Goal: Task Accomplishment & Management: Manage account settings

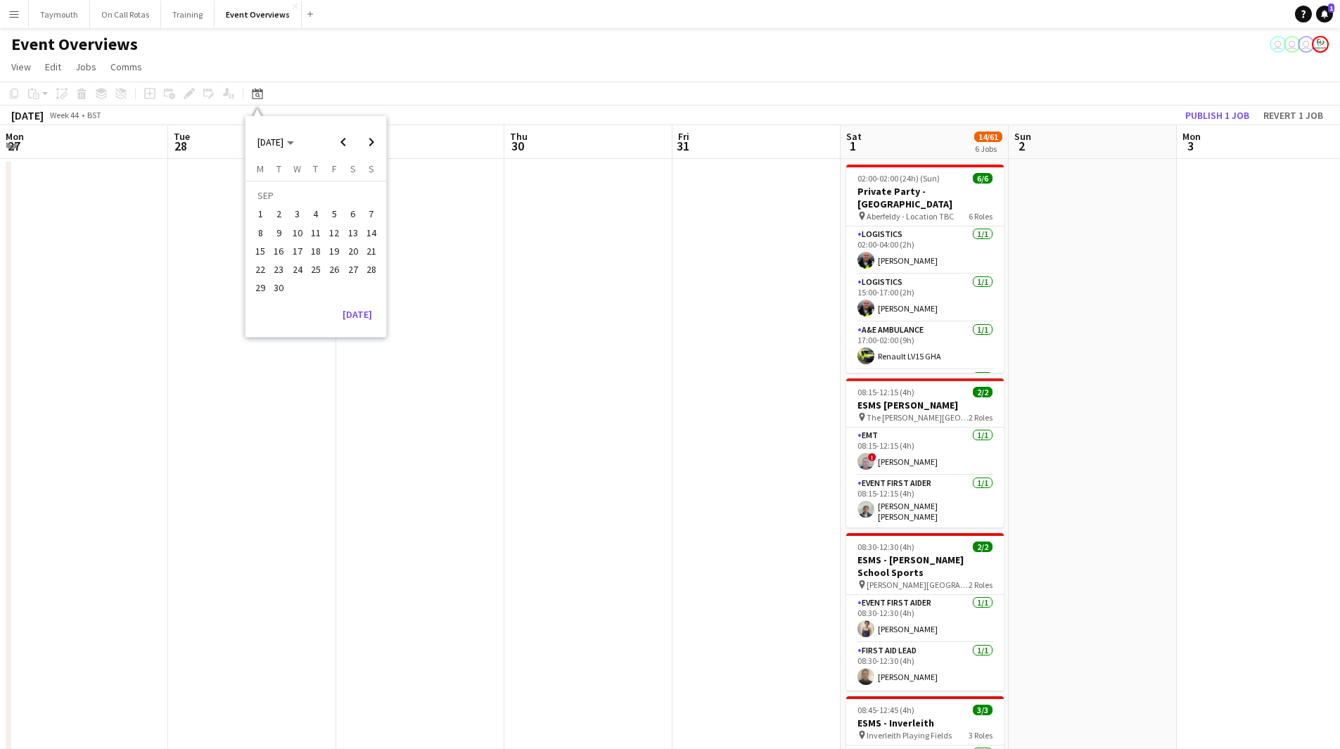
scroll to position [0, 362]
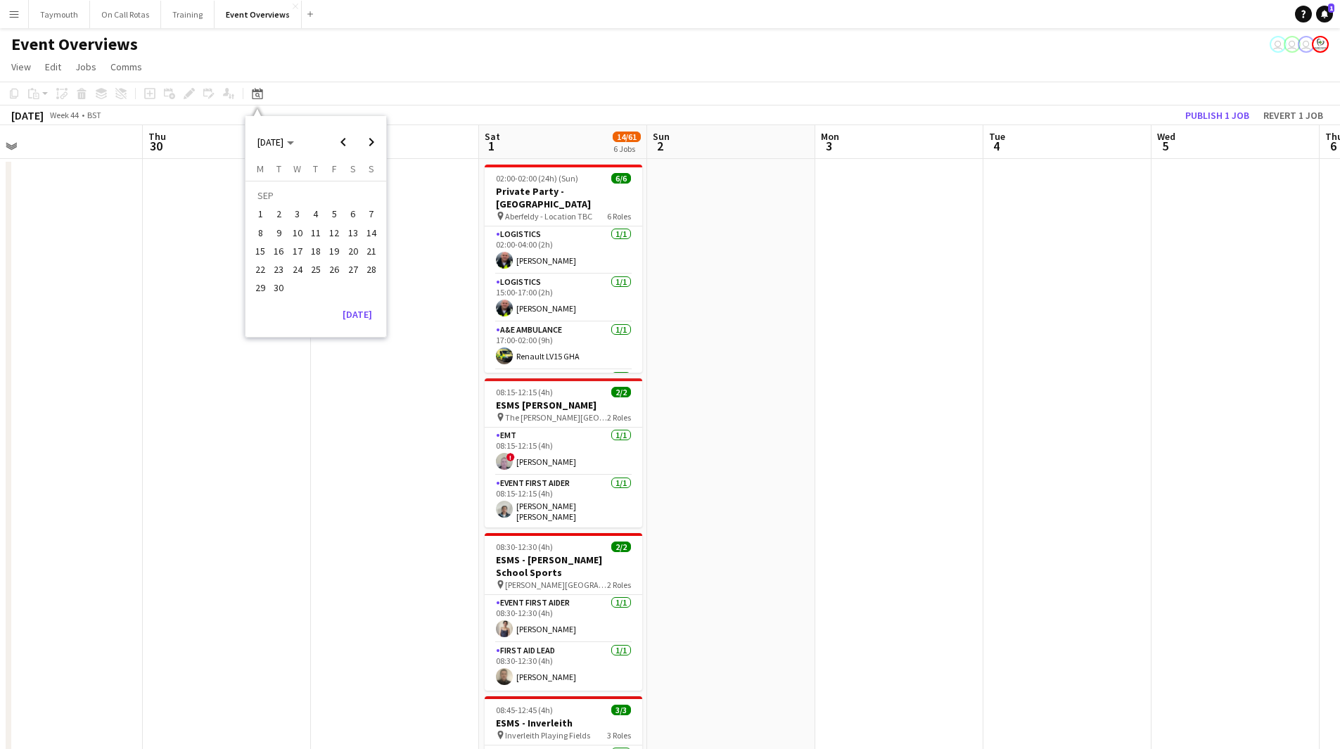
click at [310, 472] on app-date-cell at bounding box center [227, 727] width 168 height 1136
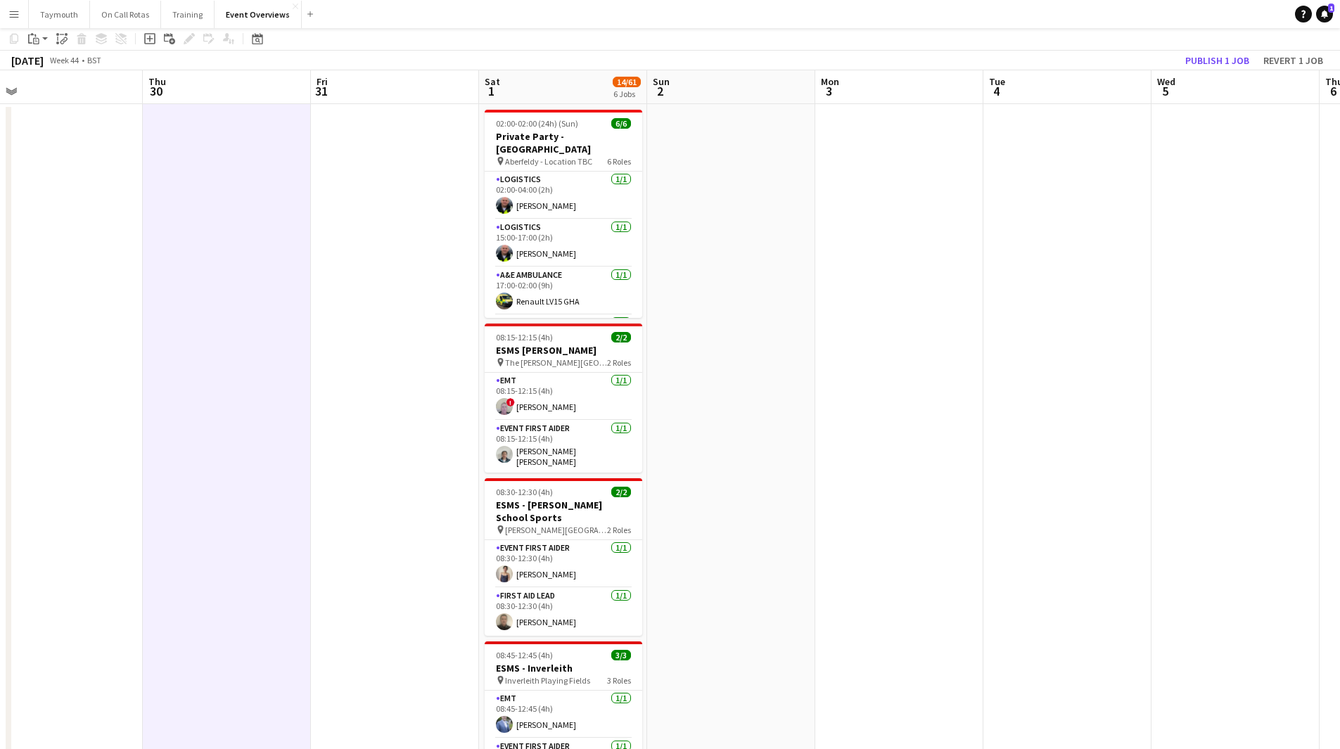
scroll to position [0, 0]
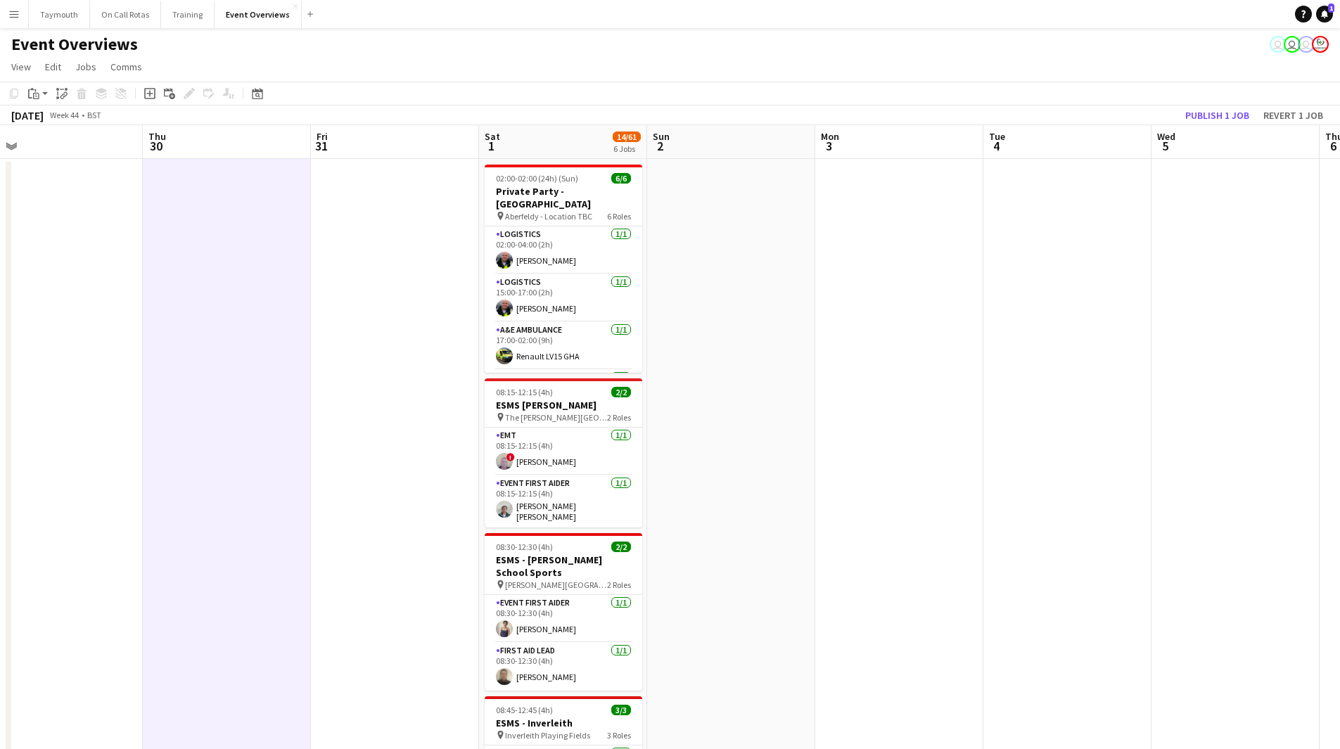
click at [339, 461] on app-date-cell at bounding box center [395, 727] width 168 height 1136
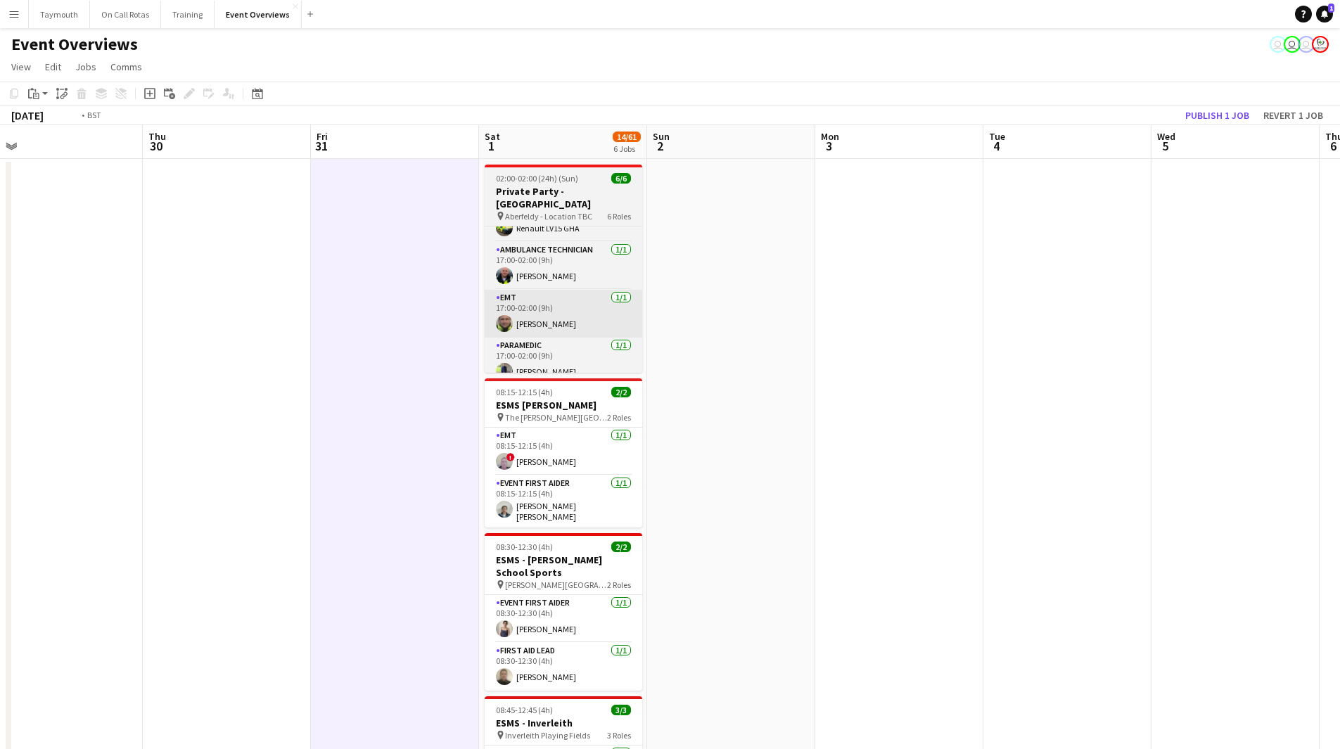
drag, startPoint x: 362, startPoint y: 319, endPoint x: 1080, endPoint y: 297, distance: 718.7
click at [924, 297] on app-calendar-viewport "Mon 27 Tue 28 Wed 29 Thu 30 Fri 31 Sat 1 14/61 6 Jobs Sun 2 Mon 3 Tue 4 Wed 5 T…" at bounding box center [670, 709] width 1340 height 1169
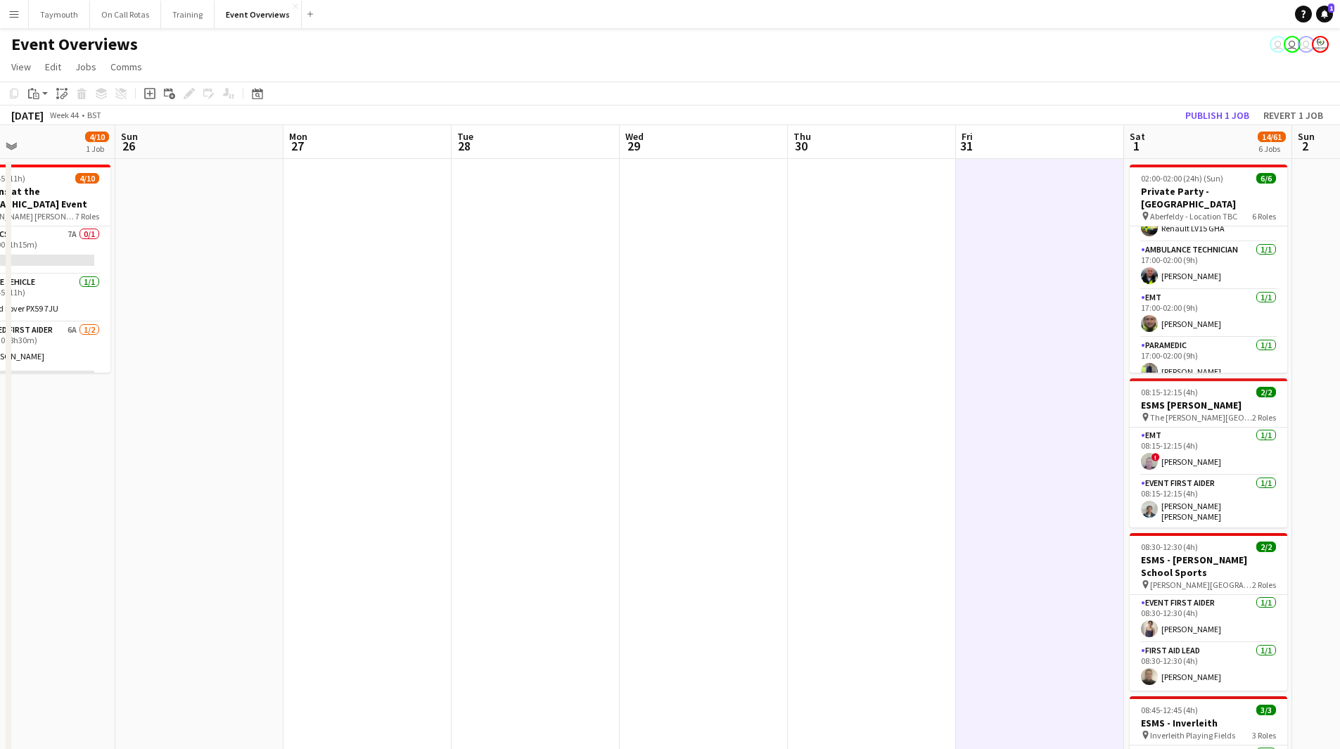
drag, startPoint x: 352, startPoint y: 347, endPoint x: 1021, endPoint y: 365, distance: 668.7
click at [1040, 361] on app-calendar-viewport "Fri 24 Sat 25 4/10 1 Job Sun 26 Mon 27 Tue 28 Wed 29 Thu 30 Fri 31 Sat 1 14/61 …" at bounding box center [670, 709] width 1340 height 1169
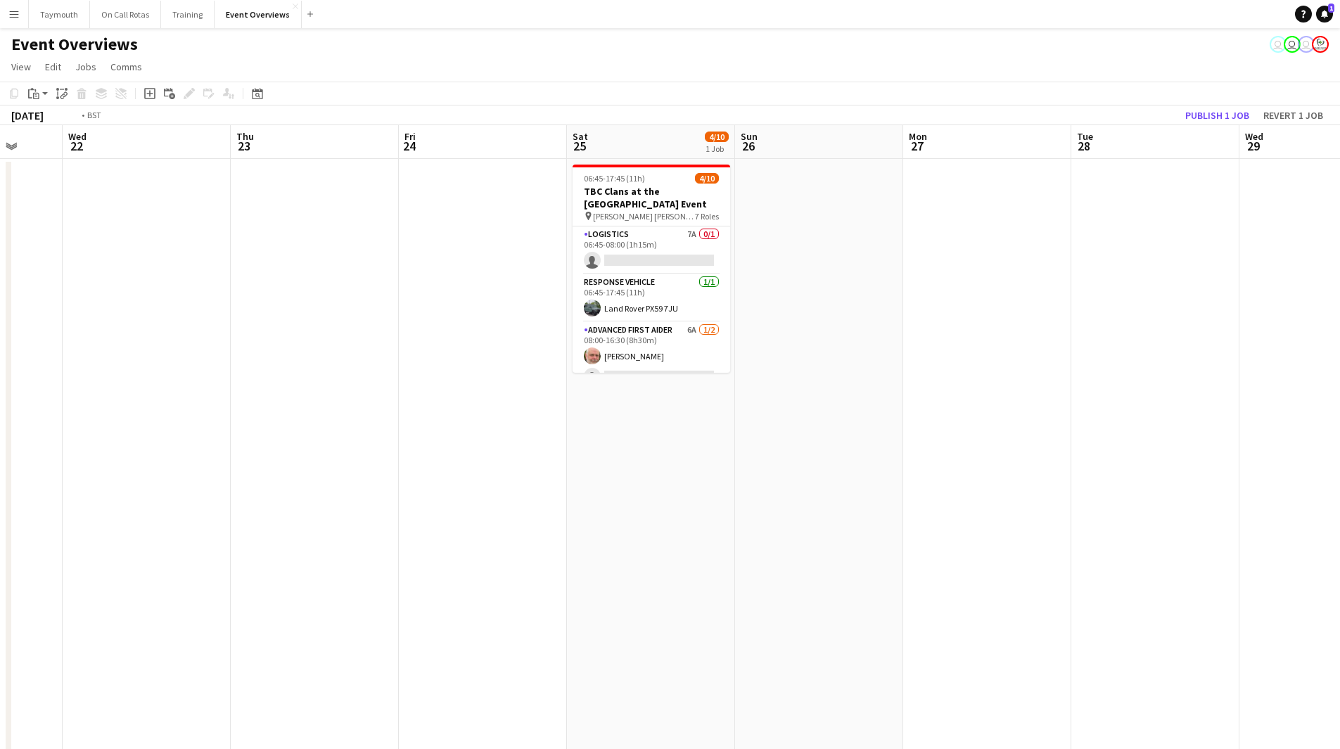
drag, startPoint x: 355, startPoint y: 322, endPoint x: 1043, endPoint y: 333, distance: 688.2
click at [926, 326] on app-calendar-viewport "Sun 19 Mon 20 Tue 21 Wed 22 Thu 23 Fri 24 Sat 25 4/10 1 Job Sun 26 Mon 27 Tue 2…" at bounding box center [670, 709] width 1340 height 1169
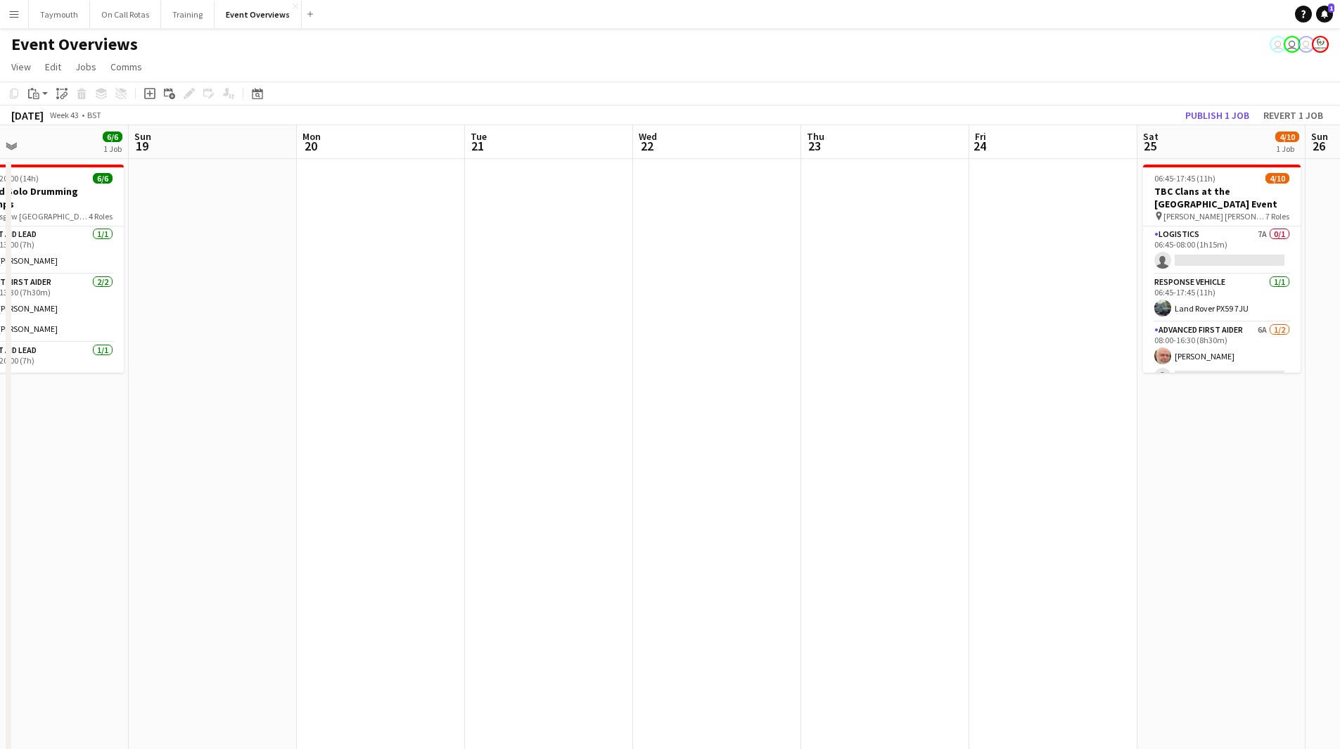
drag, startPoint x: 393, startPoint y: 473, endPoint x: 1061, endPoint y: 461, distance: 667.8
click at [902, 455] on app-calendar-viewport "Thu 16 1 Job Fri 17 0/9 2 Jobs Sat 18 6/6 1 Job Sun 19 Mon 20 Tue 21 Wed 22 Thu…" at bounding box center [670, 709] width 1340 height 1169
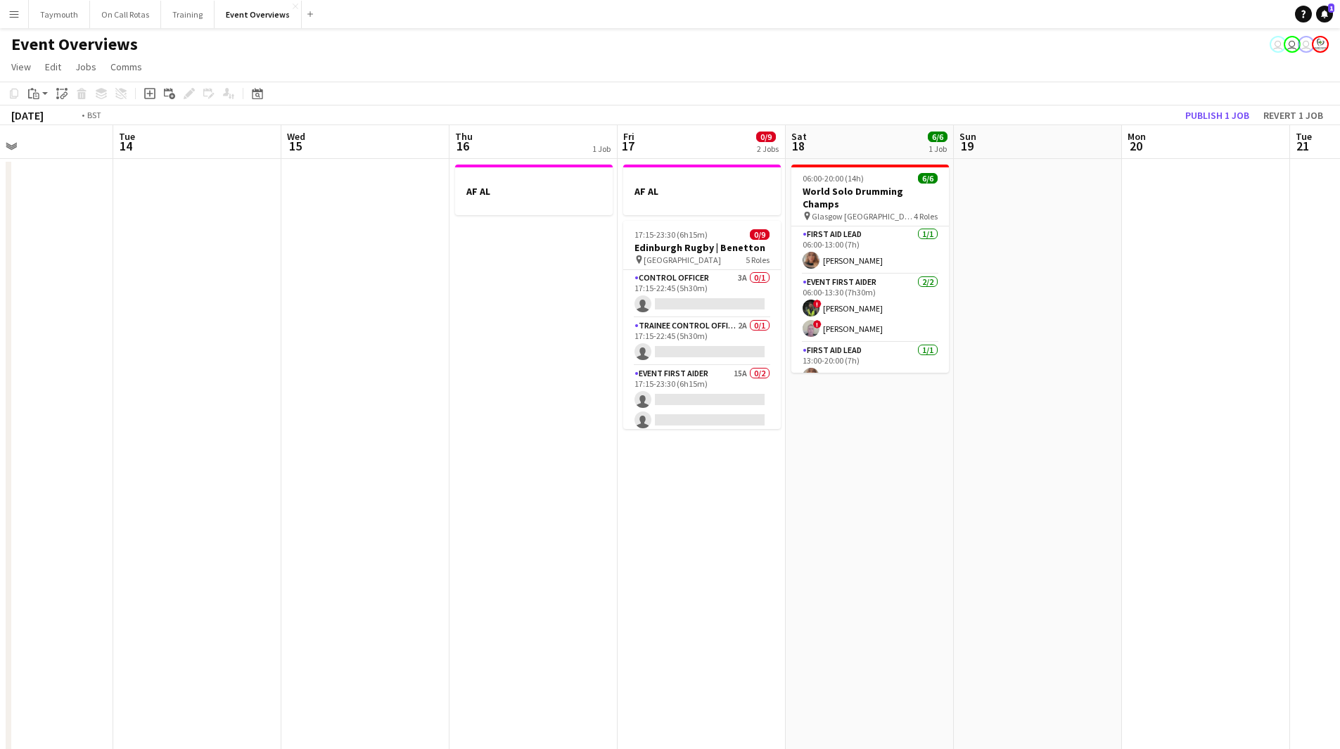
drag, startPoint x: 120, startPoint y: 555, endPoint x: 967, endPoint y: 559, distance: 846.4
click at [966, 559] on app-calendar-viewport "Sat 11 Sun 12 Mon 13 Tue 14 Wed 15 Thu 16 1 Job Fri 17 0/9 2 Jobs Sat 18 6/6 1 …" at bounding box center [670, 709] width 1340 height 1169
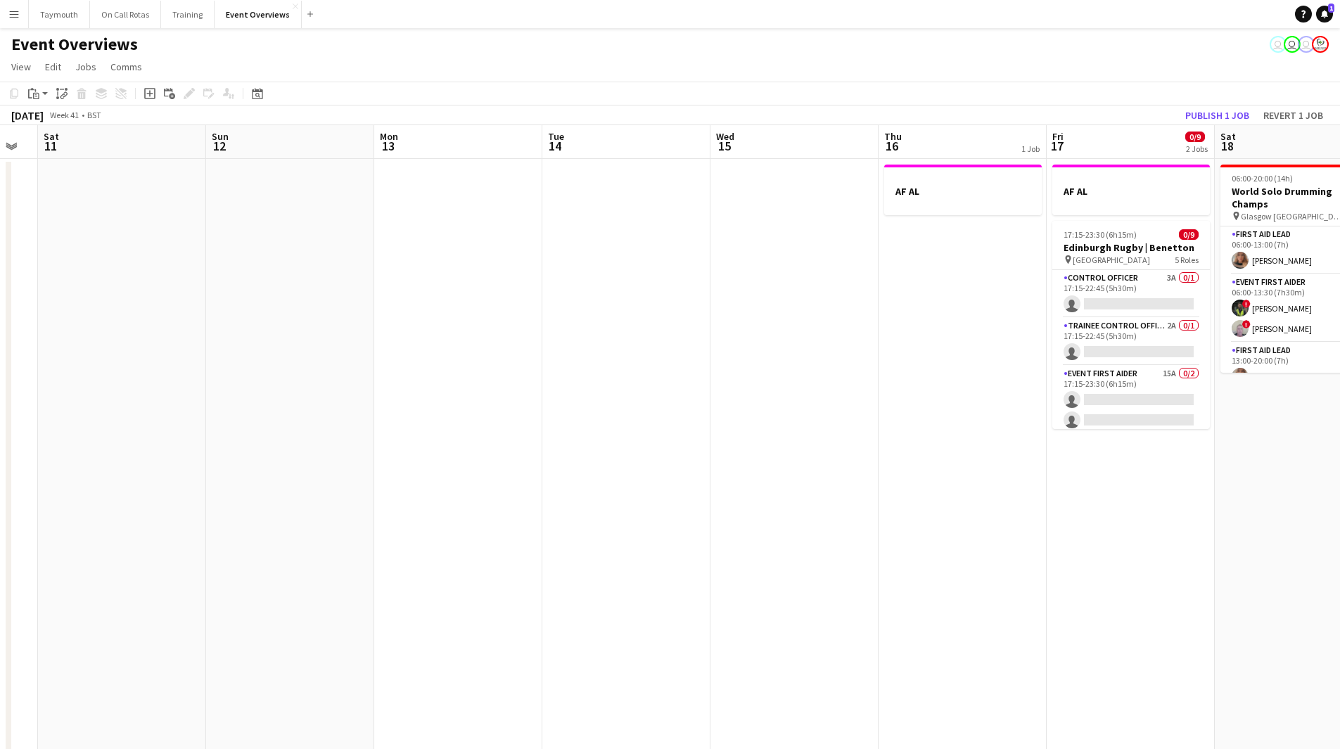
drag, startPoint x: 730, startPoint y: 557, endPoint x: 958, endPoint y: 557, distance: 228.7
click at [914, 557] on app-calendar-viewport "Wed 8 Thu 9 Fri 10 Sat 11 Sun 12 Mon 13 Tue 14 Wed 15 Thu 16 1 Job Fri 17 0/9 2…" at bounding box center [670, 709] width 1340 height 1169
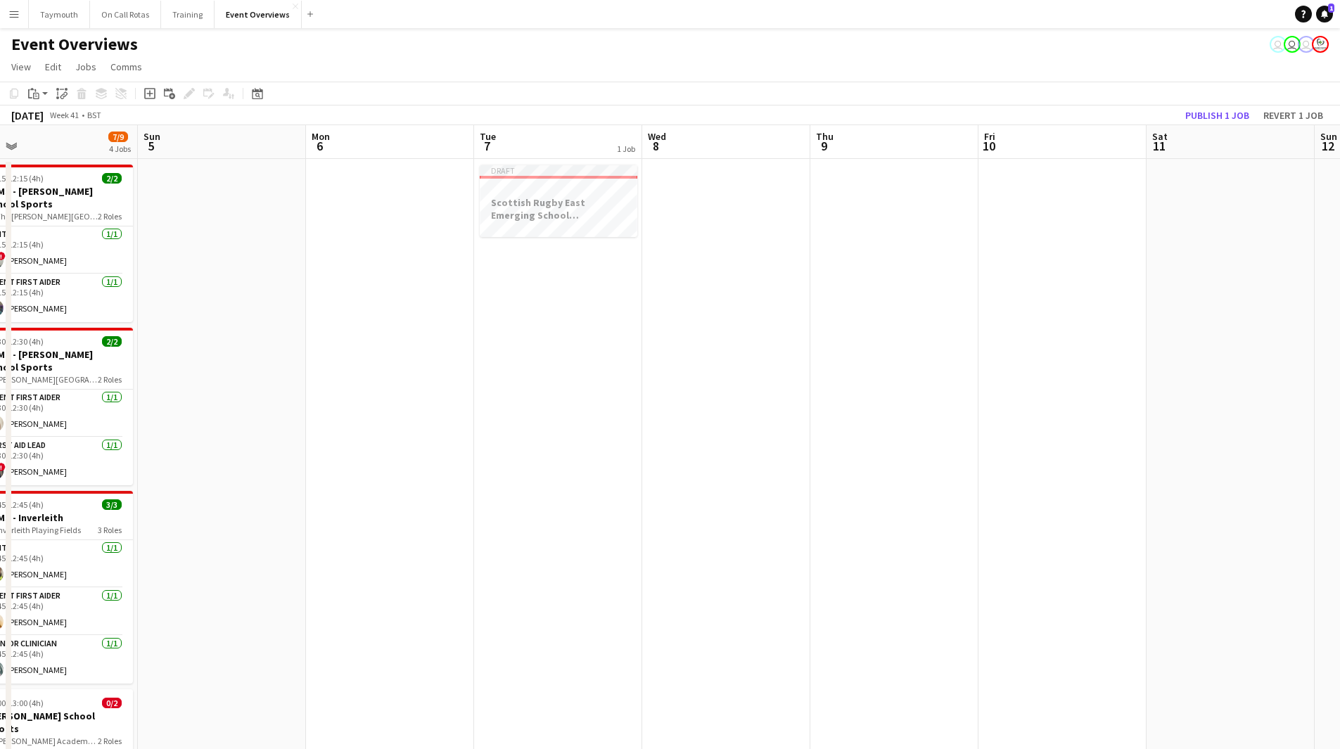
drag, startPoint x: 294, startPoint y: 578, endPoint x: 799, endPoint y: 580, distance: 505.2
click at [799, 580] on app-calendar-viewport "Fri 3 0/9 1 Job Sat 4 7/9 4 Jobs Sun 5 Mon 6 Tue 7 1 Job Wed 8 Thu 9 Fri 10 Sat…" at bounding box center [670, 709] width 1340 height 1169
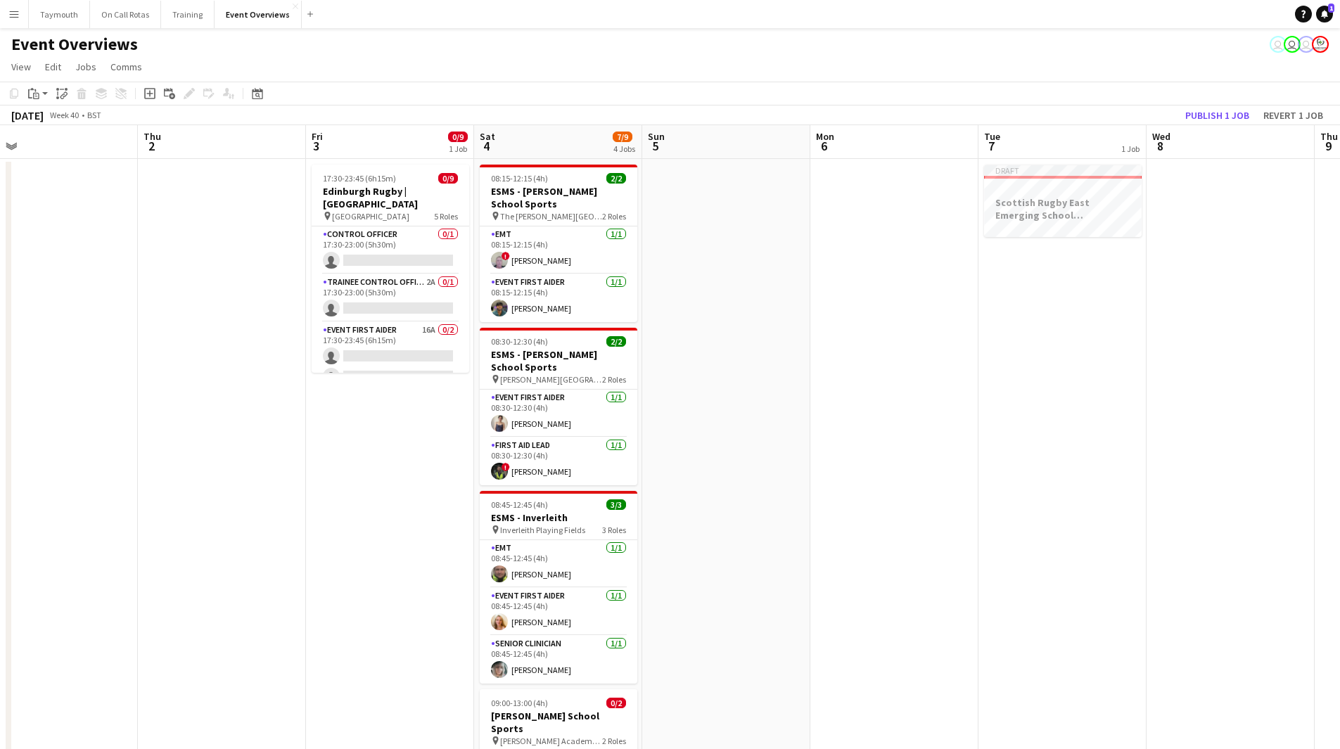
scroll to position [0, 340]
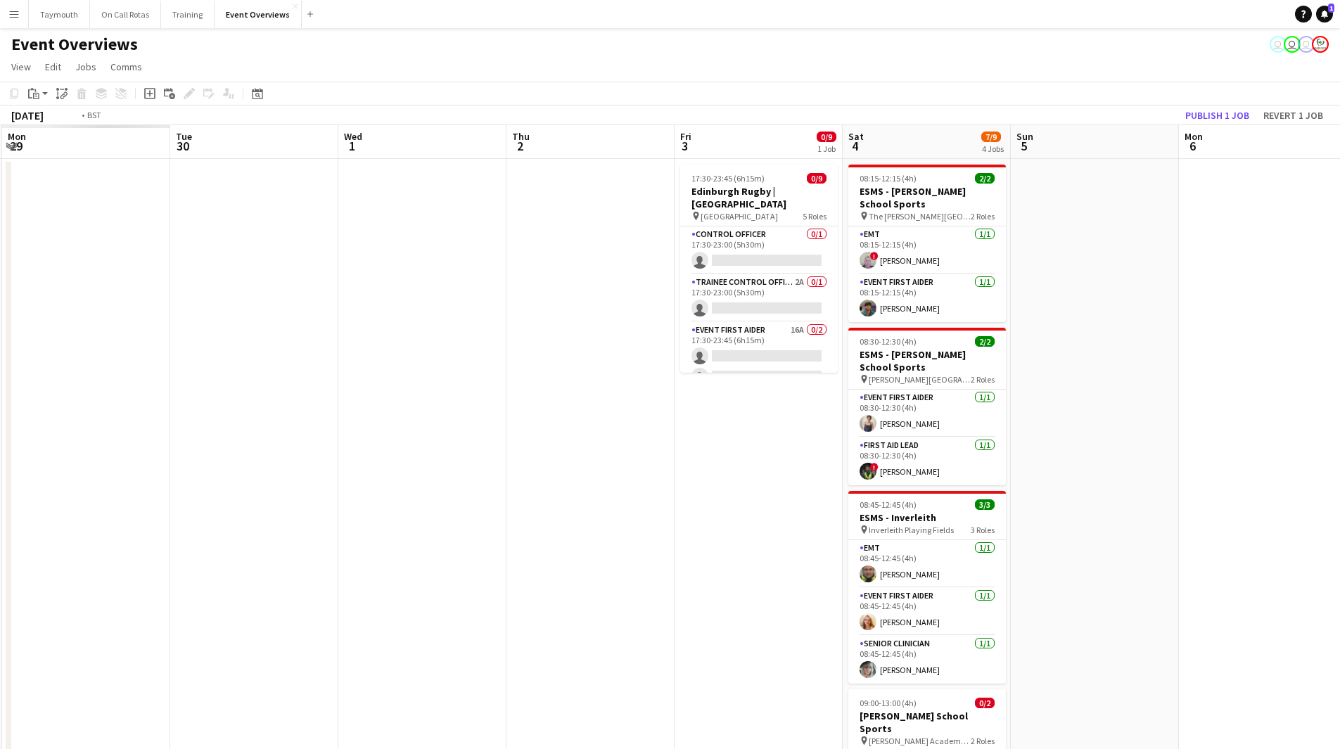
drag, startPoint x: 306, startPoint y: 466, endPoint x: 948, endPoint y: 481, distance: 641.8
click at [970, 475] on app-calendar-viewport "Sat 27 Sun 28 Mon 29 Tue 30 Wed 1 Thu 2 Fri 3 0/9 1 Job Sat 4 7/9 4 Jobs Sun 5 …" at bounding box center [670, 709] width 1340 height 1169
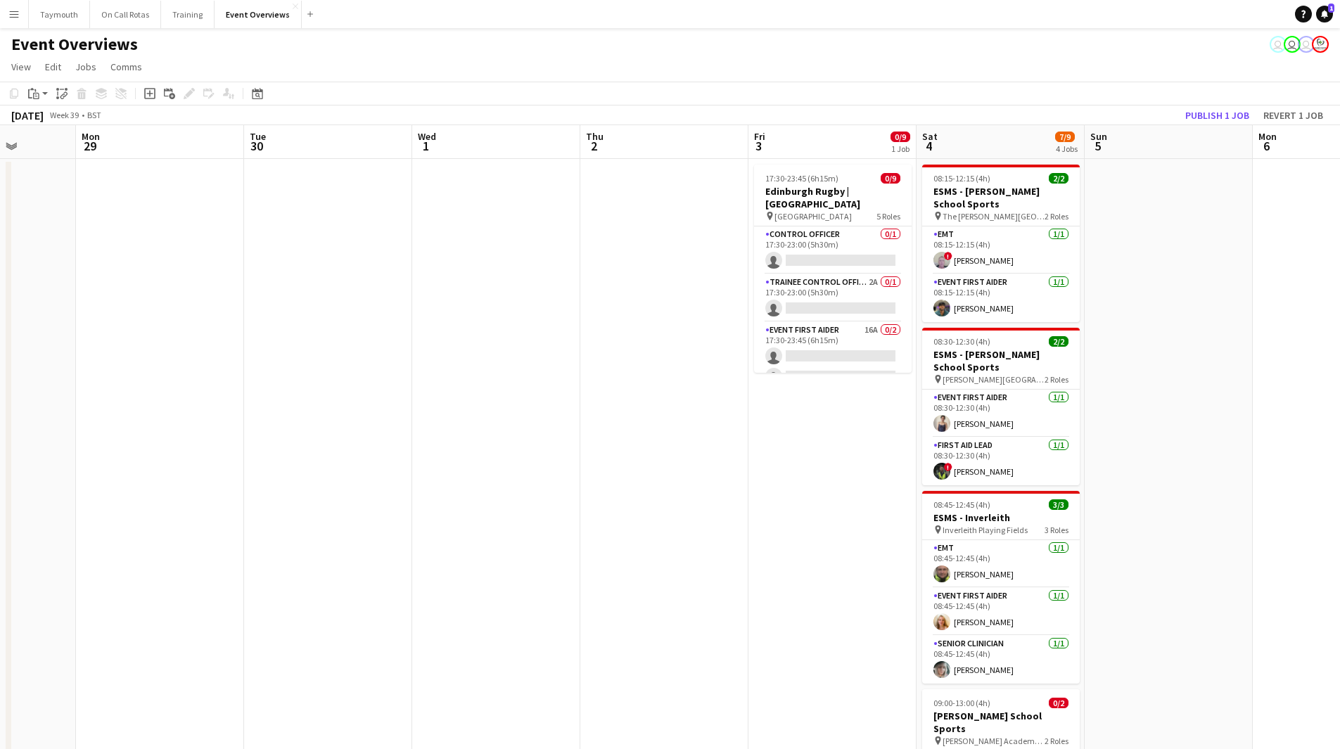
drag, startPoint x: 595, startPoint y: 470, endPoint x: 1183, endPoint y: 437, distance: 589.1
click at [1183, 437] on app-calendar-viewport "Fri 26 Sat 27 7/7 3 Jobs Sun 28 Mon 29 Tue 30 Wed 1 Thu 2 Fri 3 0/9 1 Job Sat 4…" at bounding box center [670, 709] width 1340 height 1169
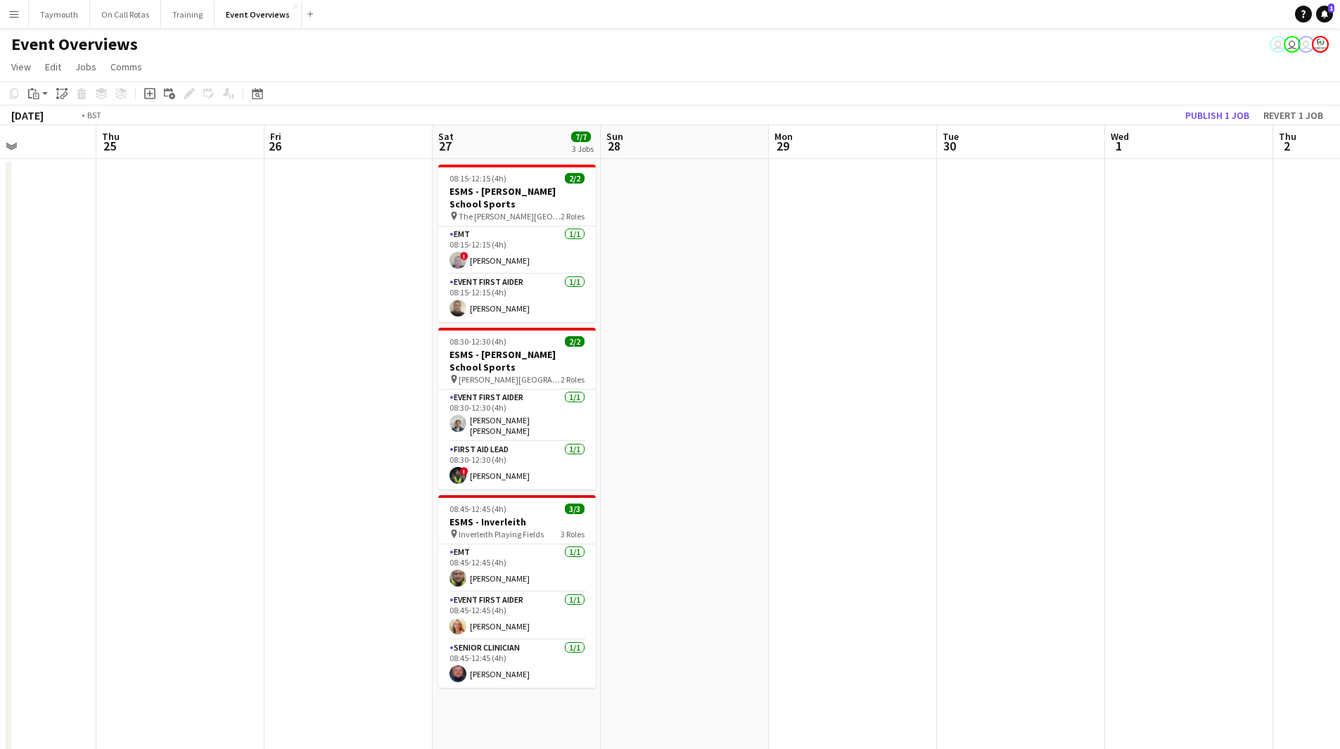
drag, startPoint x: 352, startPoint y: 478, endPoint x: 938, endPoint y: 456, distance: 585.8
click at [962, 449] on app-calendar-viewport "Mon 22 Tue 23 11/11 1 Job Wed 24 Thu 25 Fri 26 Sat 27 7/7 3 Jobs Sun 28 Mon 29 …" at bounding box center [670, 709] width 1340 height 1169
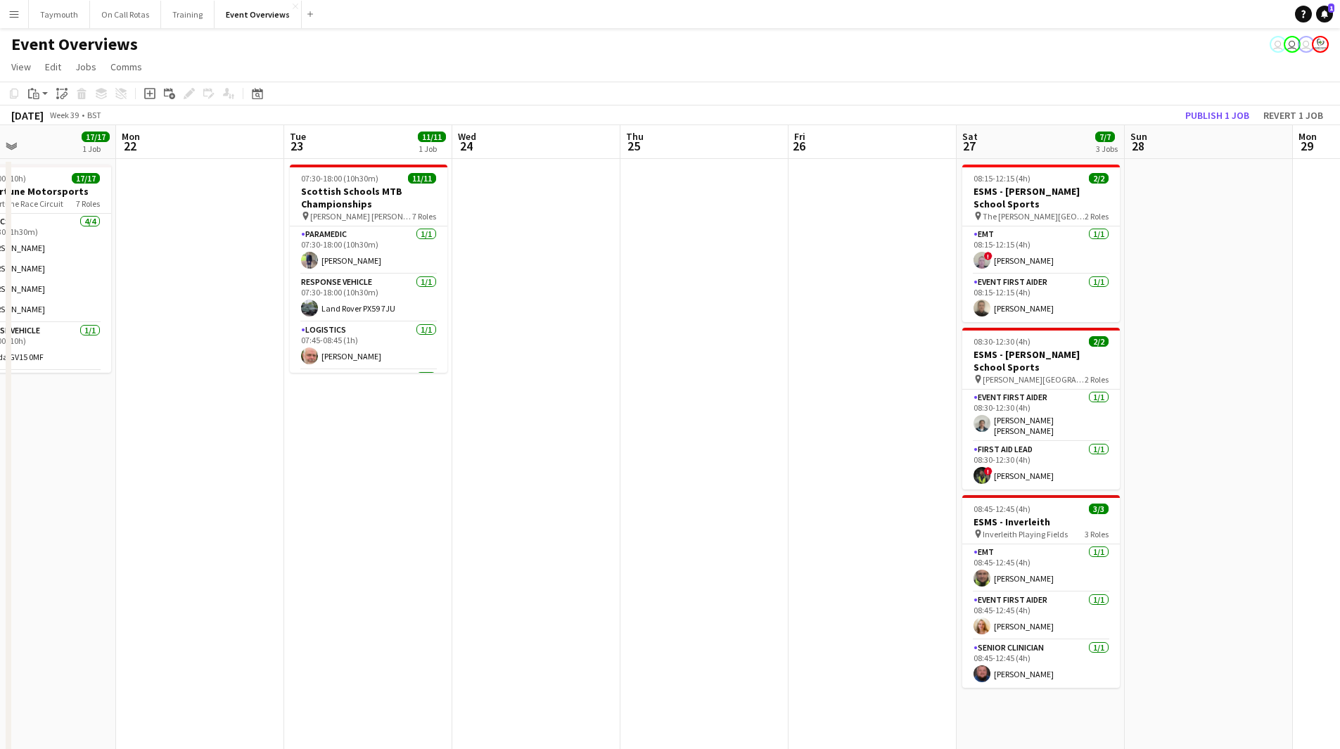
drag, startPoint x: 329, startPoint y: 515, endPoint x: 792, endPoint y: 514, distance: 463.0
click at [782, 512] on app-calendar-viewport "Fri 19 7/9 2 Jobs Sat 20 25/28 3 Jobs Sun 21 17/17 1 Job Mon 22 Tue 23 11/11 1 …" at bounding box center [670, 709] width 1340 height 1169
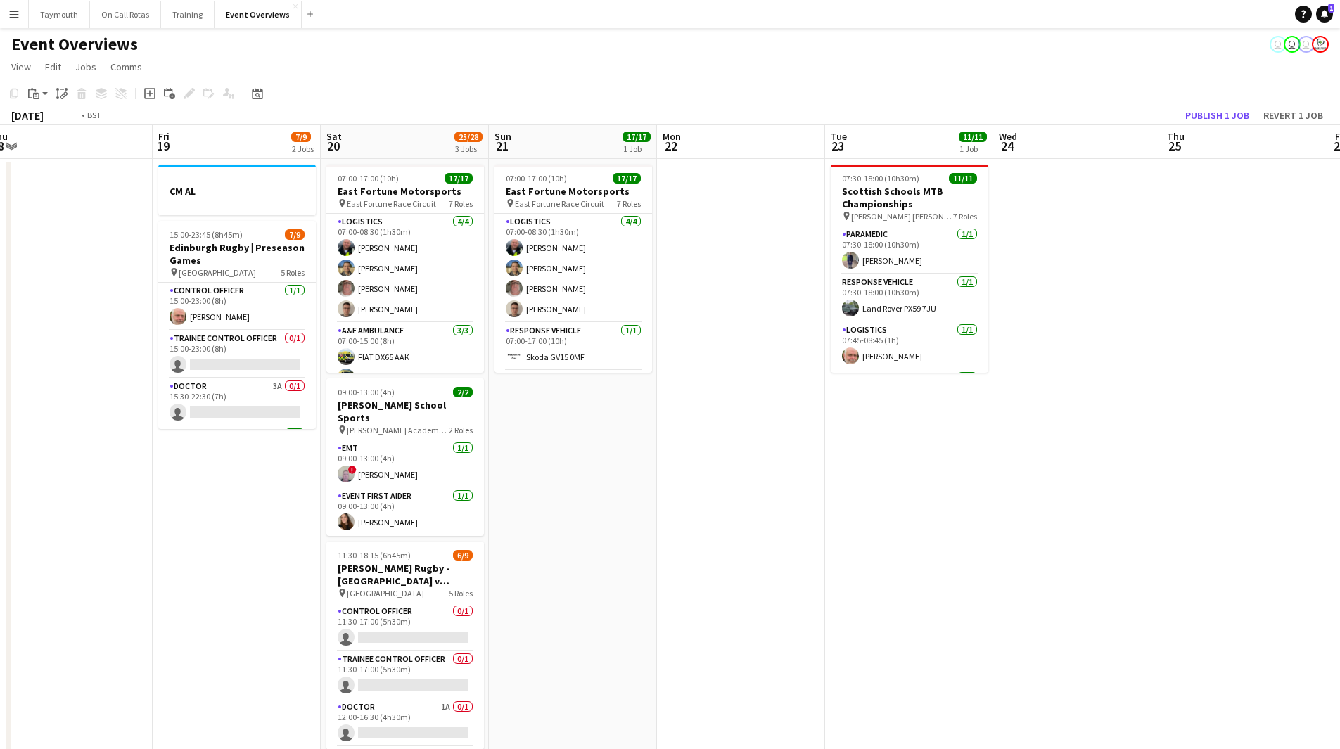
click at [810, 504] on app-calendar-viewport "Tue 16 Wed 17 Thu 18 Fri 19 7/9 2 Jobs Sat 20 25/28 3 Jobs Sun 21 17/17 1 Job M…" at bounding box center [670, 709] width 1340 height 1169
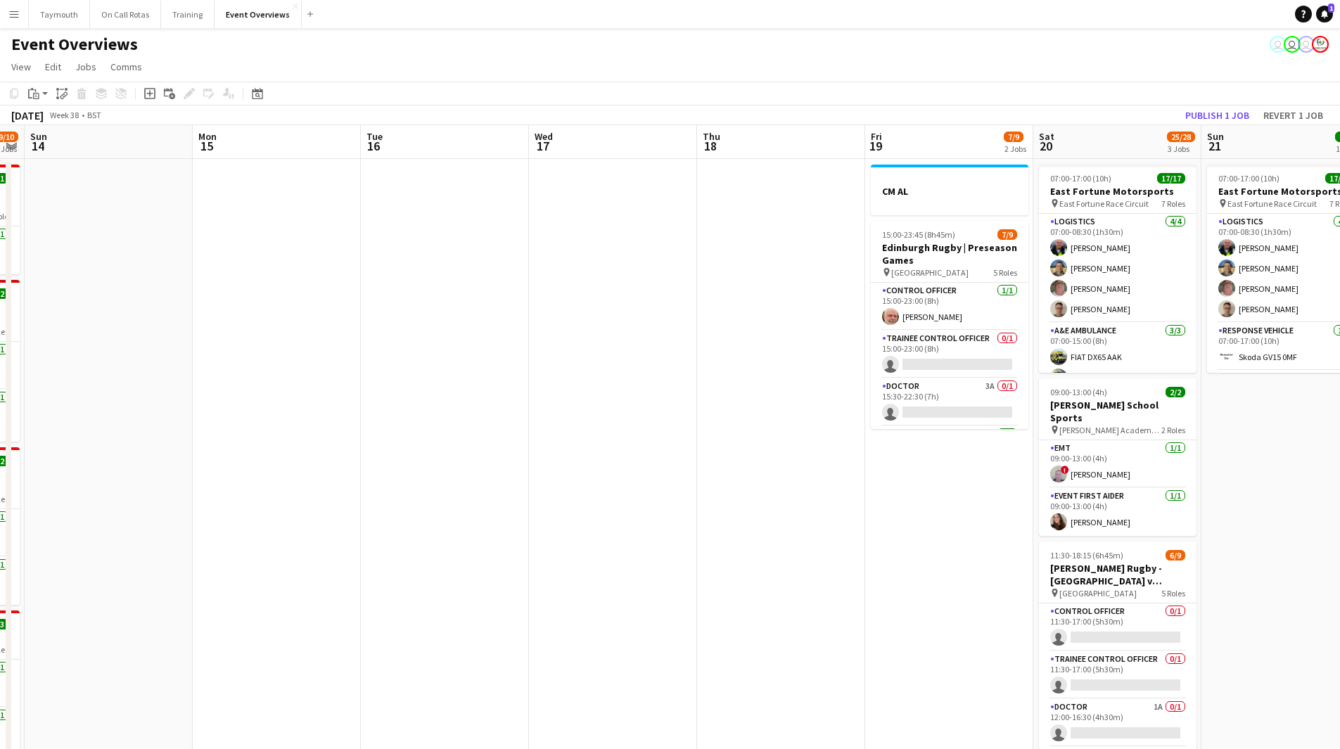
drag, startPoint x: 179, startPoint y: 547, endPoint x: 621, endPoint y: 521, distance: 442.0
click at [621, 521] on app-calendar-viewport "Fri 12 14/30 2 Jobs Sat 13 9/10 5 Jobs Sun 14 Mon 15 Tue 16 Wed 17 Thu 18 Fri 1…" at bounding box center [670, 709] width 1340 height 1169
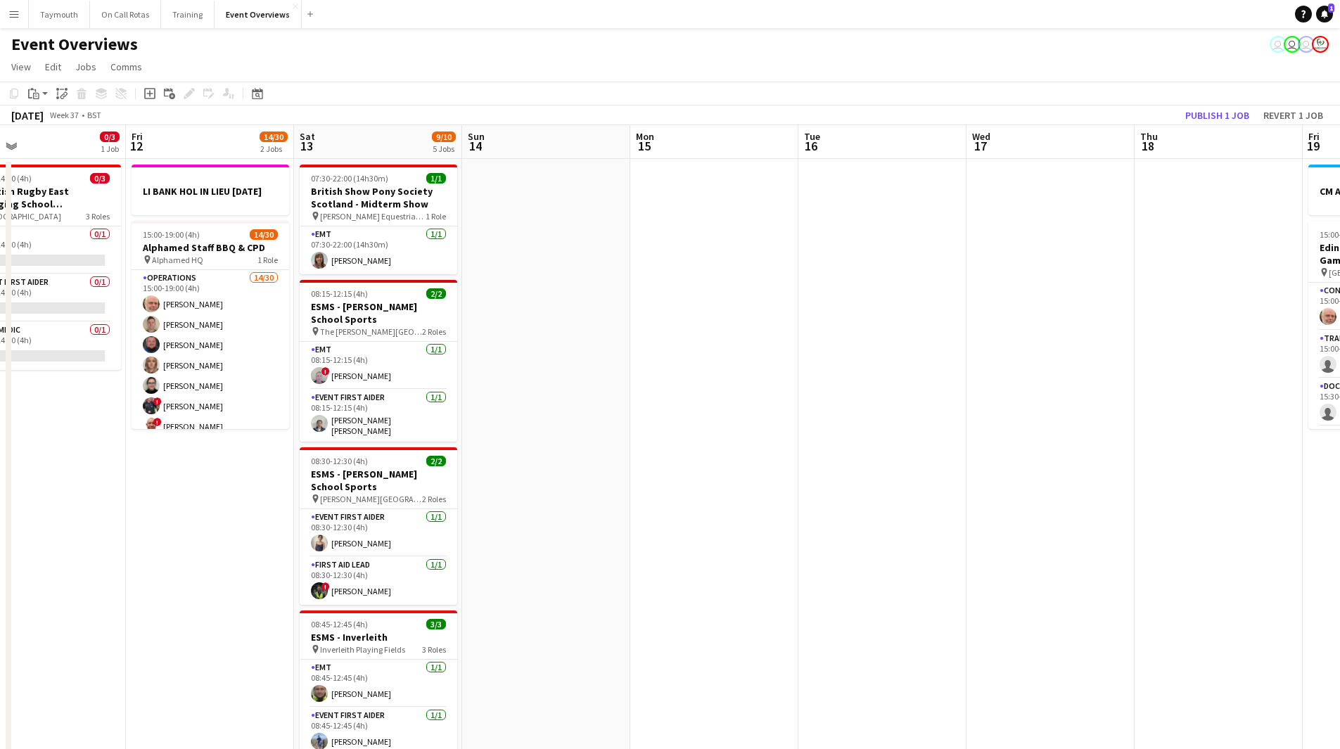
drag, startPoint x: 526, startPoint y: 512, endPoint x: 751, endPoint y: 500, distance: 224.8
click at [663, 503] on app-calendar-viewport "Tue 9 0/3 1 Job Wed 10 2/3 1 Job Thu 11 0/3 1 Job Fri 12 14/30 2 Jobs Sat 13 9/…" at bounding box center [670, 709] width 1340 height 1169
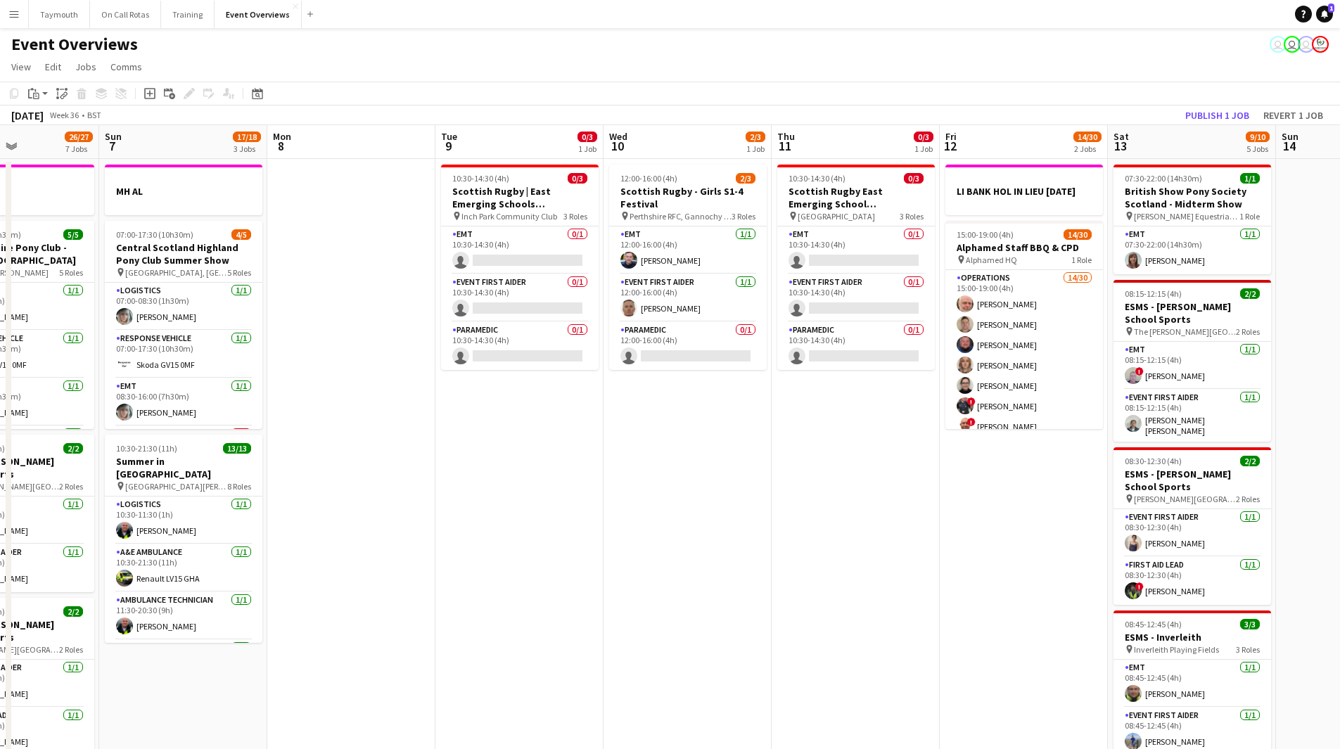
drag, startPoint x: 236, startPoint y: 519, endPoint x: 549, endPoint y: 502, distance: 312.8
click at [572, 502] on app-calendar-viewport "Thu 4 Fri 5 Sat 6 26/27 7 Jobs Sun 7 17/18 3 Jobs Mon 8 Tue 9 0/3 1 Job Wed 10 …" at bounding box center [670, 744] width 1340 height 1238
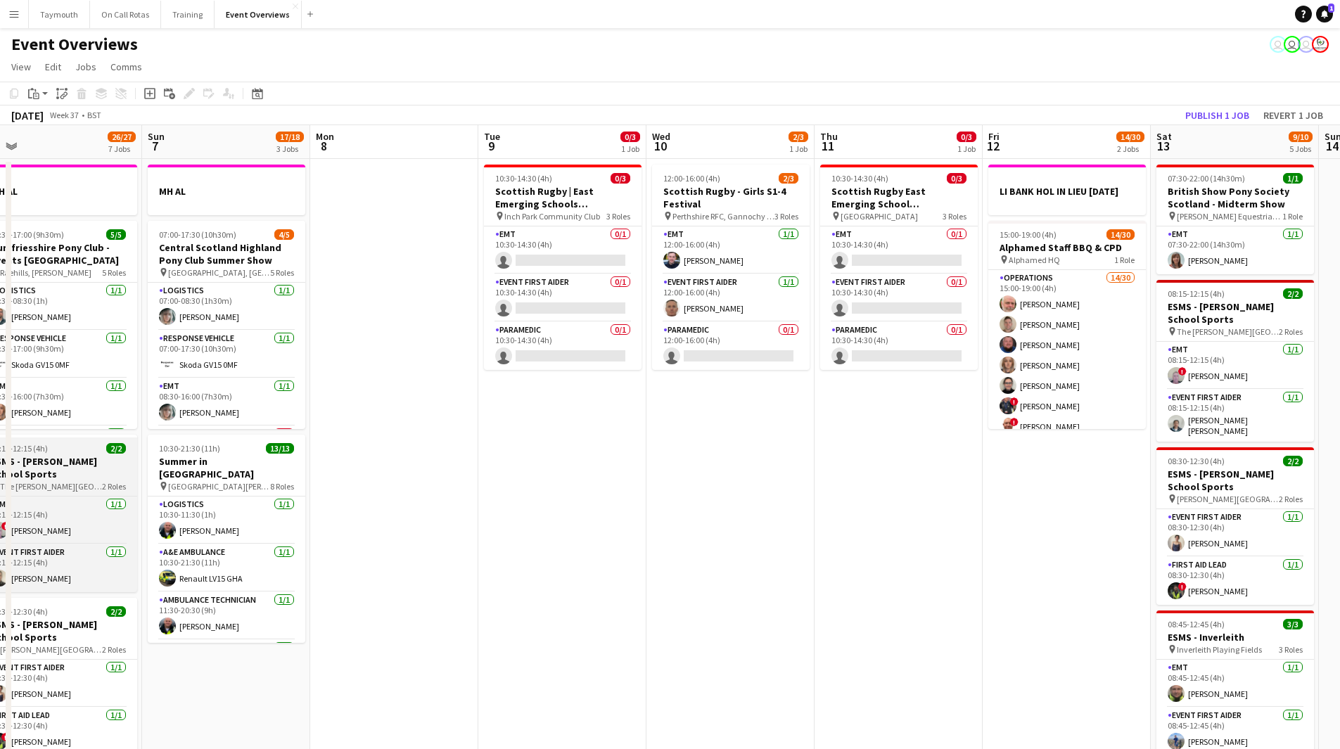
drag, startPoint x: 139, startPoint y: 496, endPoint x: 550, endPoint y: 493, distance: 410.9
click at [560, 487] on app-calendar-viewport "Thu 4 1 Job Fri 5 13/13 2 Jobs Sat 6 26/27 7 Jobs Sun 7 17/18 3 Jobs Mon 8 Tue …" at bounding box center [670, 744] width 1340 height 1238
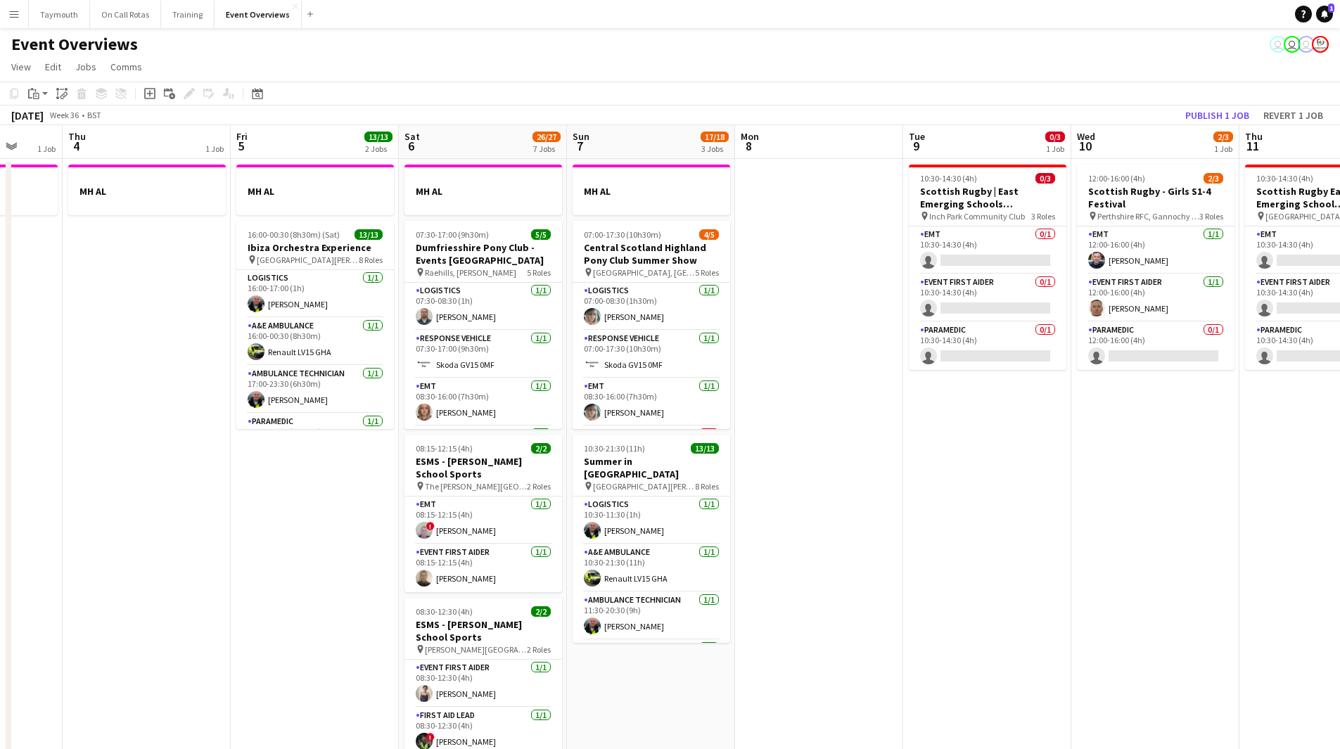
drag, startPoint x: 111, startPoint y: 506, endPoint x: 552, endPoint y: 507, distance: 440.4
click at [520, 509] on app-calendar-viewport "Mon 1 1 Job Tue 2 1/1 2 Jobs Wed 3 1 Job Thu 4 1 Job Fri 5 13/13 2 Jobs Sat 6 2…" at bounding box center [670, 744] width 1340 height 1238
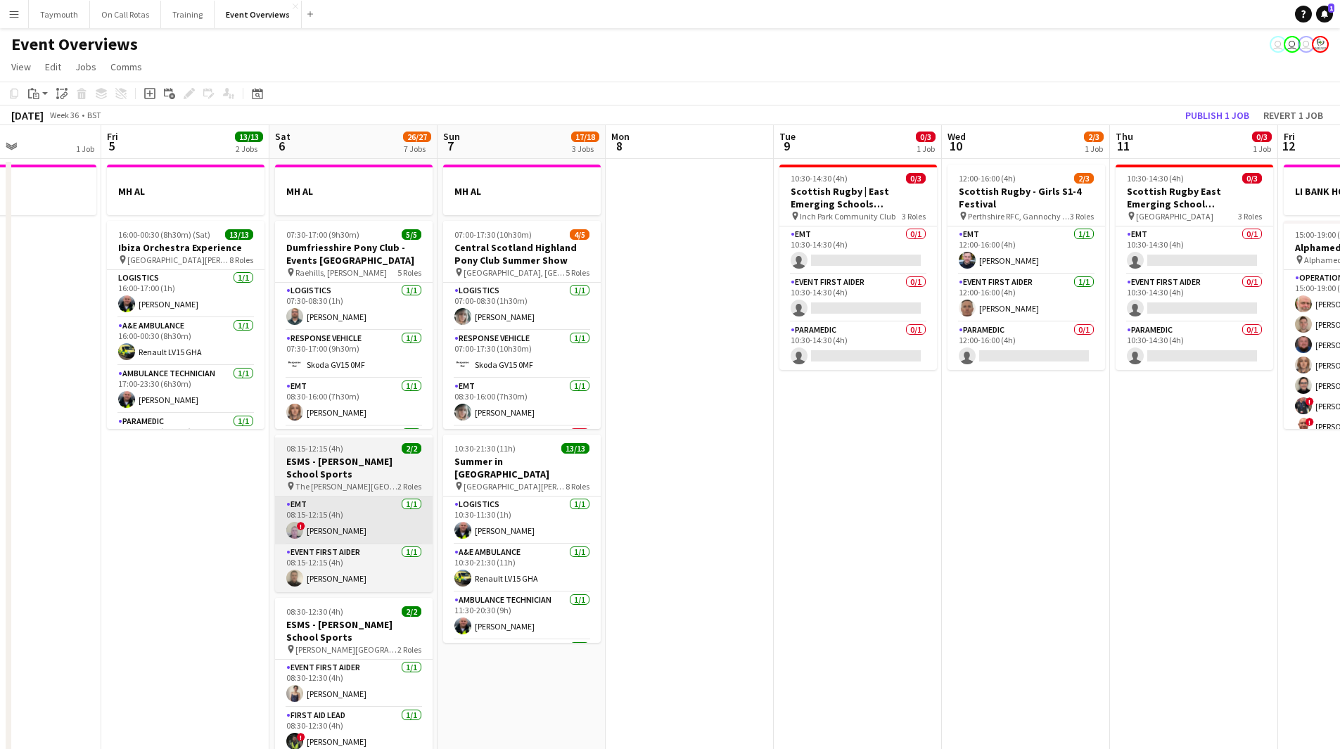
drag, startPoint x: 587, startPoint y: 491, endPoint x: 298, endPoint y: 528, distance: 292.2
click at [0, 532] on html "Menu Boards Boards Boards All jobs Status Workforce Workforce My Workforce Recr…" at bounding box center [670, 682] width 1340 height 1364
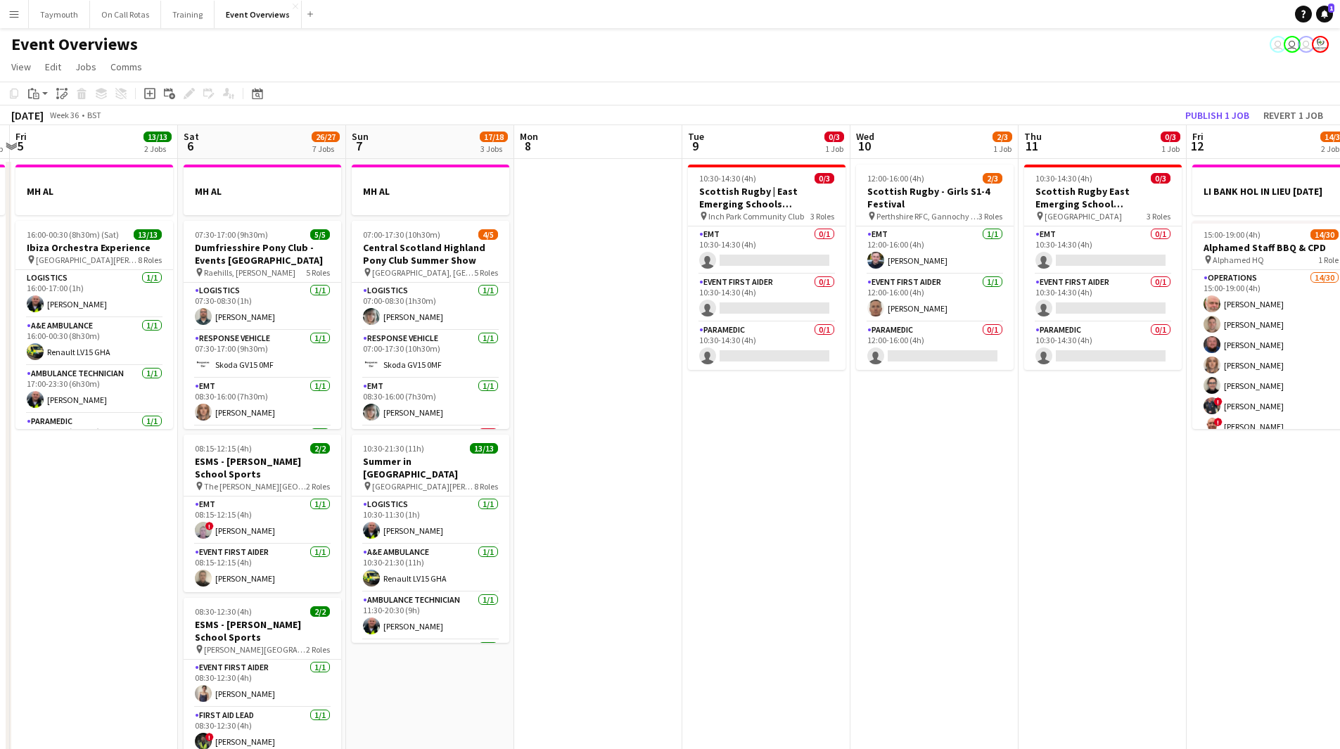
drag, startPoint x: 704, startPoint y: 520, endPoint x: 445, endPoint y: 546, distance: 260.9
click at [445, 546] on app-calendar-viewport "Tue 2 1/1 2 Jobs Wed 3 1 Job Thu 4 1 Job Fri 5 13/13 2 Jobs Sat 6 26/27 7 Jobs …" at bounding box center [670, 744] width 1340 height 1238
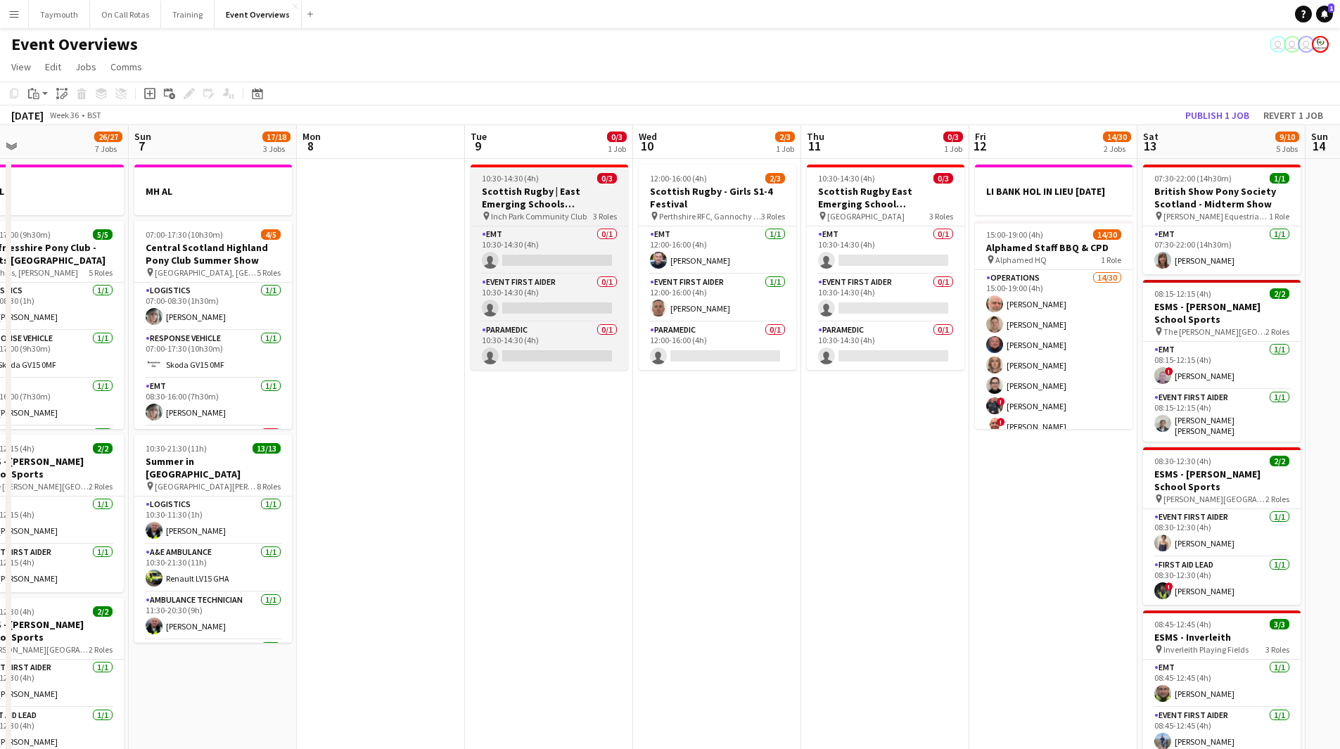
click at [540, 187] on h3 "Scottish Rugby | East Emerging Schools Championships | [GEOGRAPHIC_DATA]" at bounding box center [550, 197] width 158 height 25
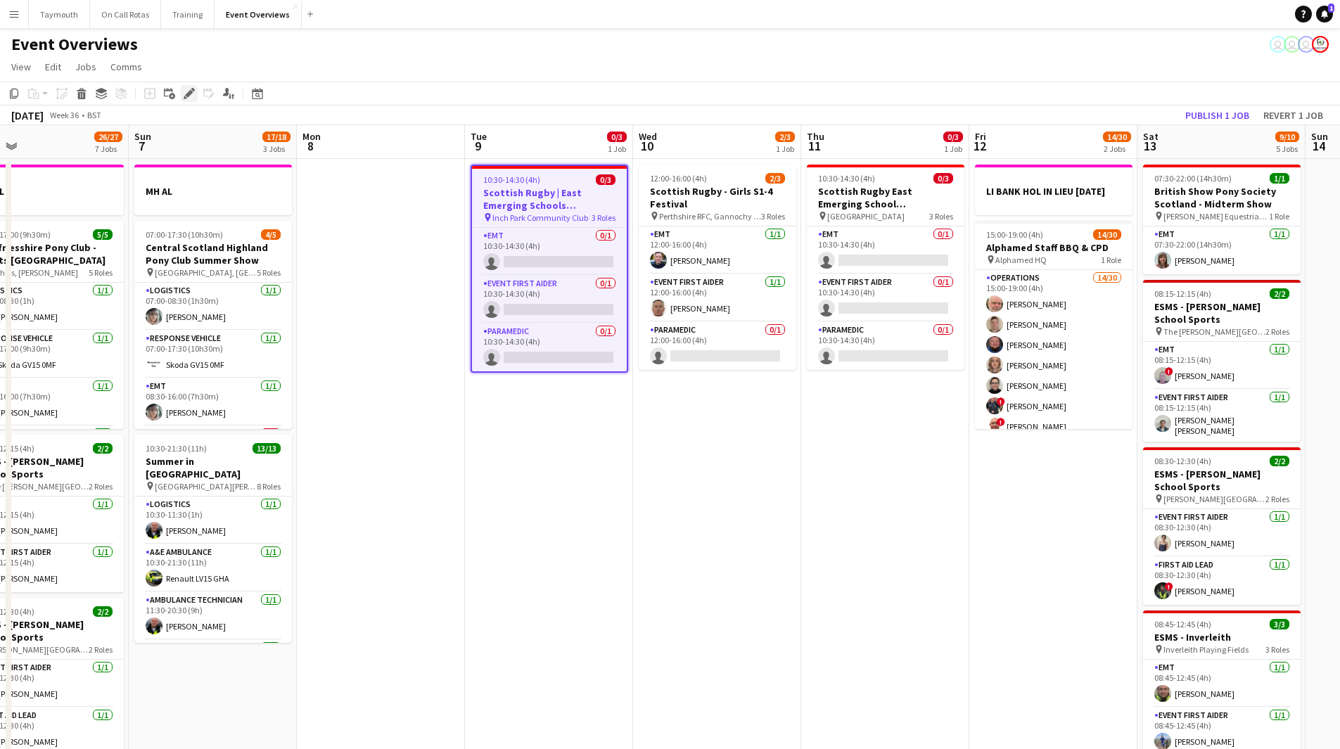
click at [188, 96] on icon at bounding box center [189, 94] width 8 height 8
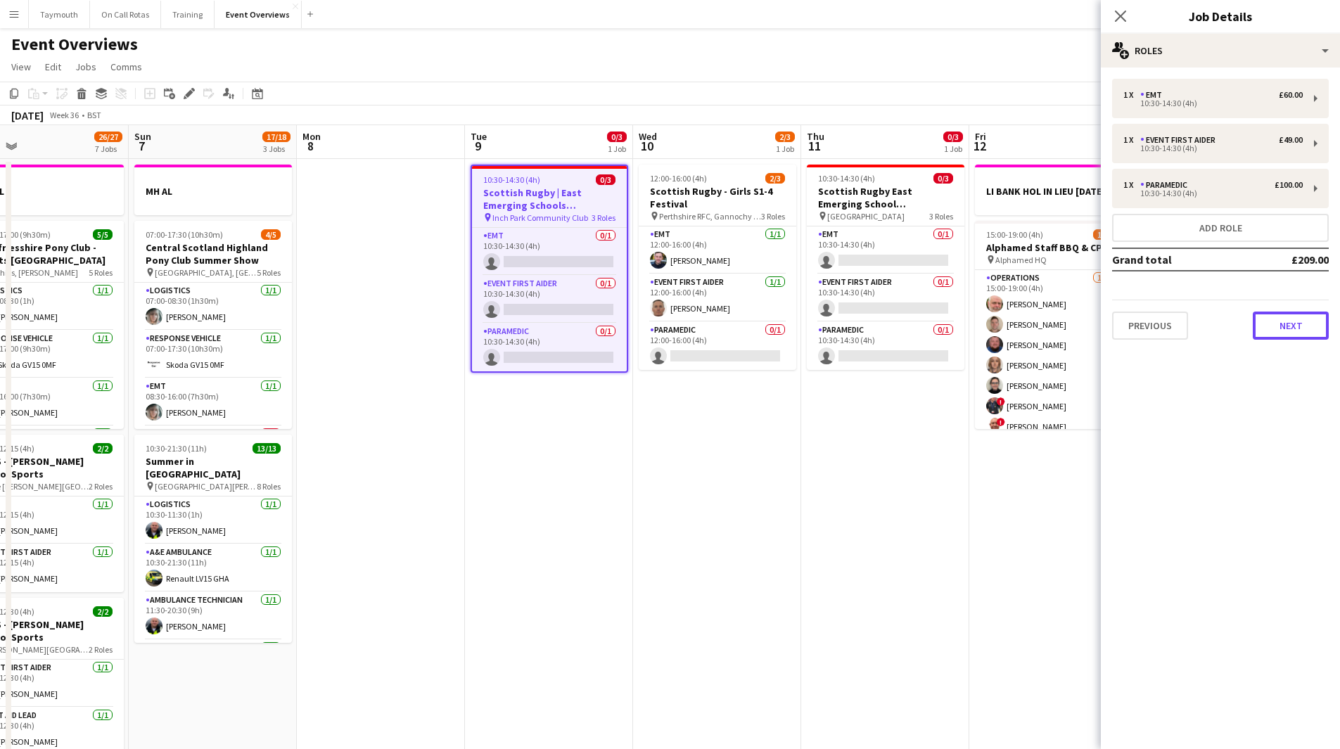
click at [1277, 326] on button "Next" at bounding box center [1291, 326] width 76 height 28
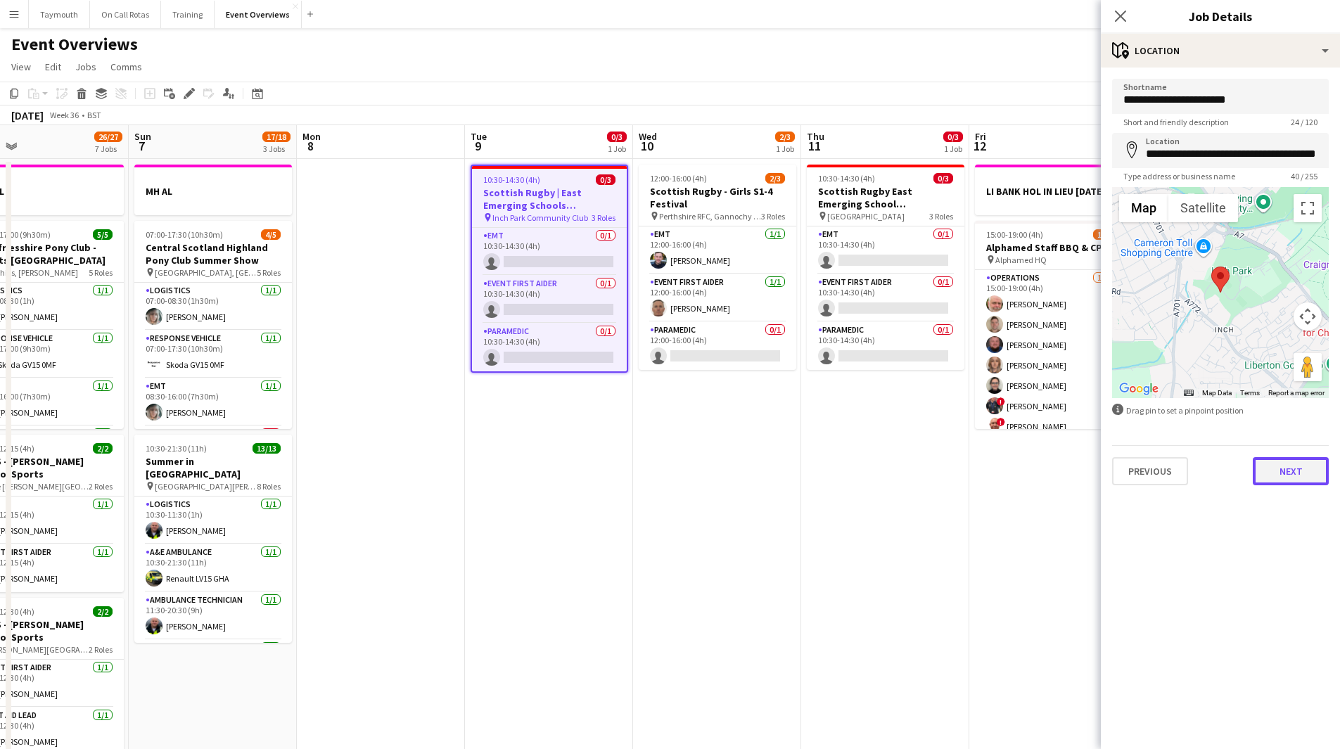
click at [1294, 479] on button "Next" at bounding box center [1291, 471] width 76 height 28
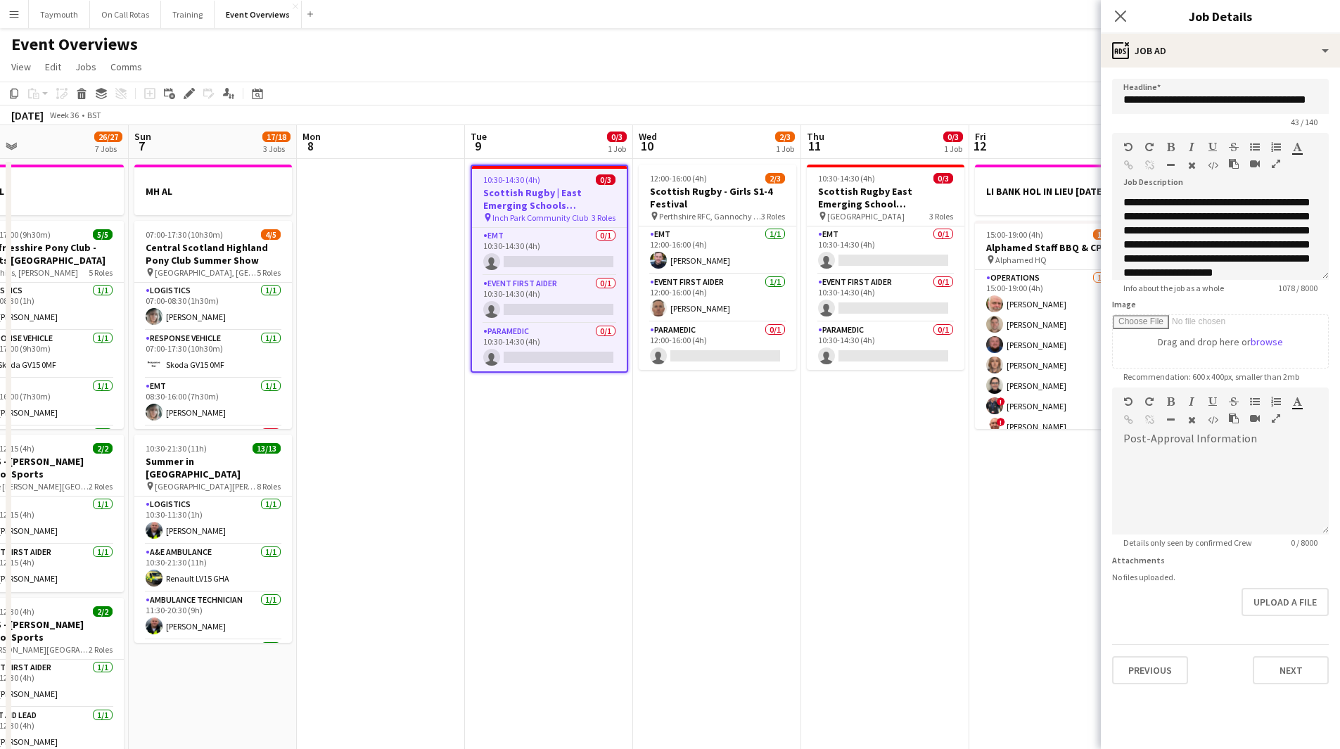
scroll to position [462, 0]
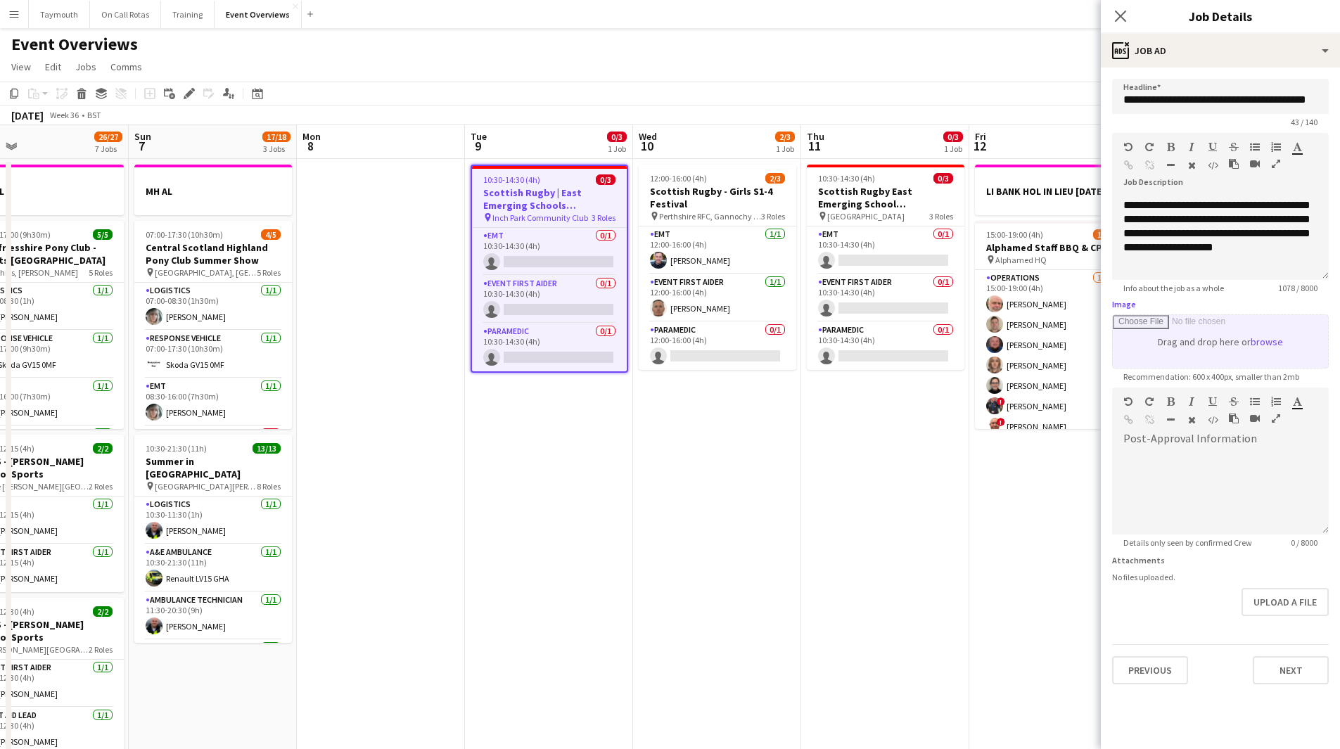
click at [1205, 344] on input "Image" at bounding box center [1220, 341] width 215 height 53
type input "**********"
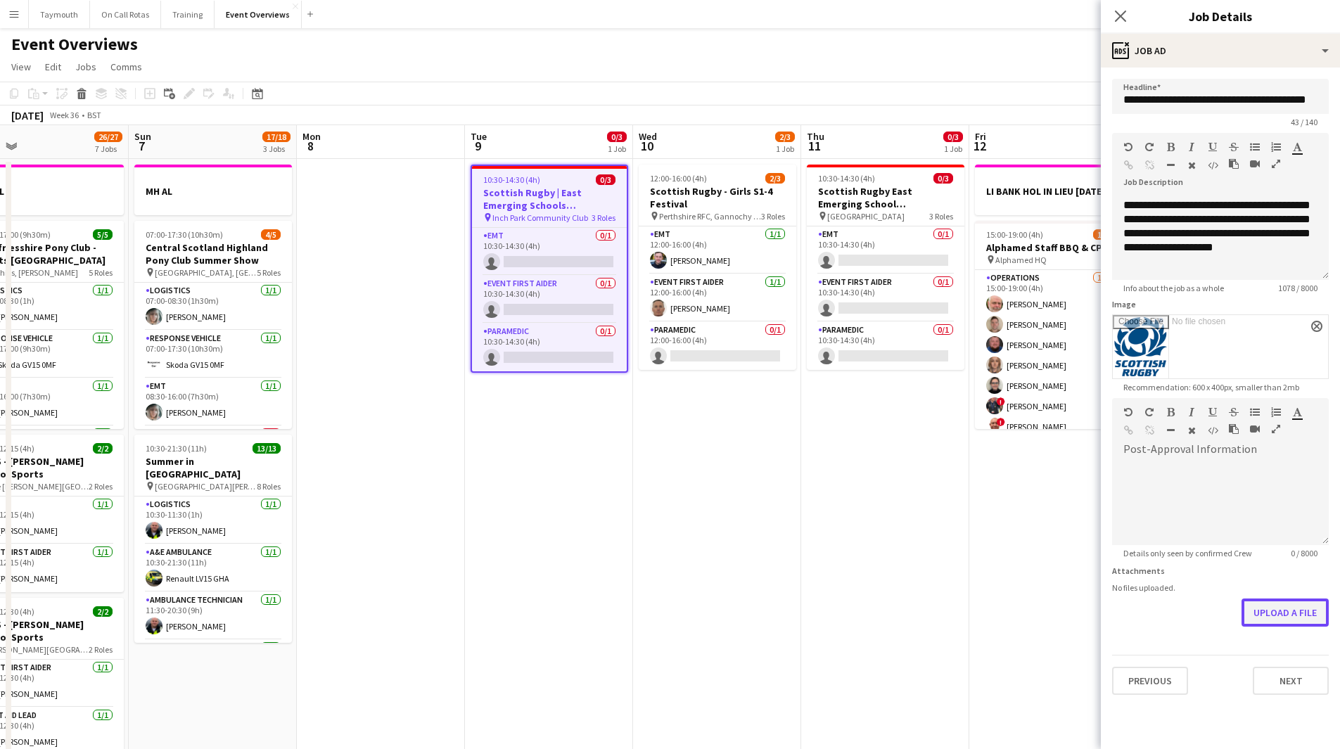
click at [1285, 603] on button "Upload a file" at bounding box center [1285, 613] width 87 height 28
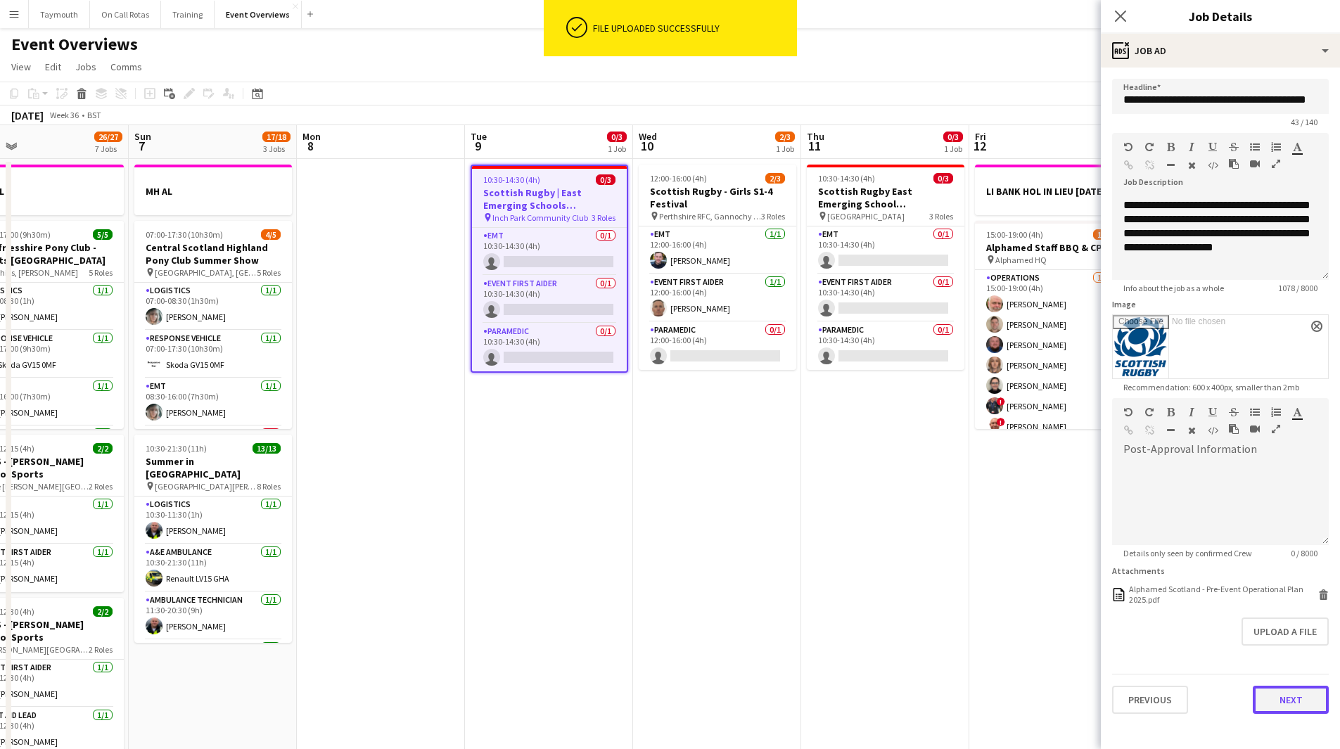
click at [1300, 709] on button "Next" at bounding box center [1291, 700] width 76 height 28
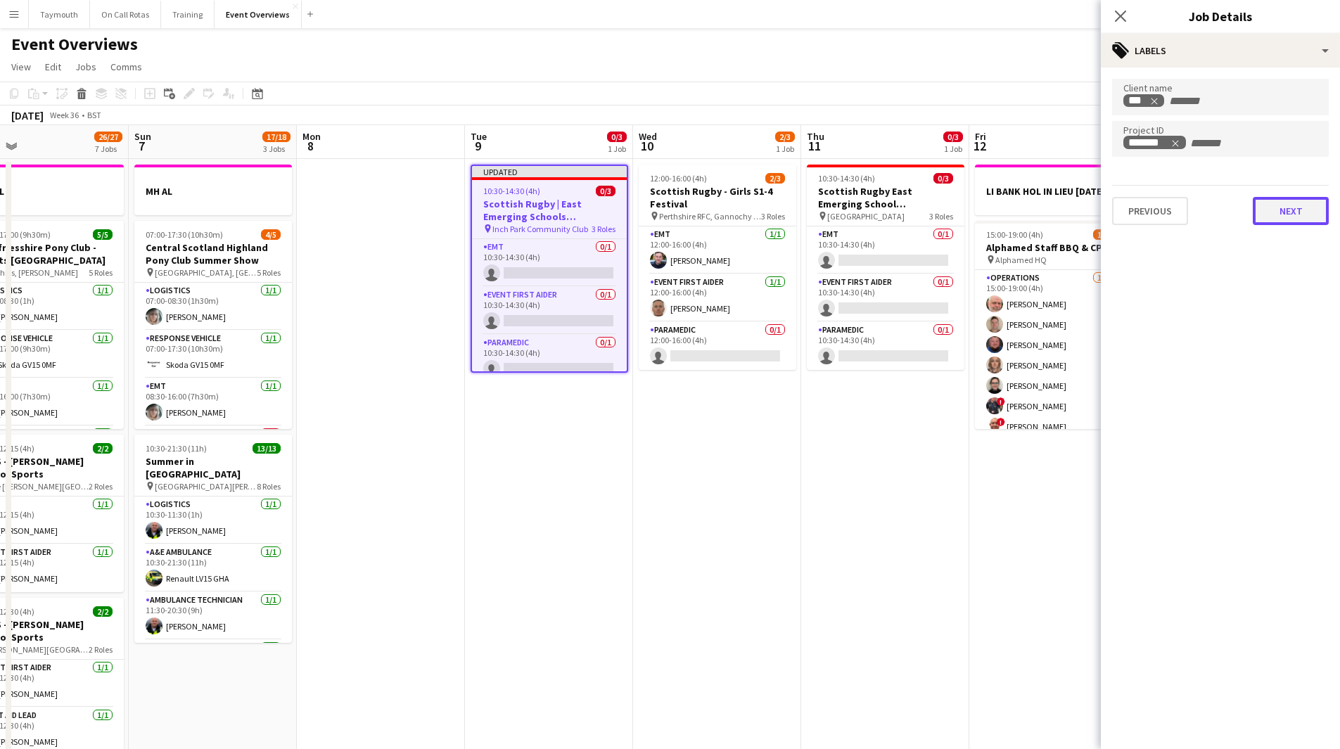
click at [1290, 208] on button "Next" at bounding box center [1291, 211] width 76 height 28
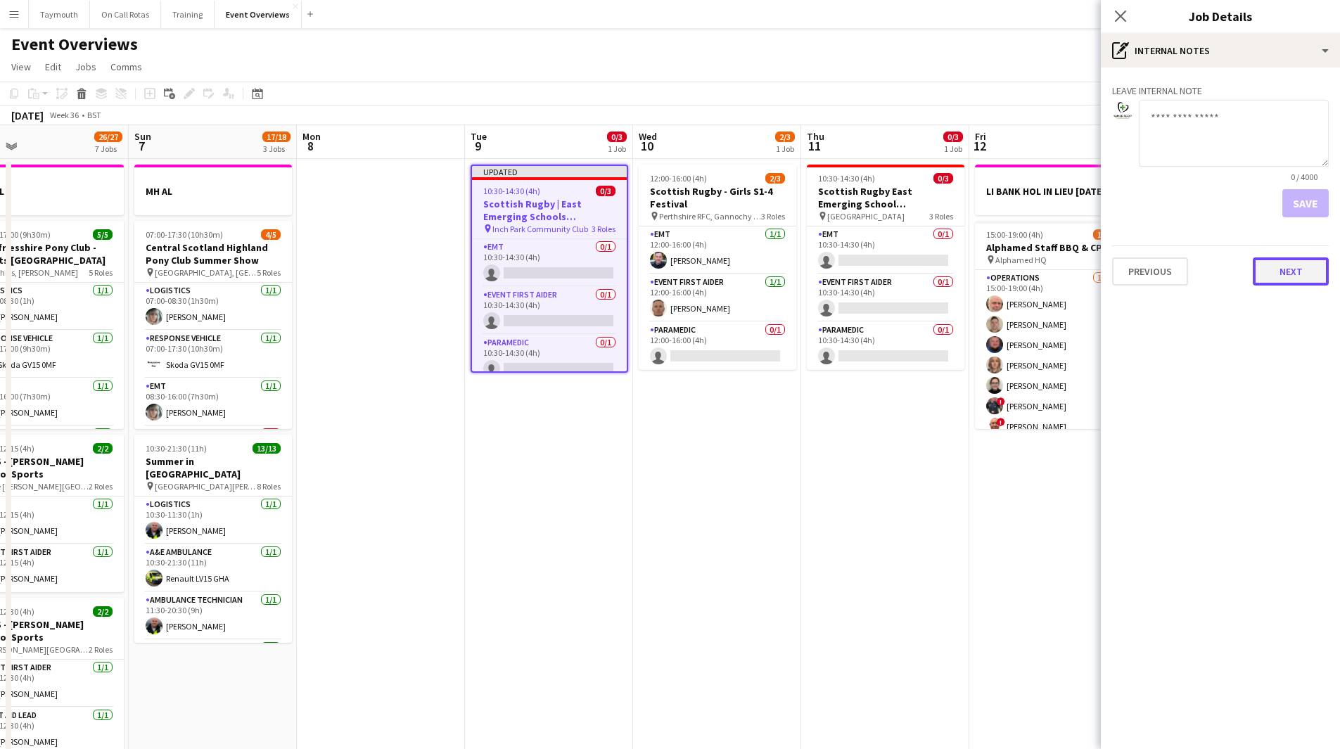
click at [1292, 284] on button "Next" at bounding box center [1291, 272] width 76 height 28
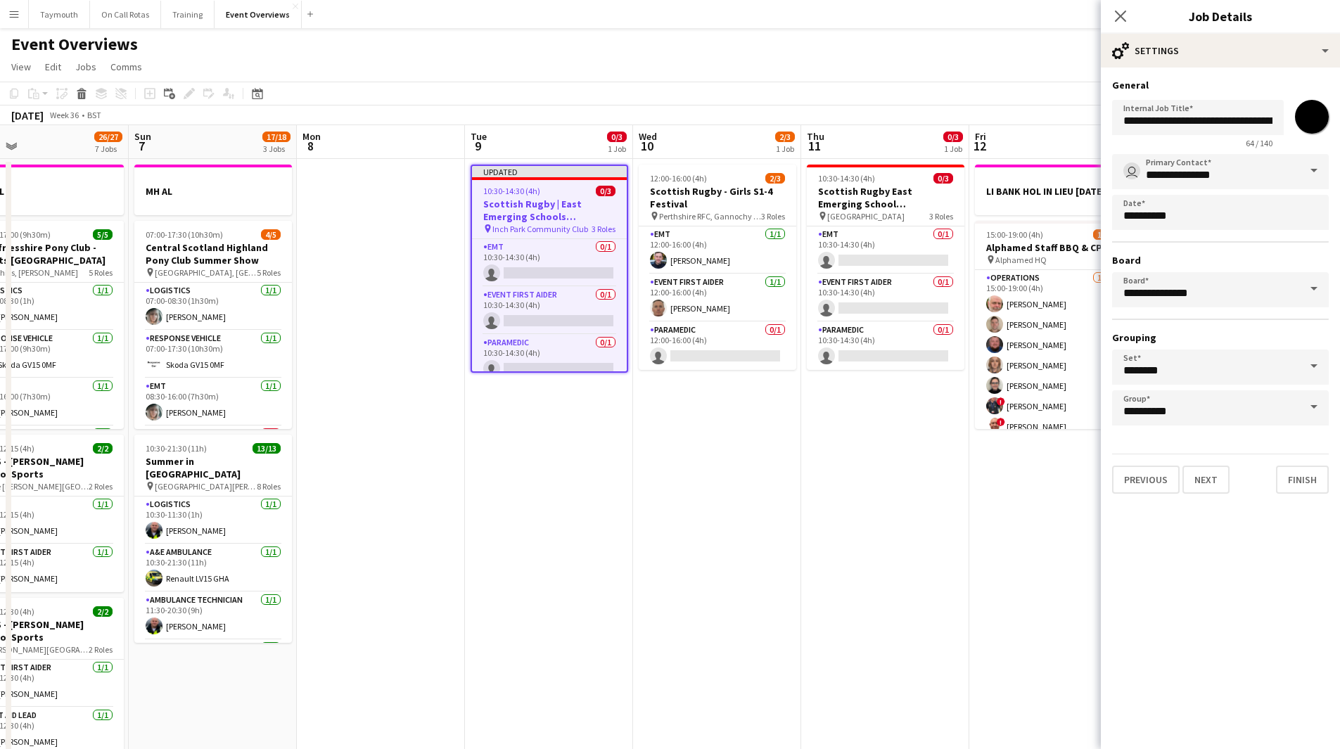
click at [1316, 117] on input "*******" at bounding box center [1312, 116] width 51 height 51
type input "*******"
click at [1316, 478] on button "Finish" at bounding box center [1302, 480] width 53 height 28
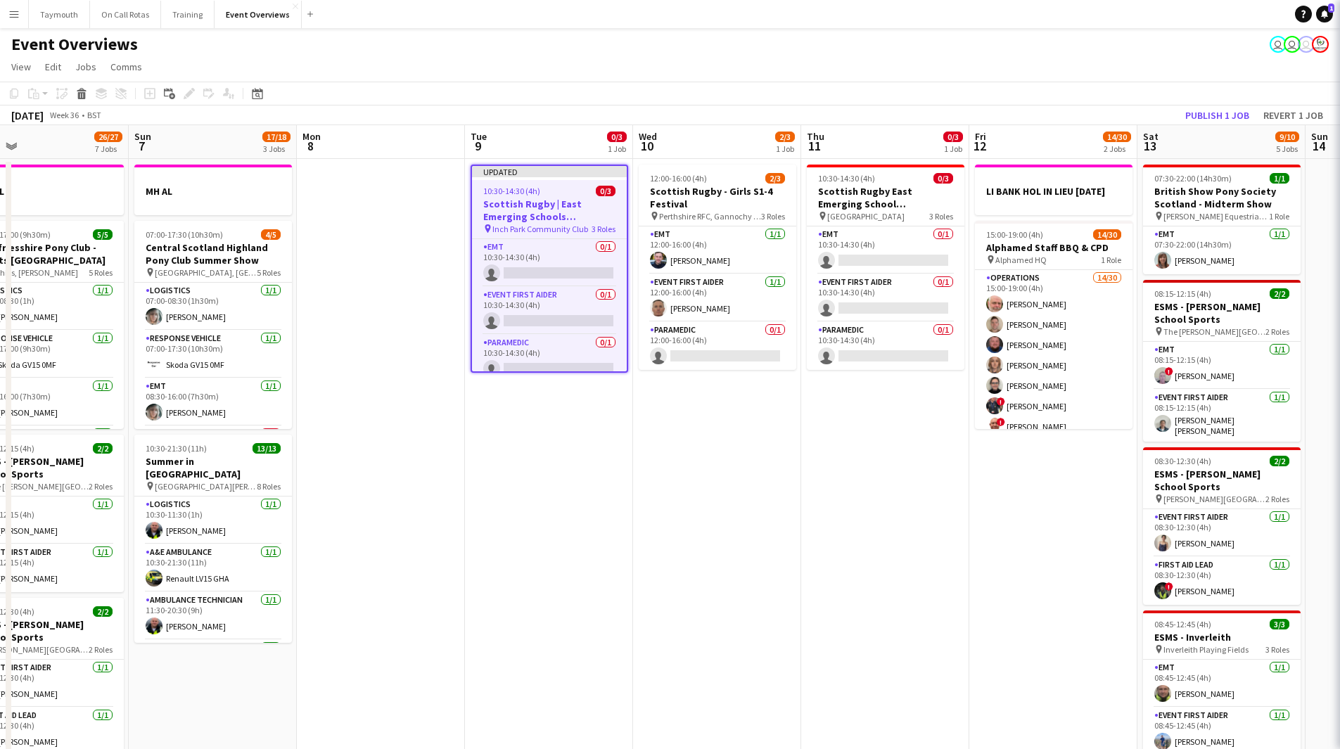
click at [742, 556] on app-date-cell "12:00-16:00 (4h) 2/3 [DEMOGRAPHIC_DATA] Rugby - Girls S1-4 Festival pin Perthsh…" at bounding box center [717, 761] width 168 height 1205
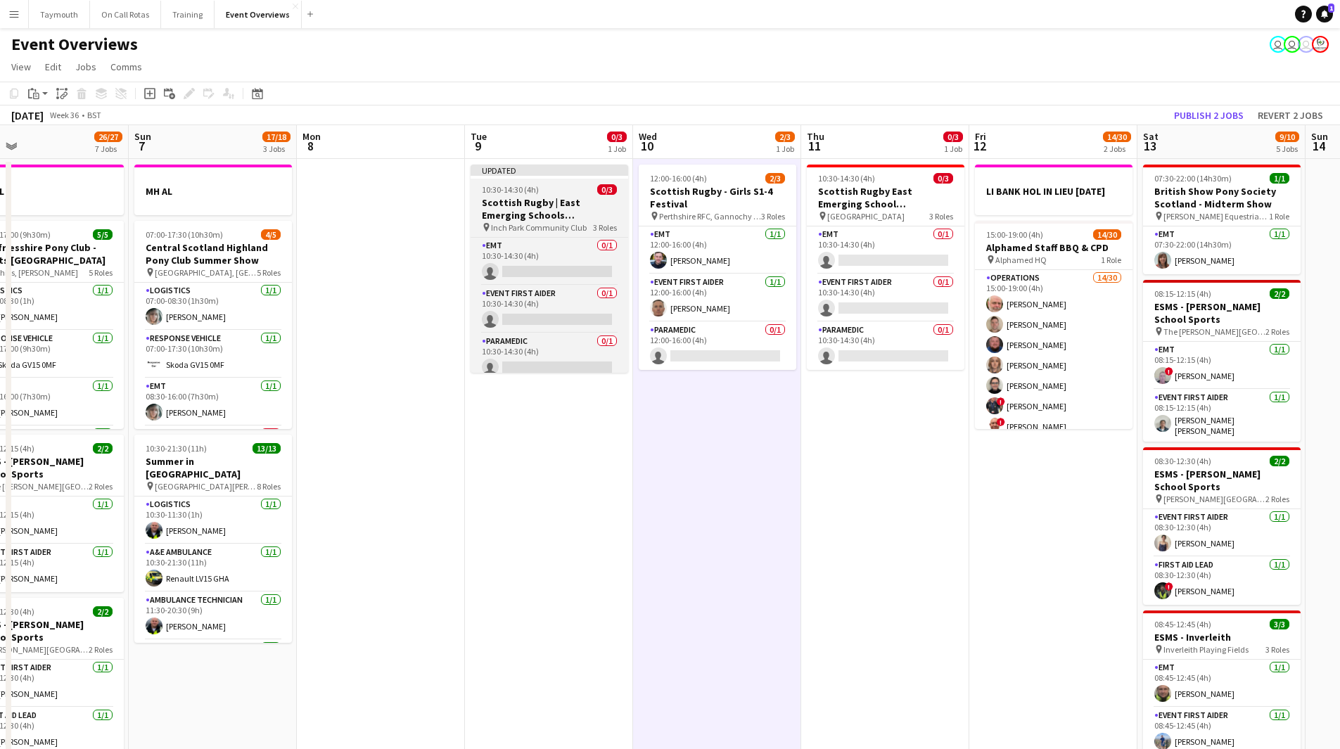
click at [560, 207] on h3 "Scottish Rugby | East Emerging Schools Championships | [GEOGRAPHIC_DATA]" at bounding box center [550, 208] width 158 height 25
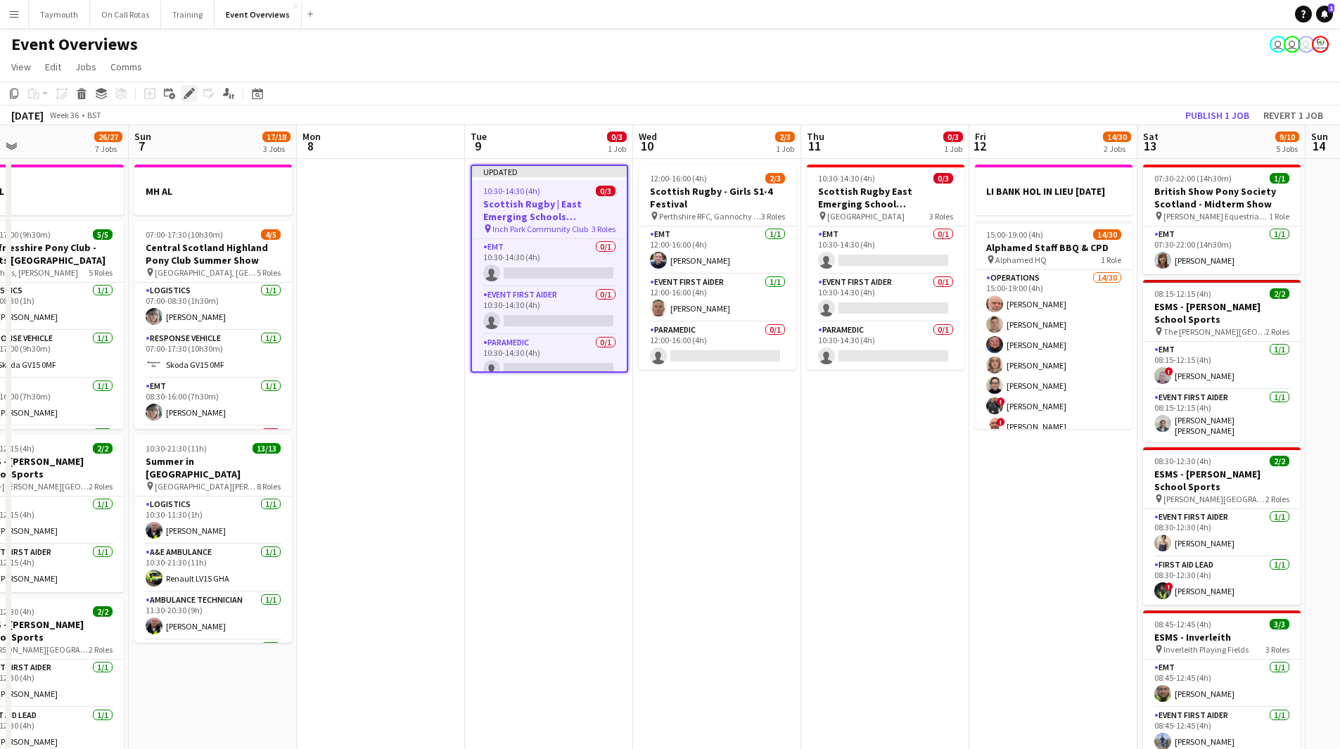
click at [186, 95] on icon at bounding box center [189, 94] width 8 height 8
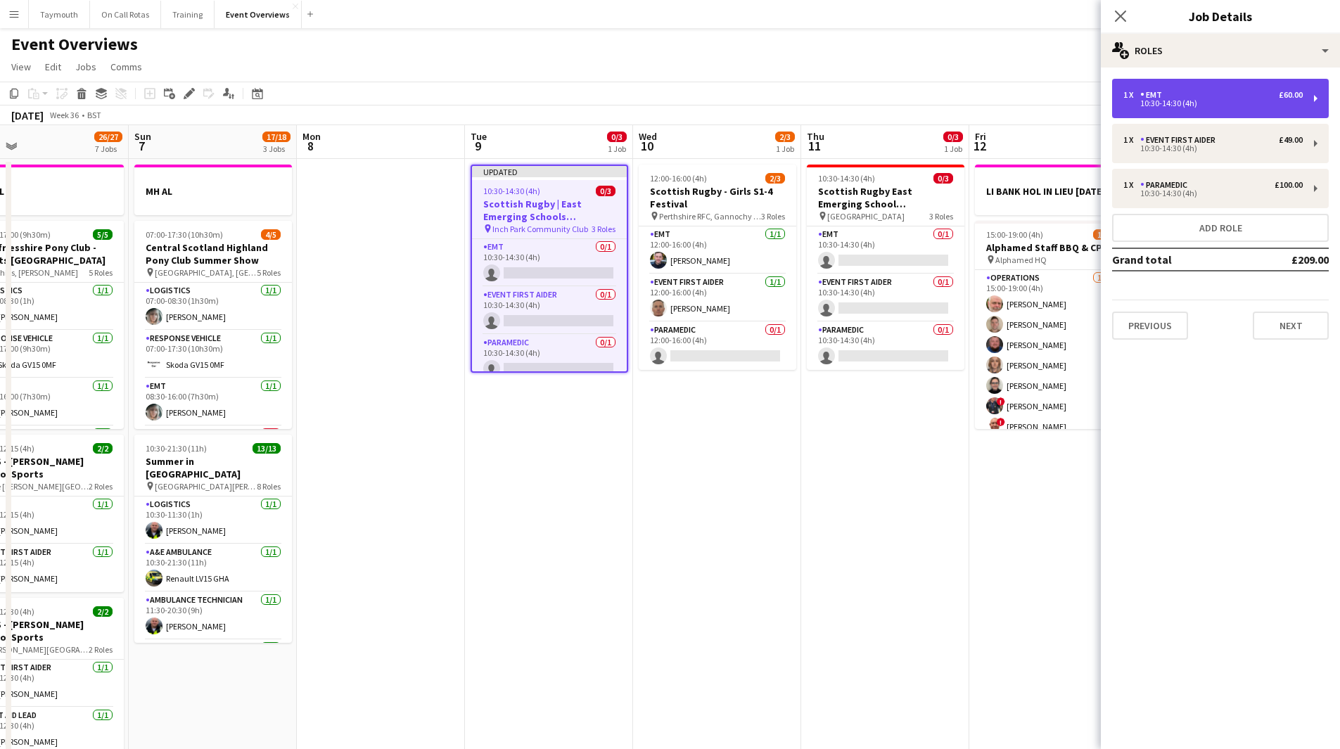
click at [1219, 96] on div "1 x EMT £60.00" at bounding box center [1213, 95] width 179 height 10
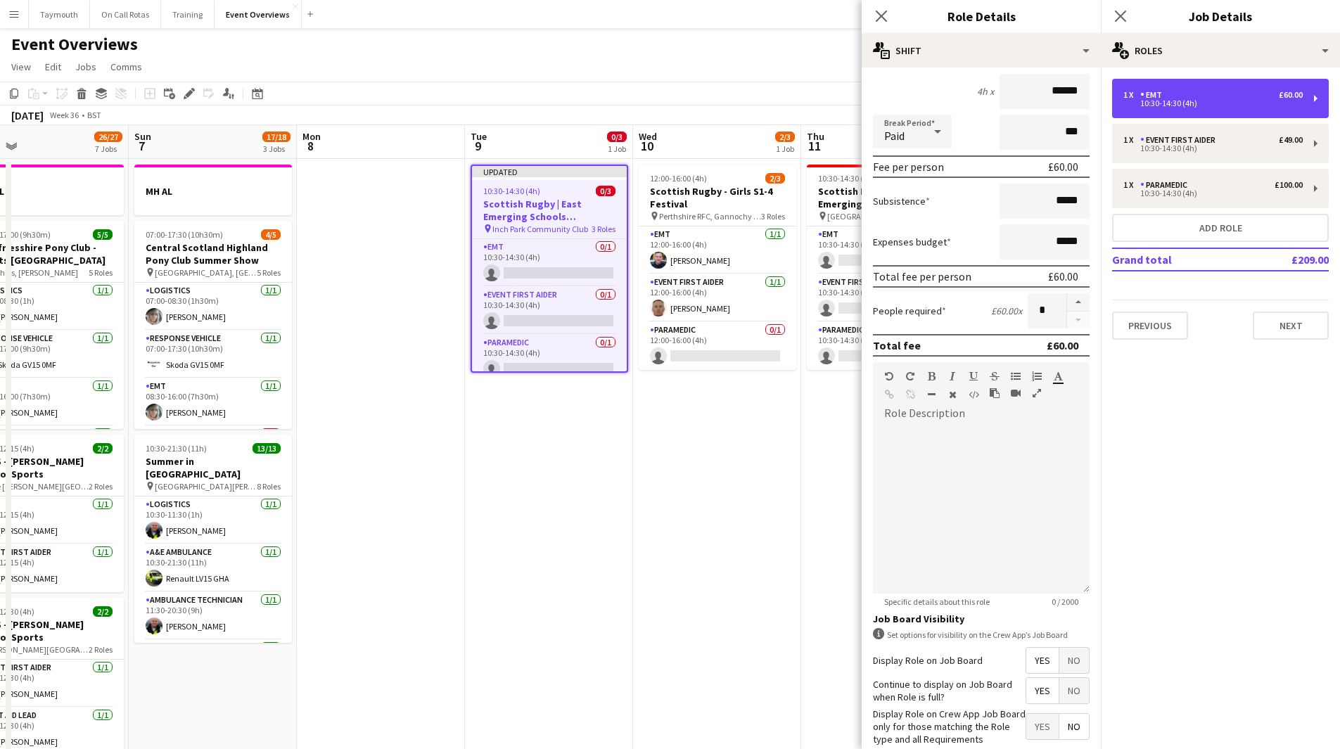
scroll to position [204, 0]
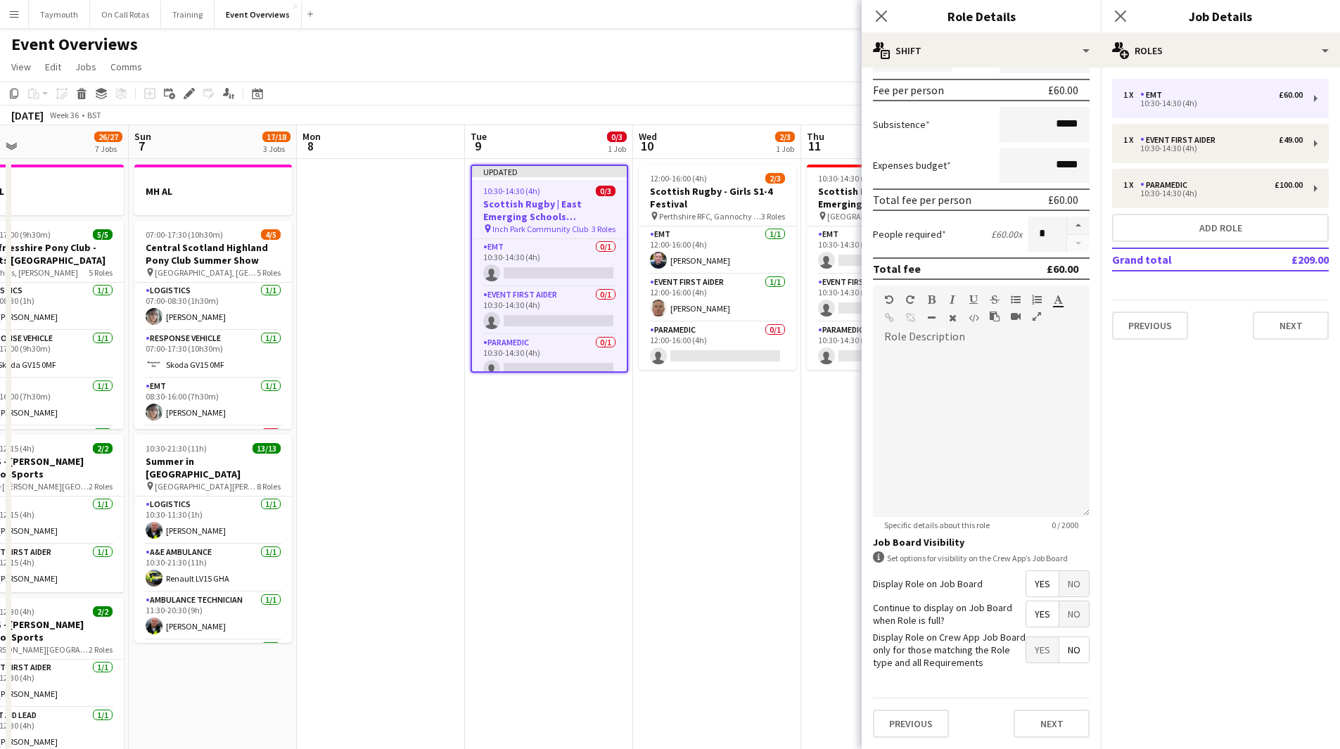
click at [712, 491] on app-date-cell "12:00-16:00 (4h) 2/3 [DEMOGRAPHIC_DATA] Rugby - Girls S1-4 Festival pin Perthsh…" at bounding box center [717, 761] width 168 height 1205
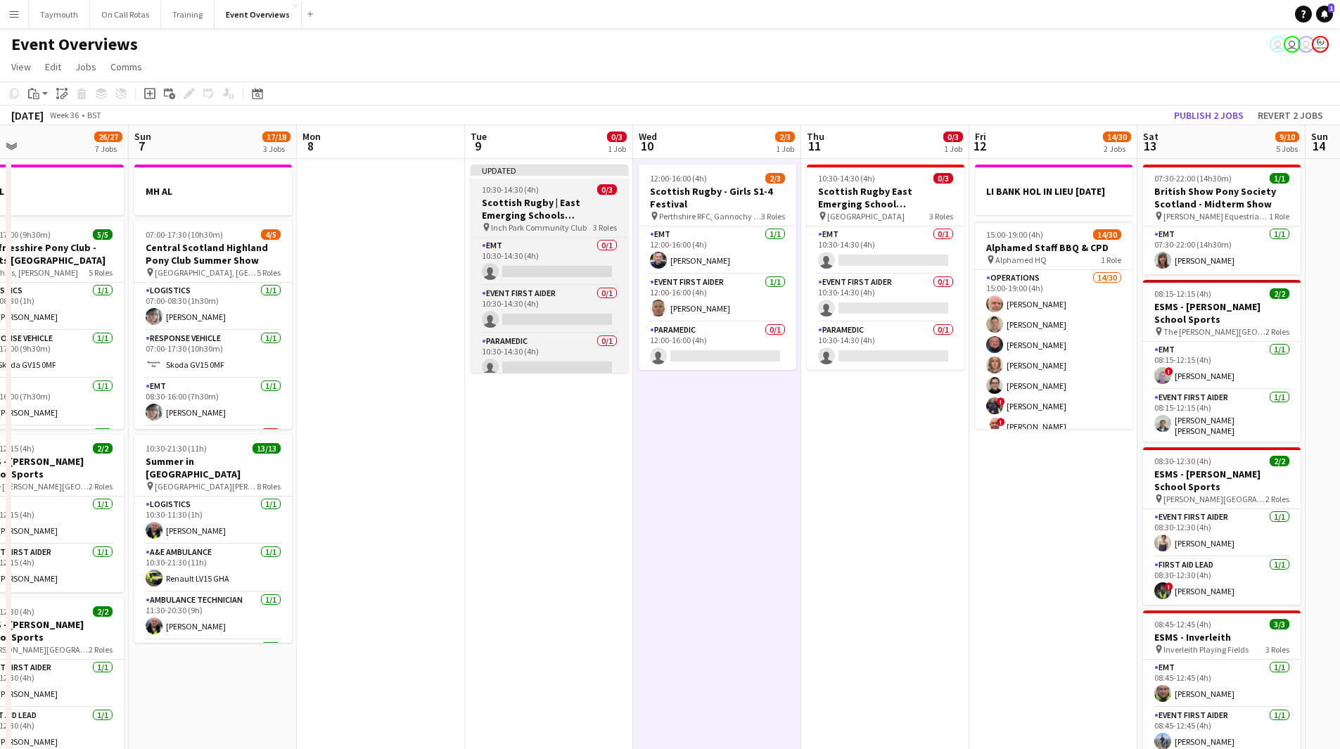
click at [579, 193] on div "10:30-14:30 (4h) 0/3" at bounding box center [550, 189] width 158 height 11
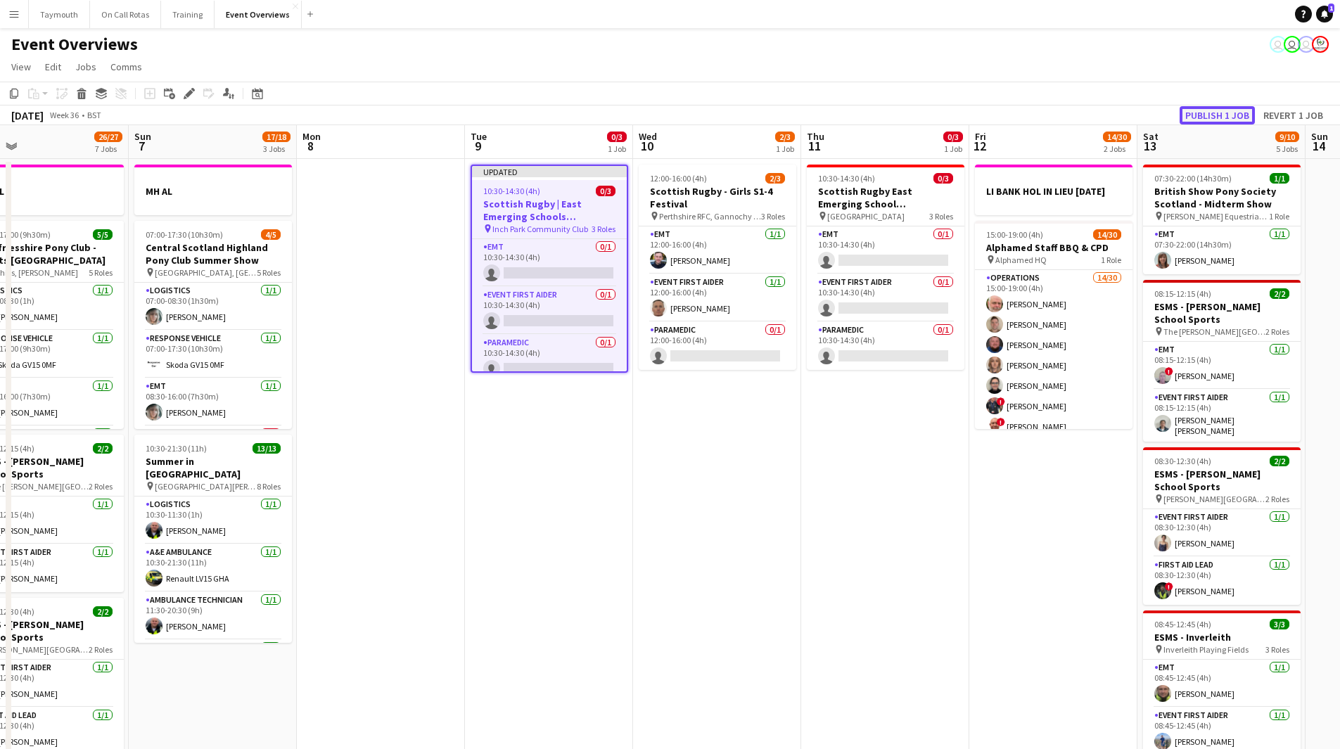
click at [1222, 116] on button "Publish 1 job" at bounding box center [1217, 115] width 75 height 18
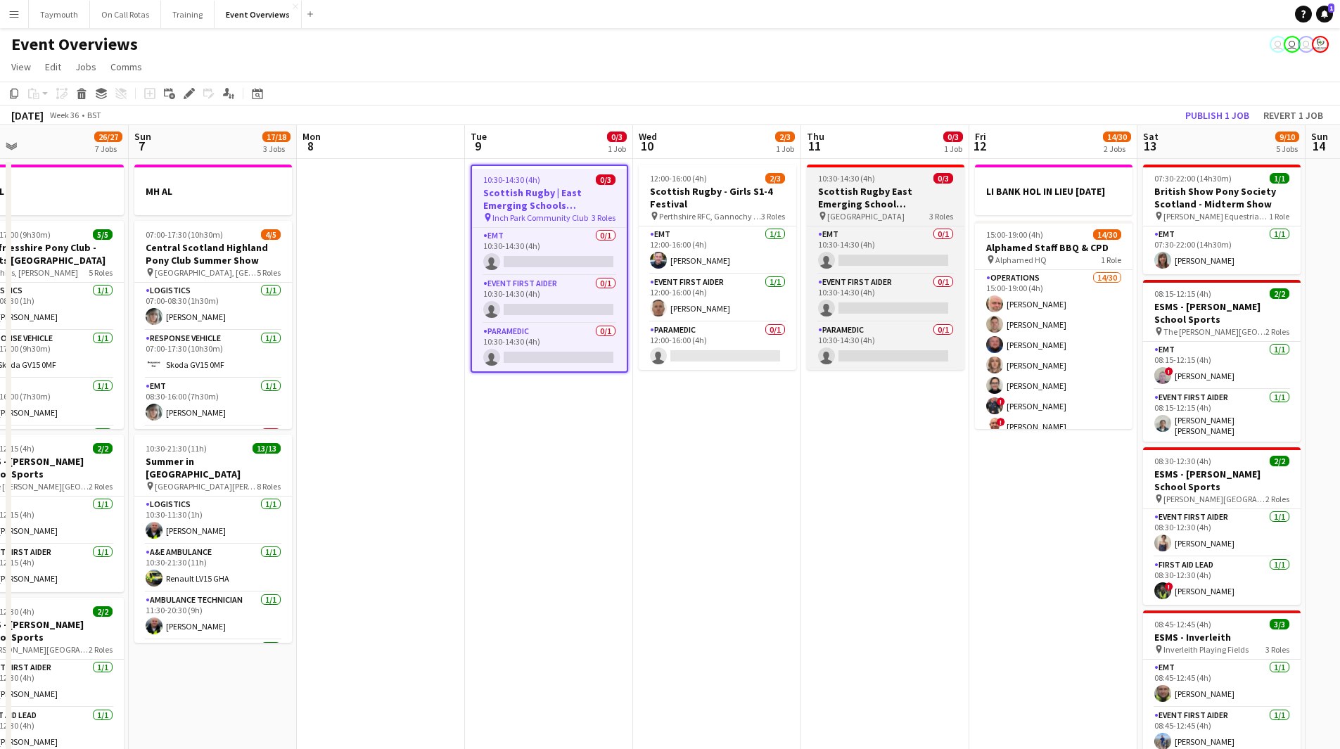
click at [868, 177] on span "10:30-14:30 (4h)" at bounding box center [846, 178] width 57 height 11
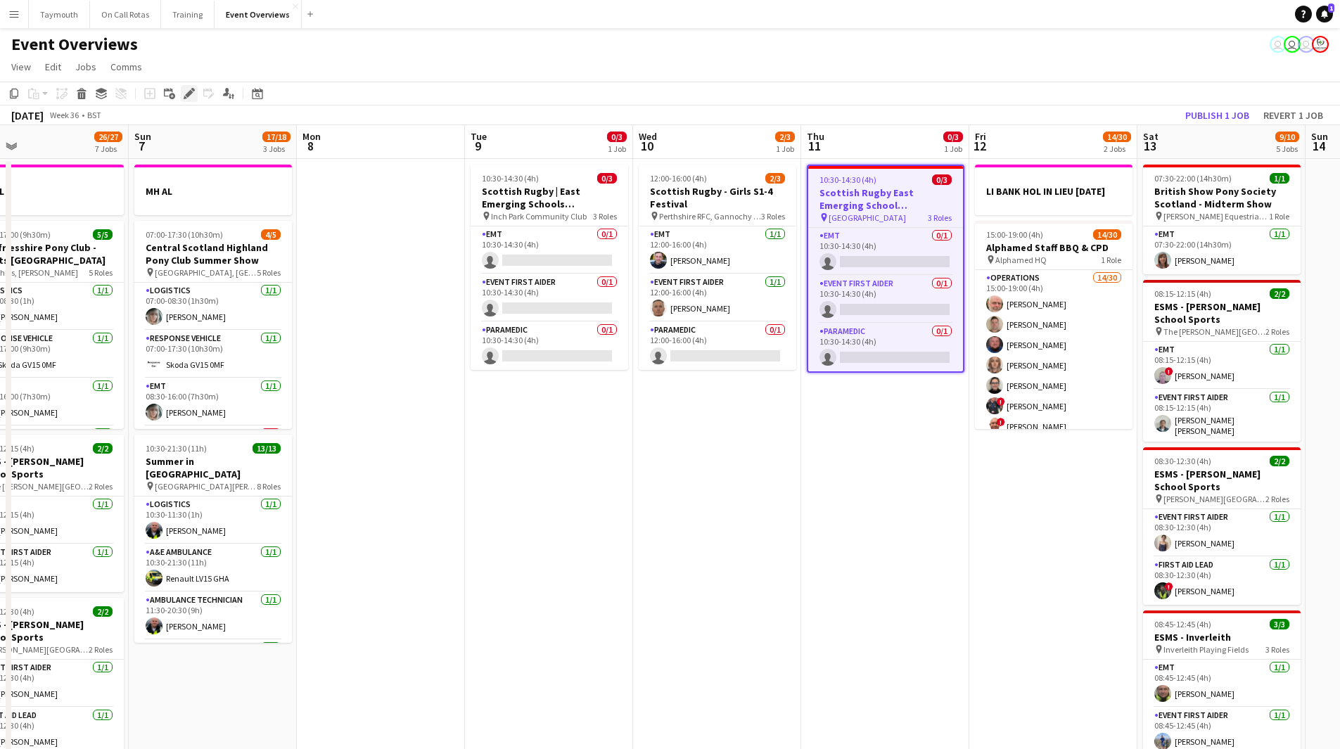
click at [190, 99] on icon "Edit" at bounding box center [189, 93] width 11 height 11
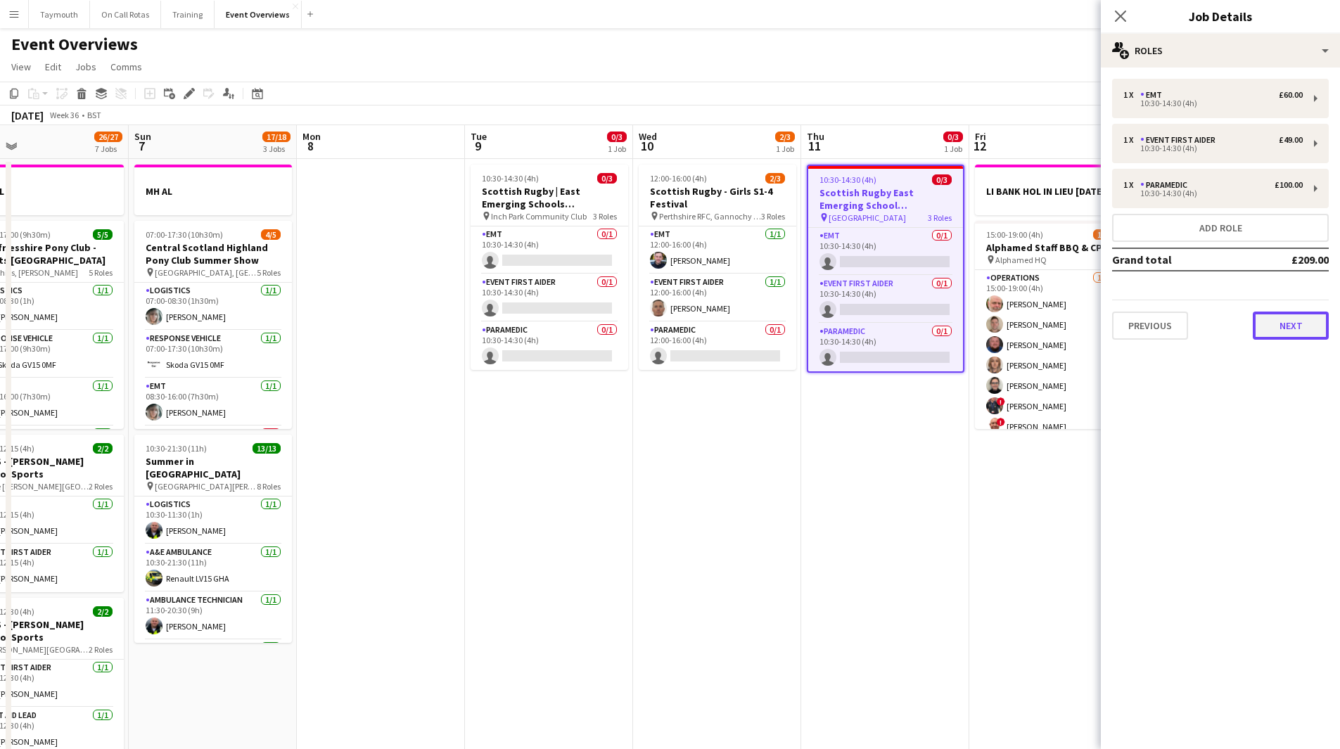
click at [1290, 324] on button "Next" at bounding box center [1291, 326] width 76 height 28
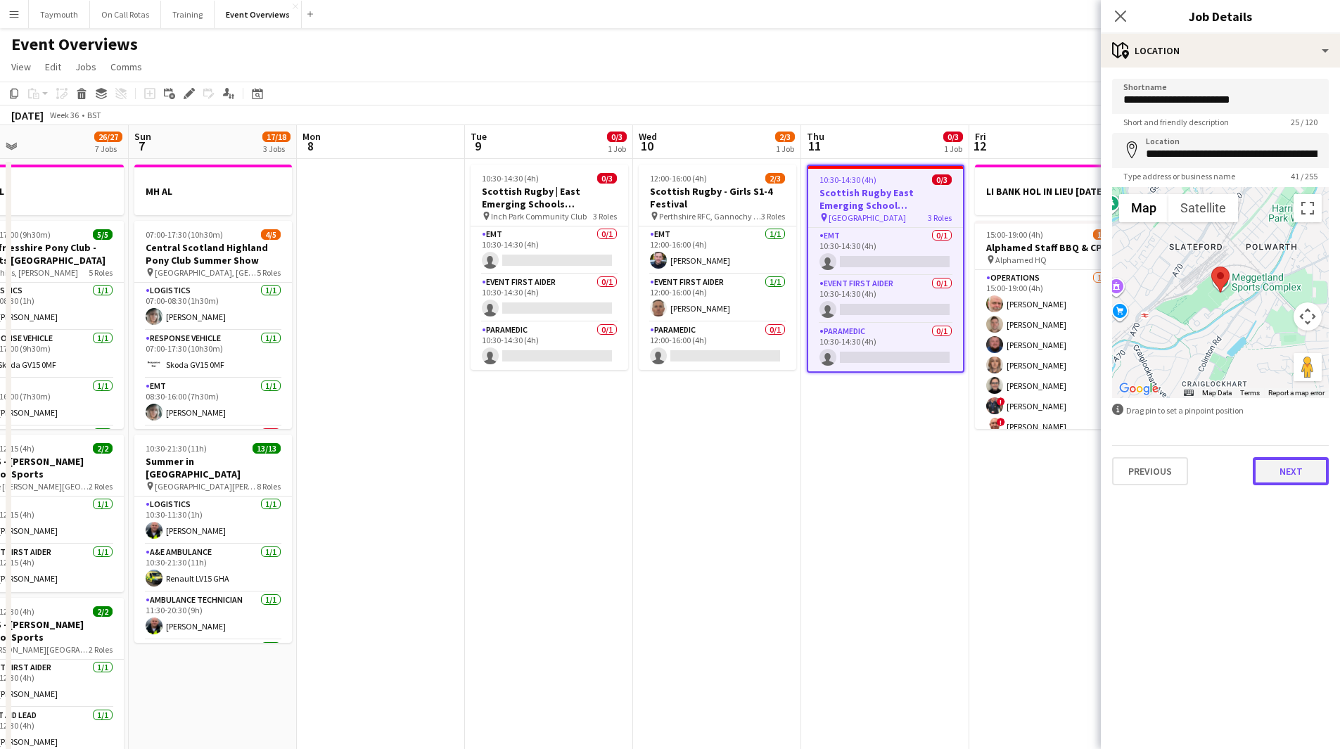
click at [1295, 467] on button "Next" at bounding box center [1291, 471] width 76 height 28
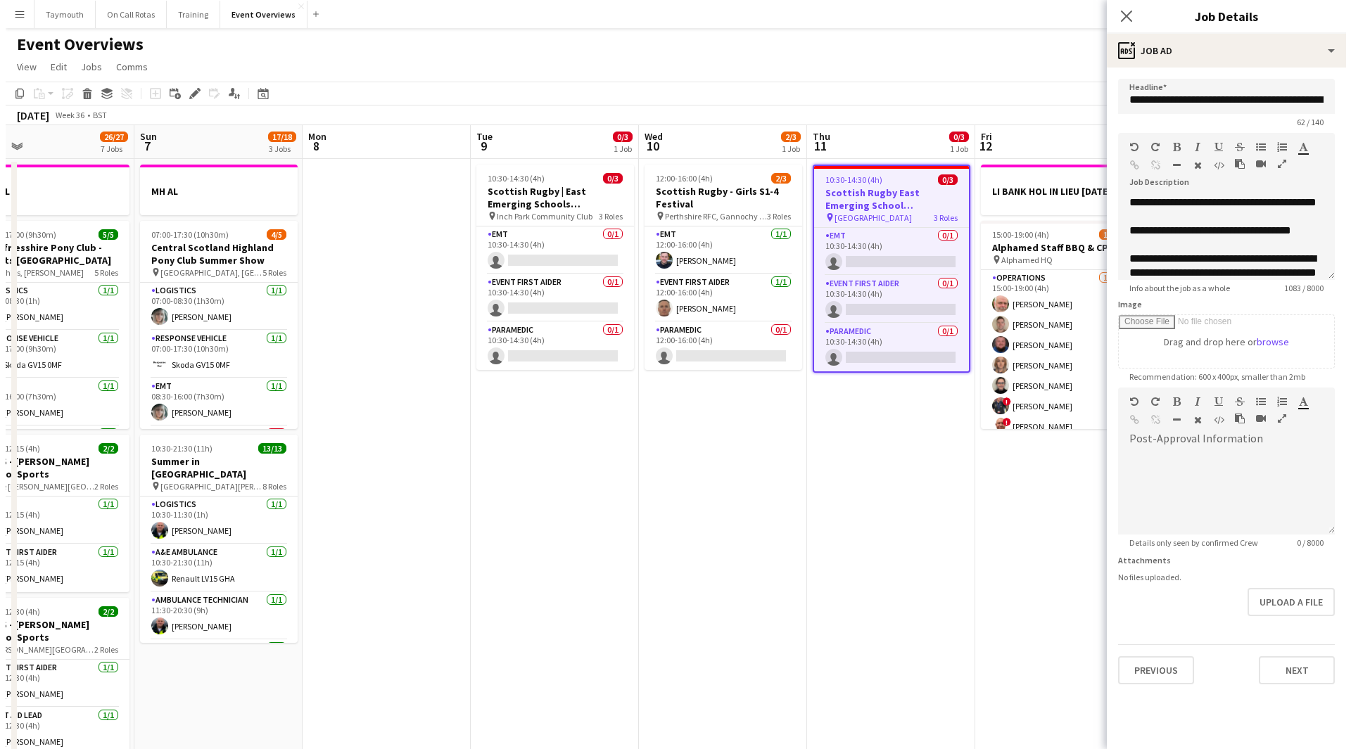
scroll to position [70, 0]
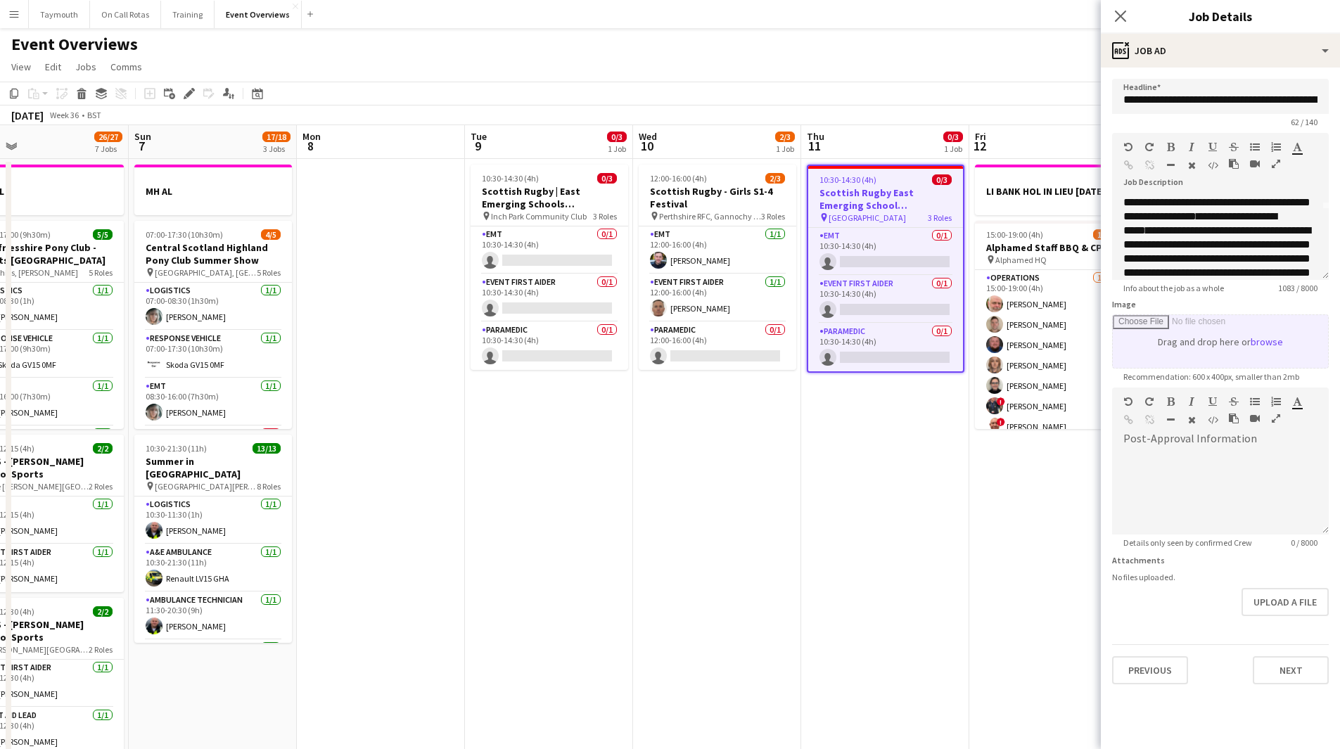
click at [1250, 349] on input "Image" at bounding box center [1220, 341] width 215 height 53
type input "**********"
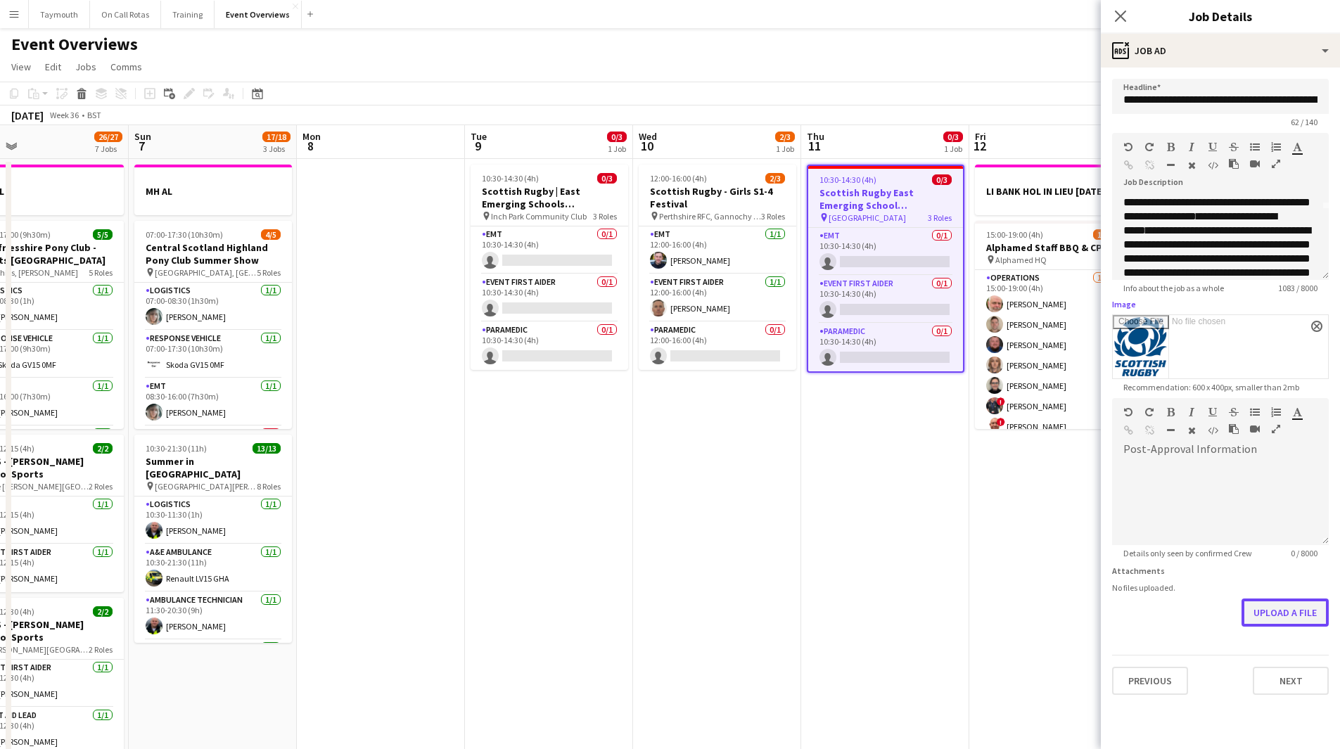
click at [1275, 621] on button "Upload a file" at bounding box center [1285, 613] width 87 height 28
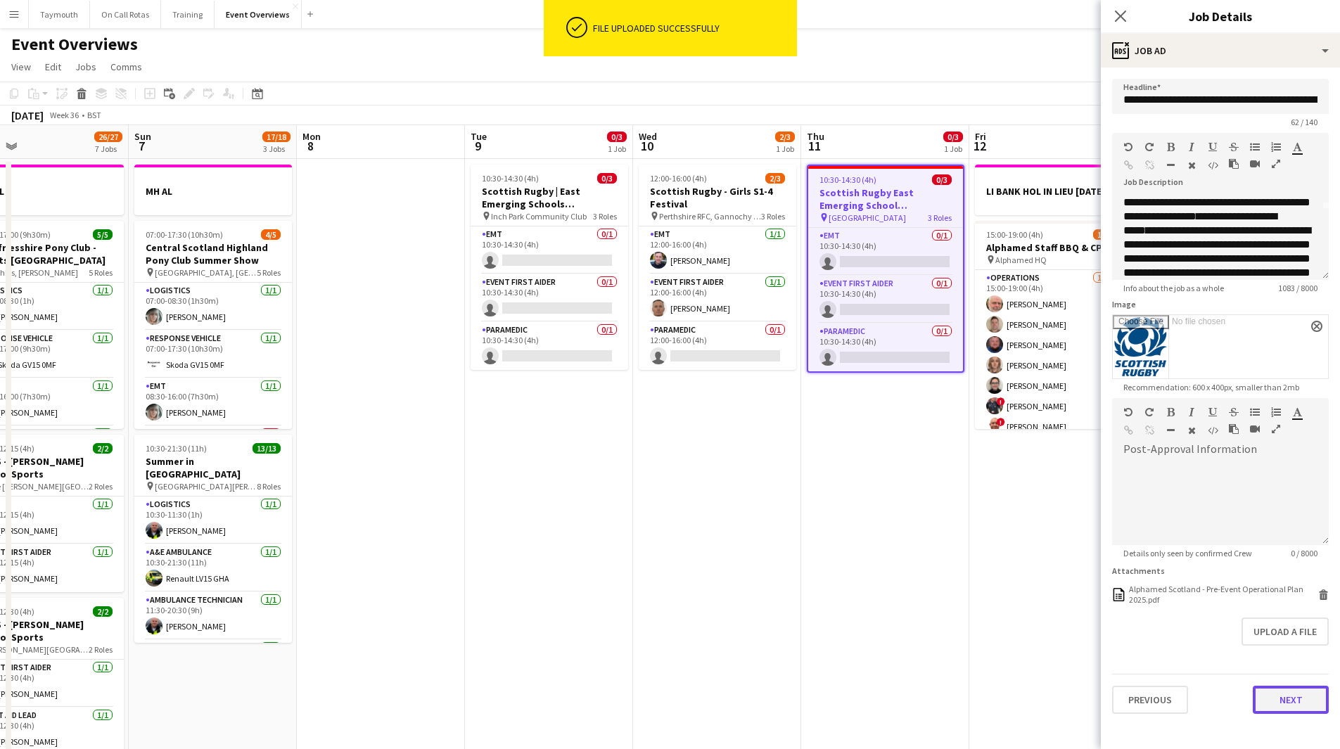
click at [1292, 704] on button "Next" at bounding box center [1291, 700] width 76 height 28
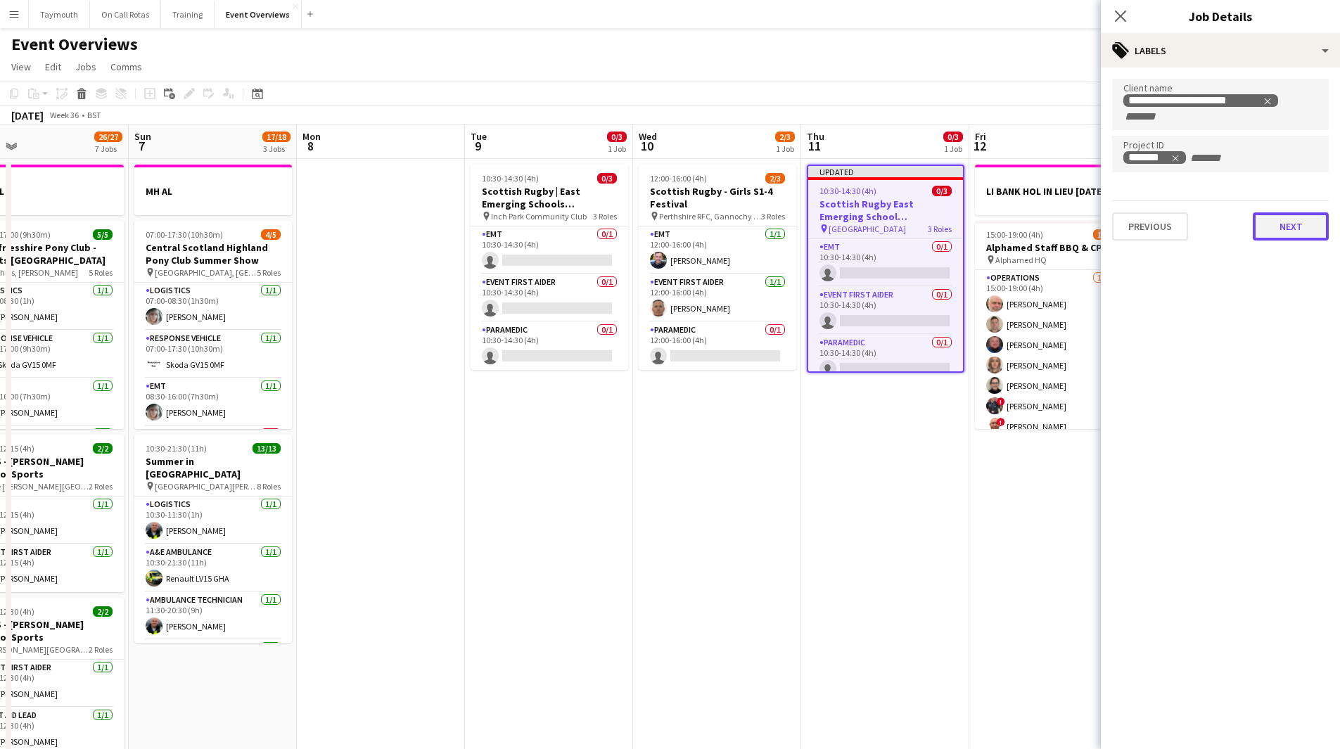
click at [1307, 233] on button "Next" at bounding box center [1291, 226] width 76 height 28
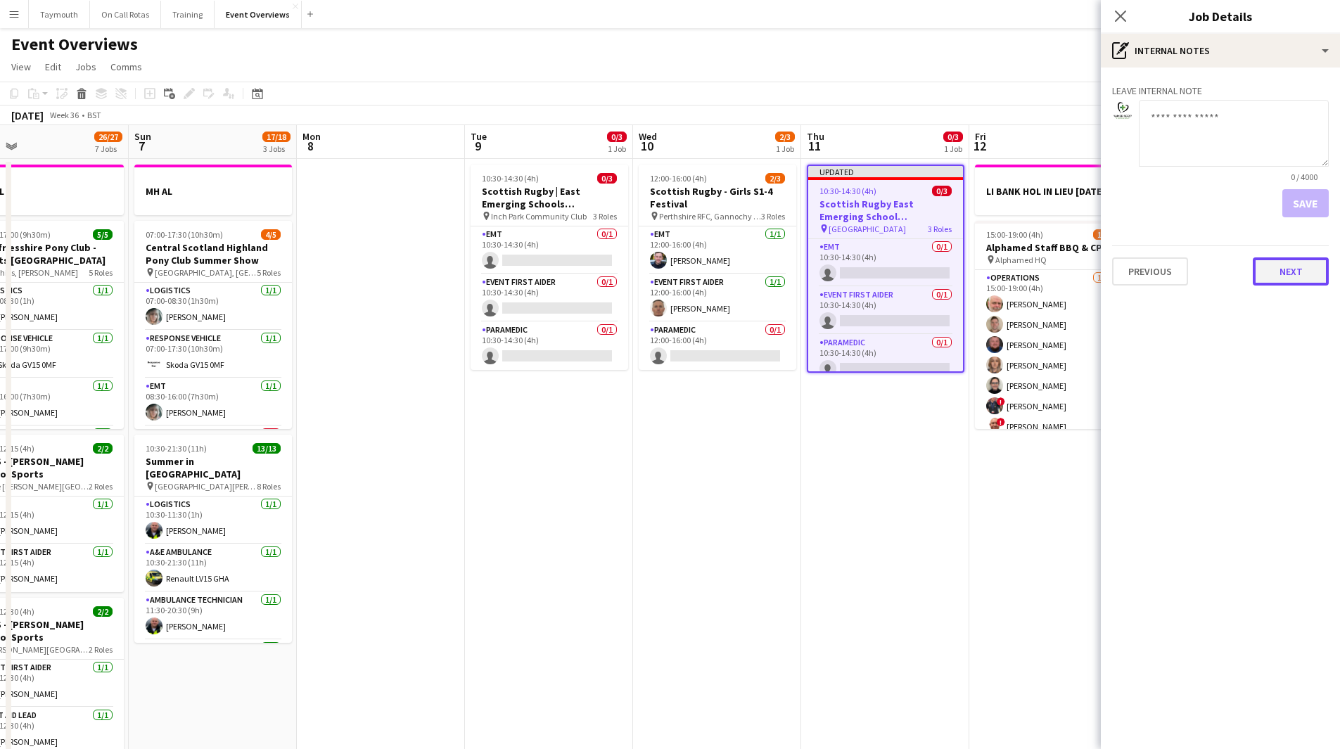
click at [1298, 270] on button "Next" at bounding box center [1291, 272] width 76 height 28
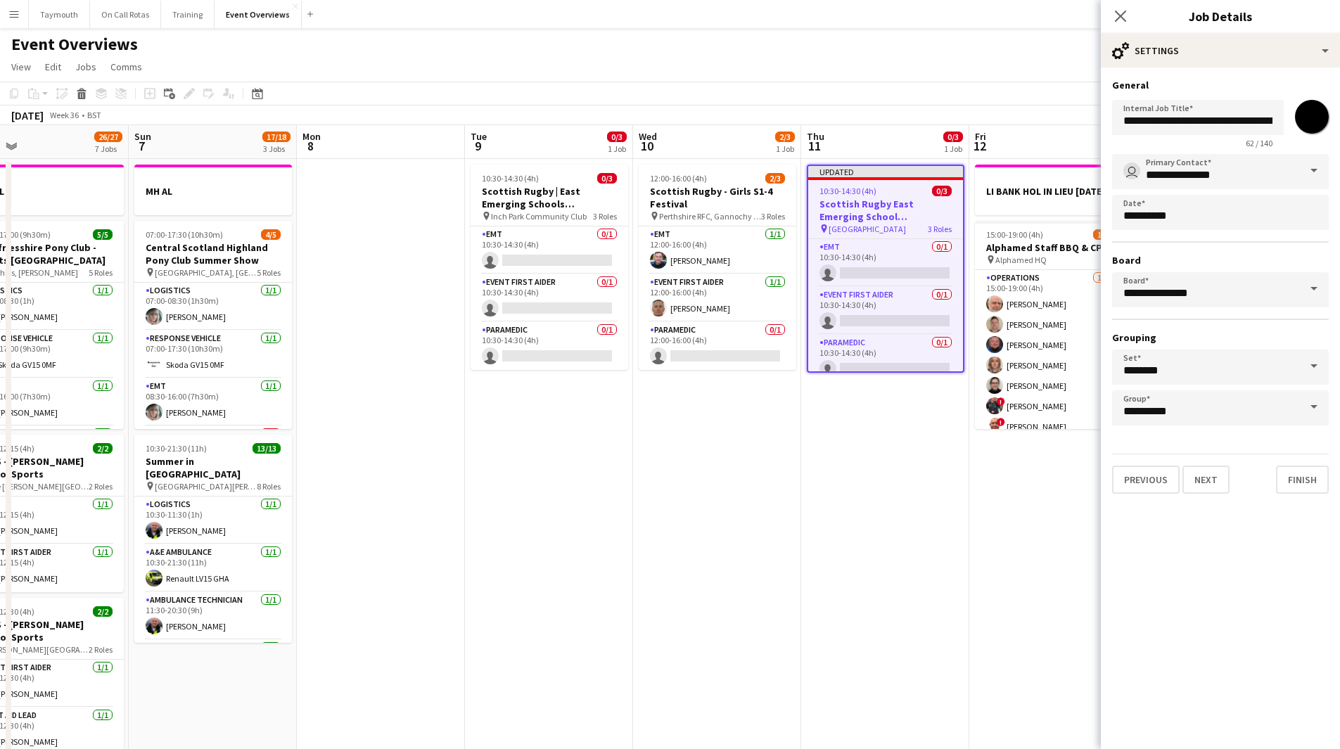
click at [1316, 113] on input "*******" at bounding box center [1312, 116] width 51 height 51
type input "*******"
click at [823, 490] on app-date-cell "Updated 10:30-14:30 (4h) 0/3 Scottish Rugby East Emerging School Championships …" at bounding box center [885, 761] width 168 height 1205
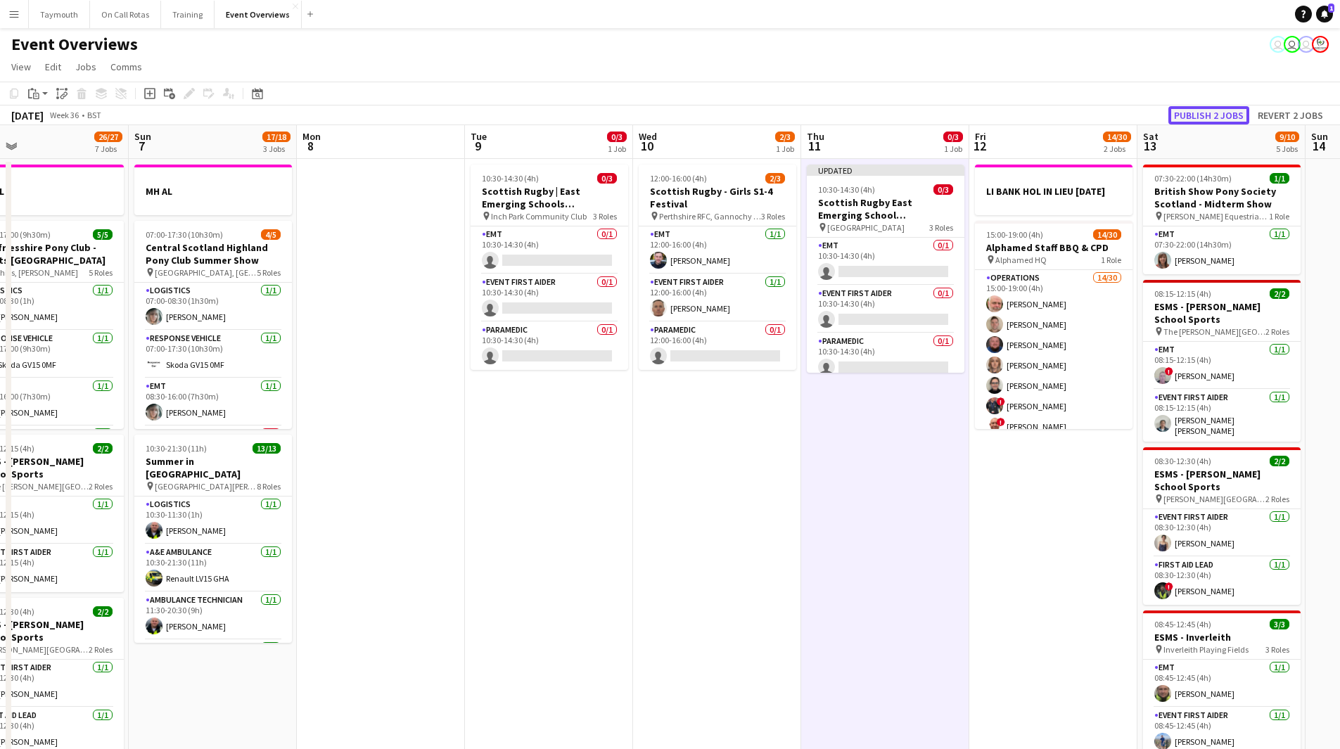
click at [1220, 113] on button "Publish 2 jobs" at bounding box center [1209, 115] width 81 height 18
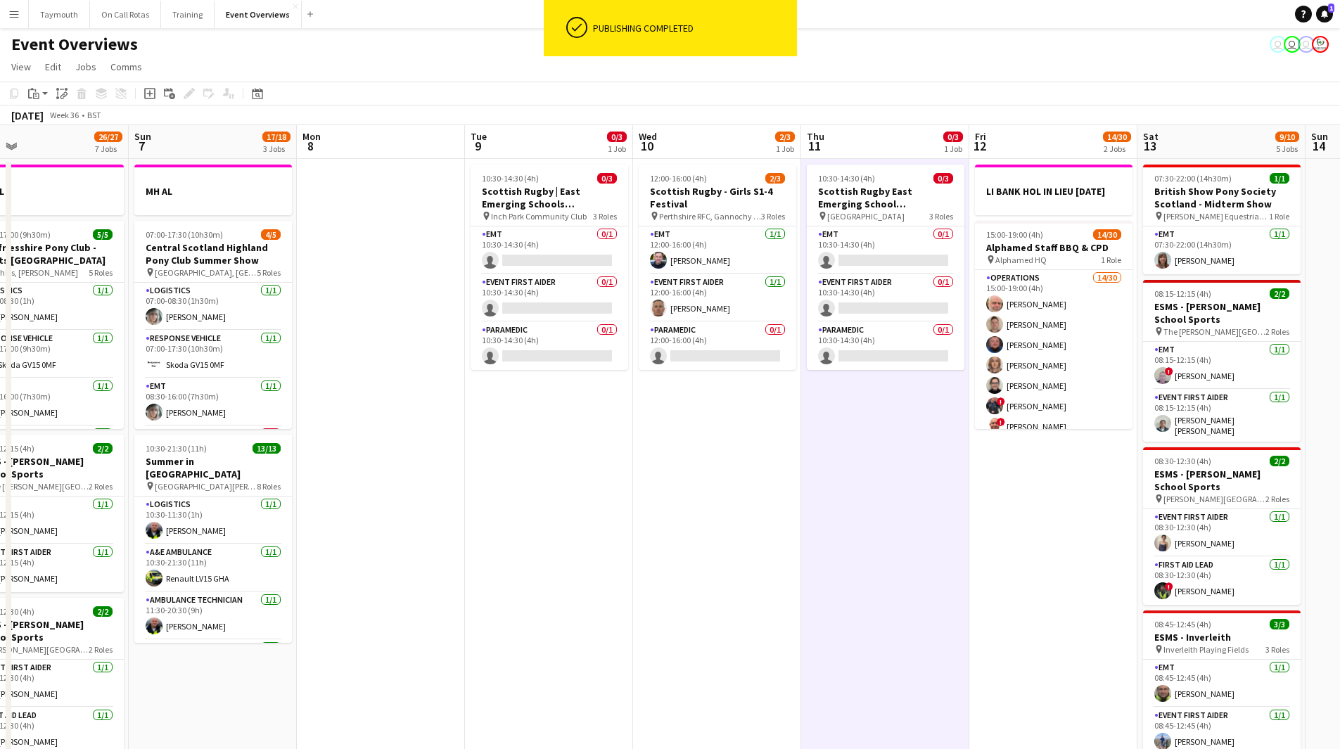
click at [14, 16] on app-icon "Menu" at bounding box center [13, 13] width 11 height 11
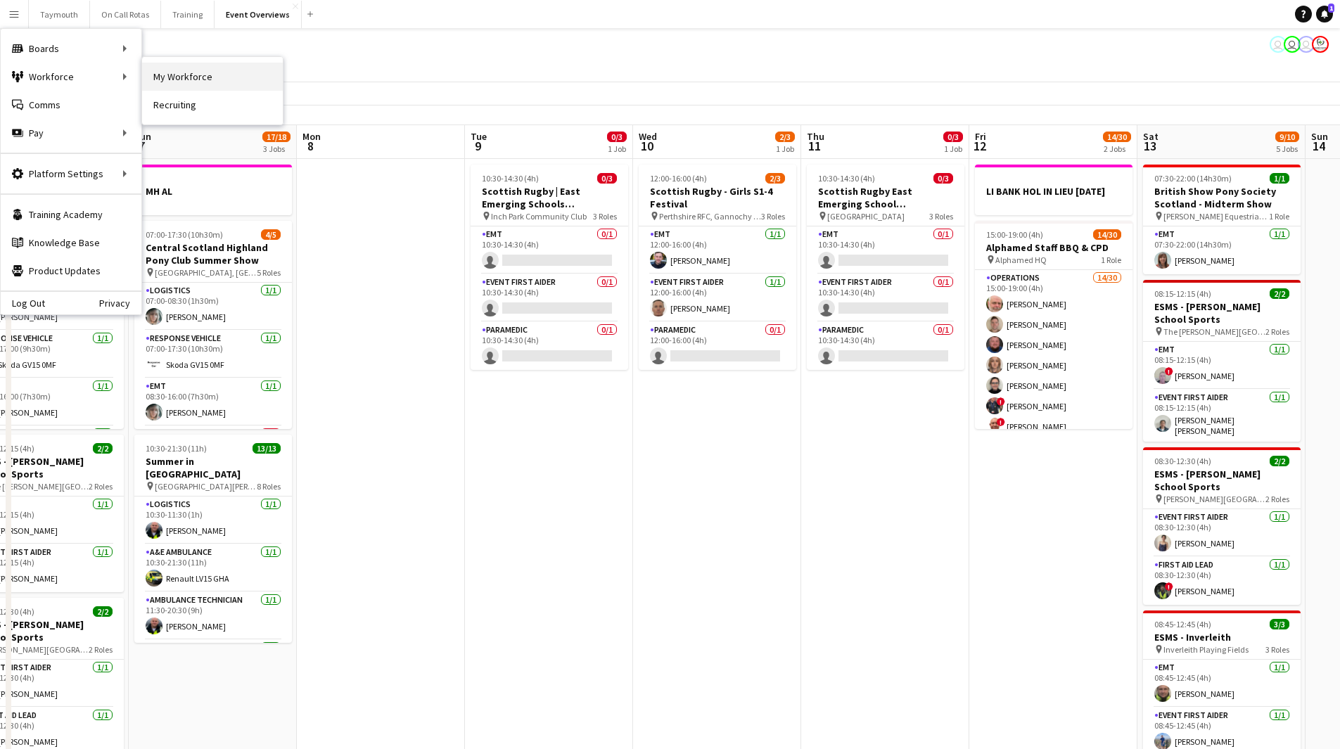
click at [177, 73] on link "My Workforce" at bounding box center [212, 77] width 141 height 28
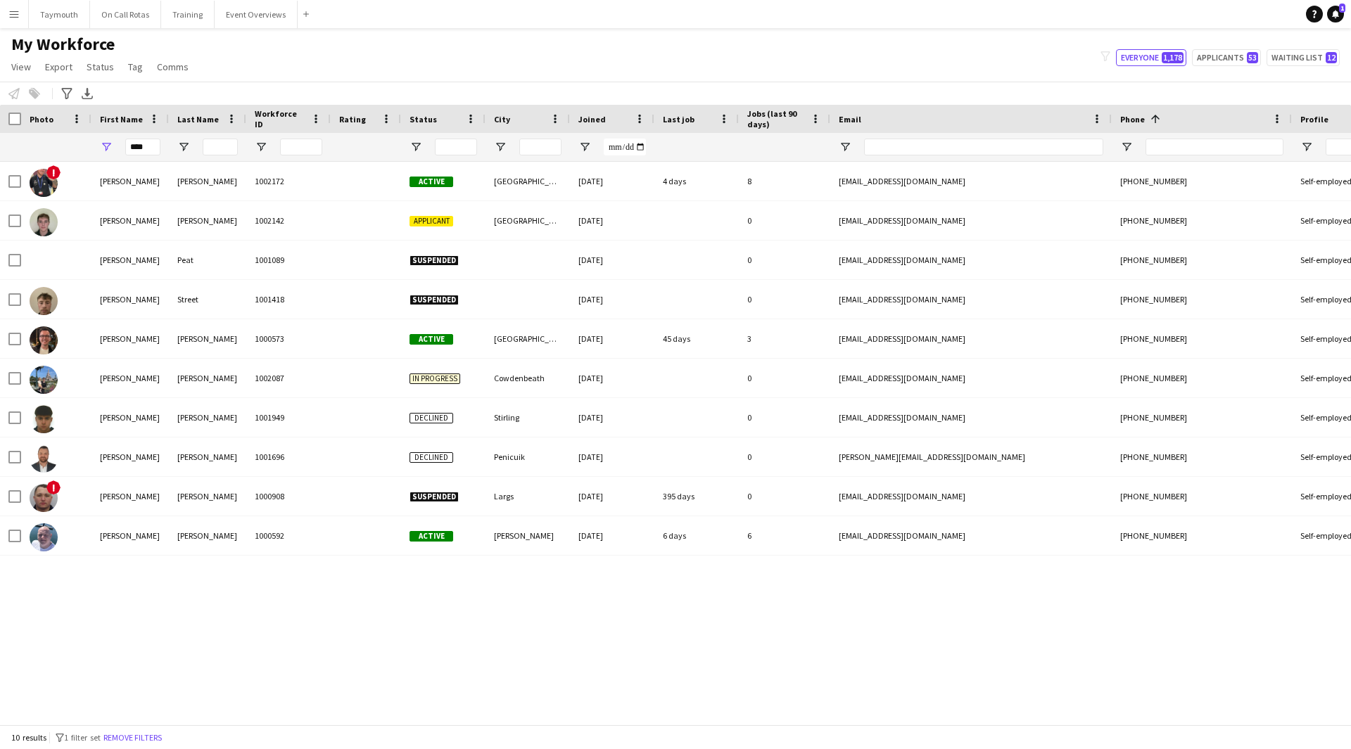
click at [145, 747] on div "10 results filter-1 1 filter set Remove filters" at bounding box center [675, 737] width 1351 height 24
click at [145, 742] on button "Remove filters" at bounding box center [133, 737] width 64 height 15
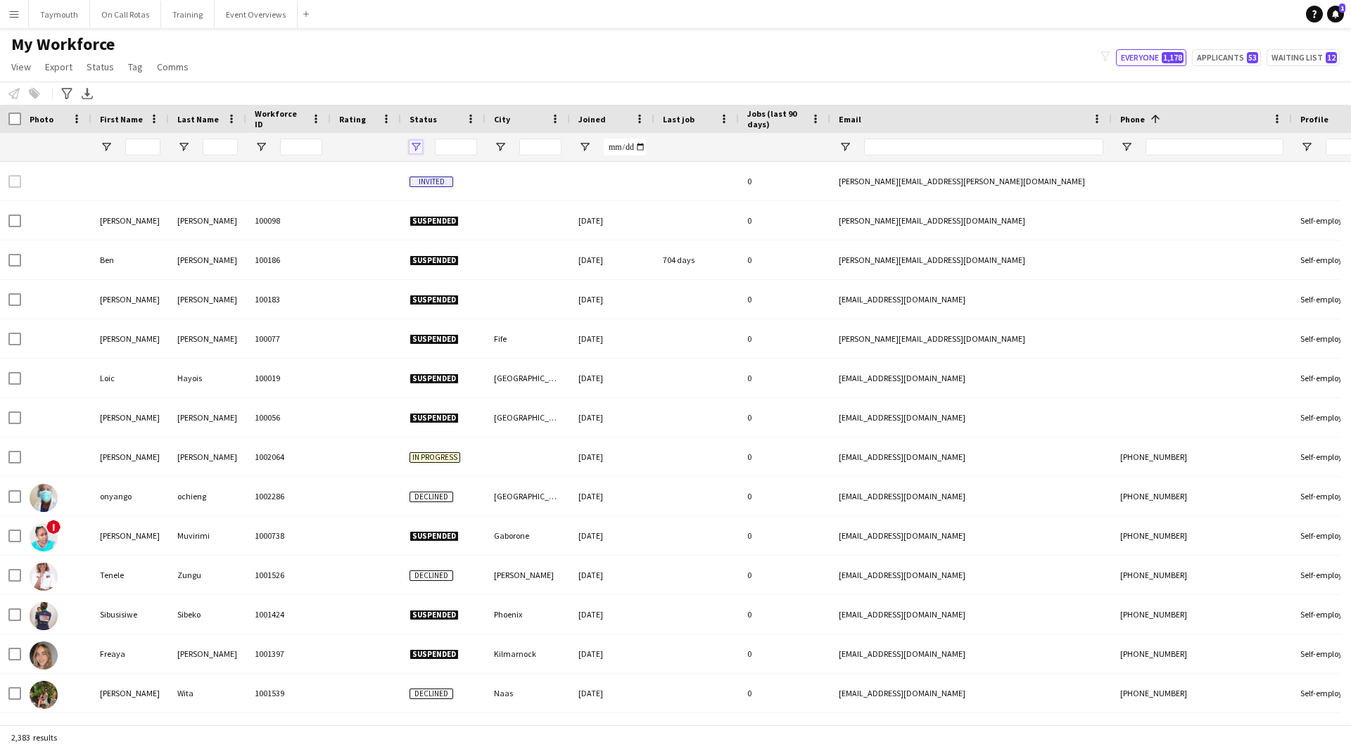
click at [416, 151] on span "Open Filter Menu" at bounding box center [415, 147] width 13 height 13
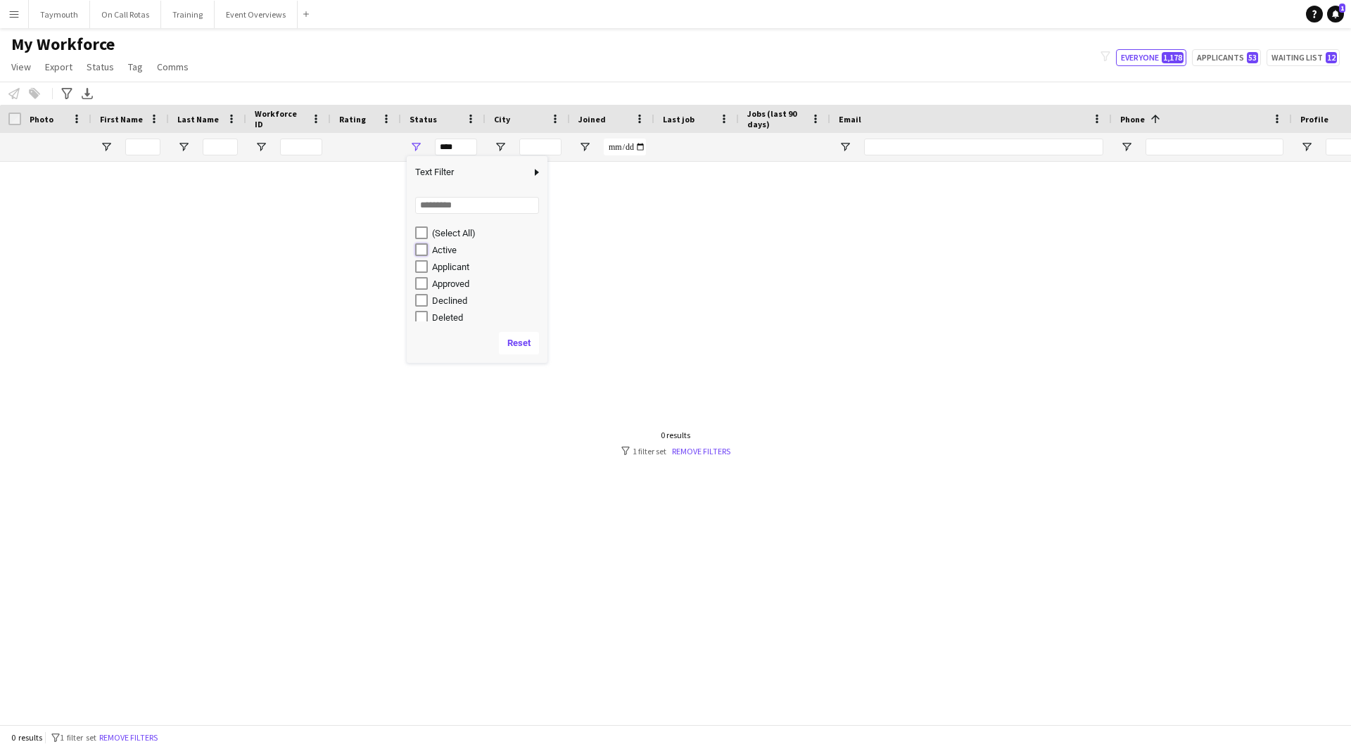
type input "**********"
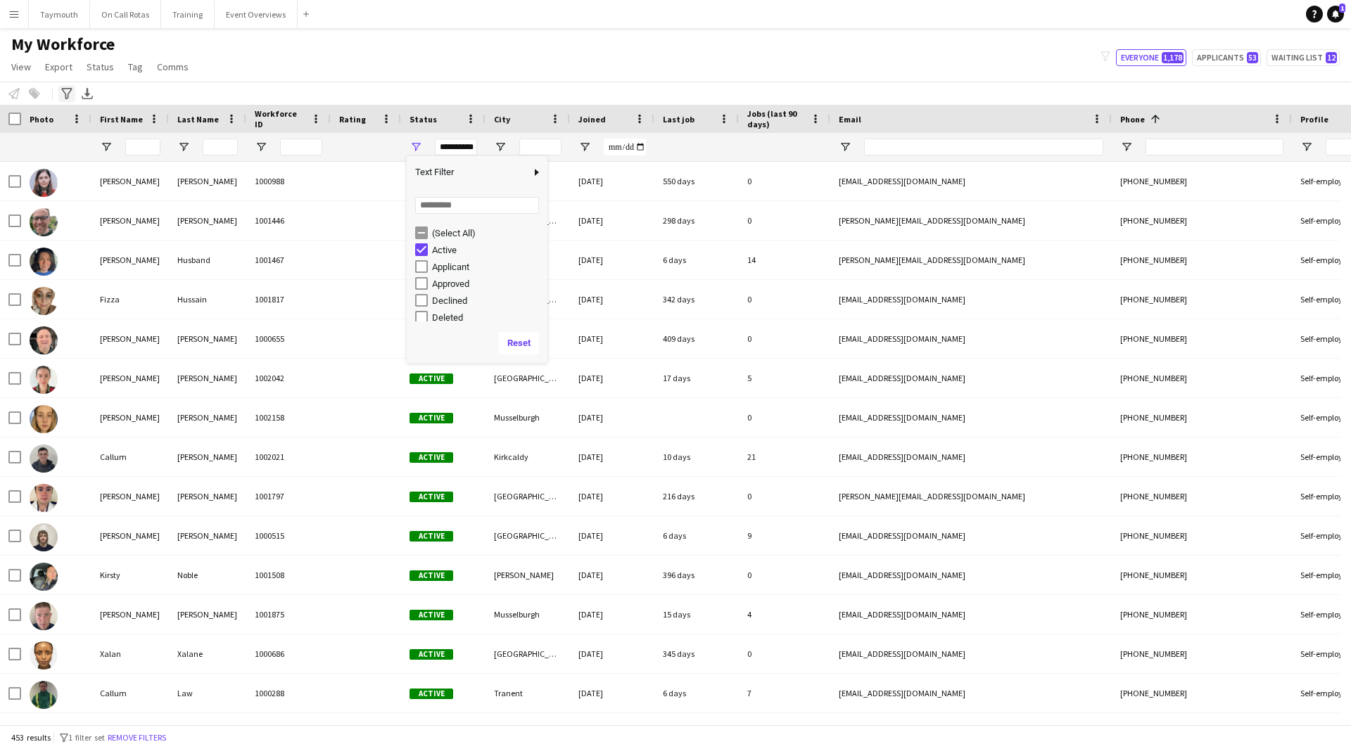
click at [70, 96] on icon "Advanced filters" at bounding box center [66, 93] width 11 height 11
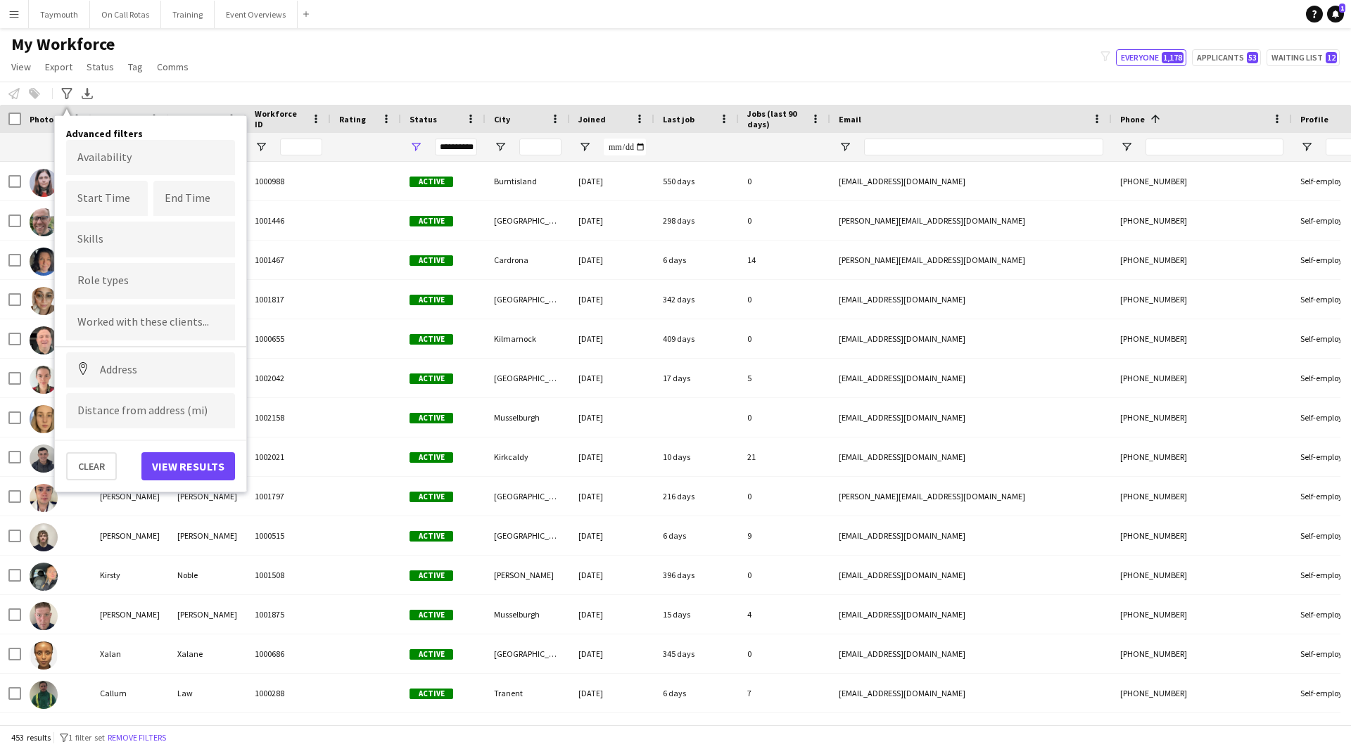
click at [160, 286] on input "Type to search role types..." at bounding box center [150, 281] width 146 height 13
type input "****"
click at [120, 345] on div "Paramedic" at bounding box center [150, 354] width 169 height 34
type input "***"
click at [146, 364] on div "EMT" at bounding box center [150, 354] width 169 height 34
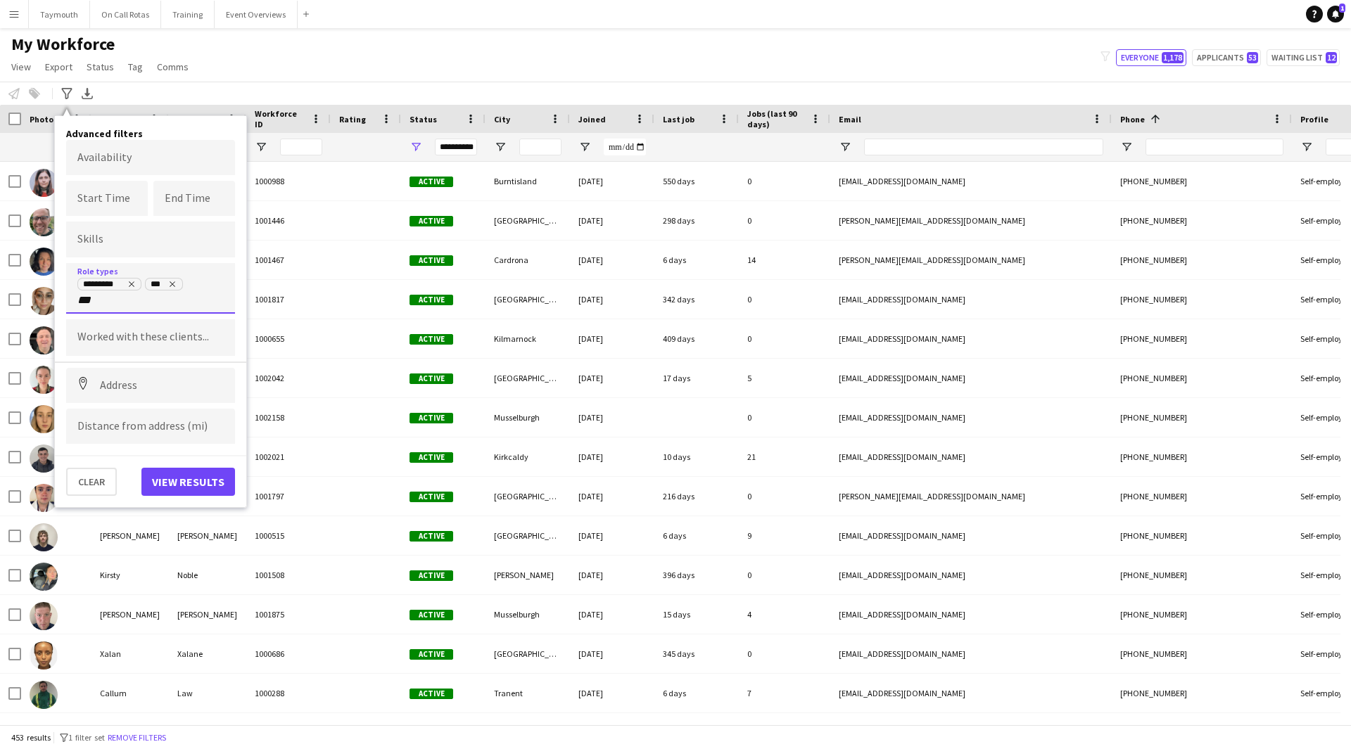
type input "***"
click at [150, 407] on div "Event First Aider" at bounding box center [150, 403] width 169 height 34
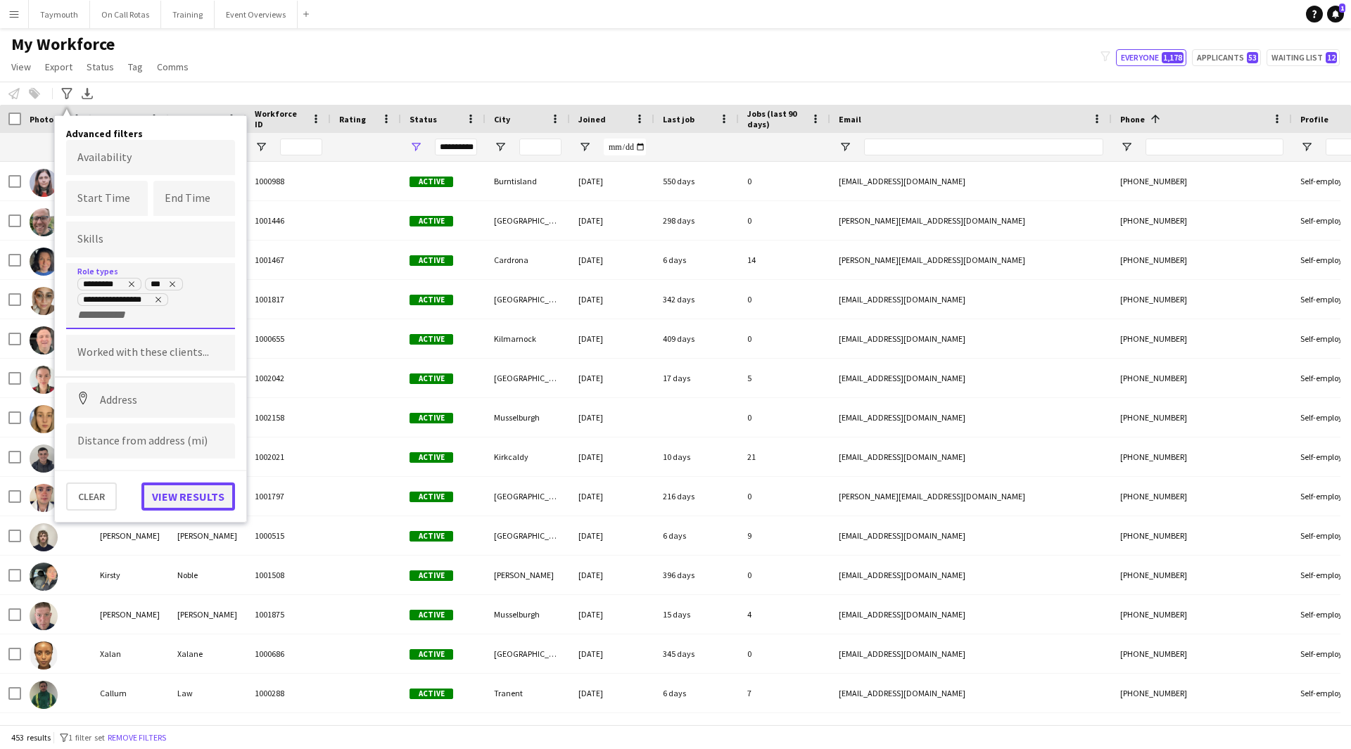
click at [209, 495] on button "View results" at bounding box center [188, 497] width 94 height 28
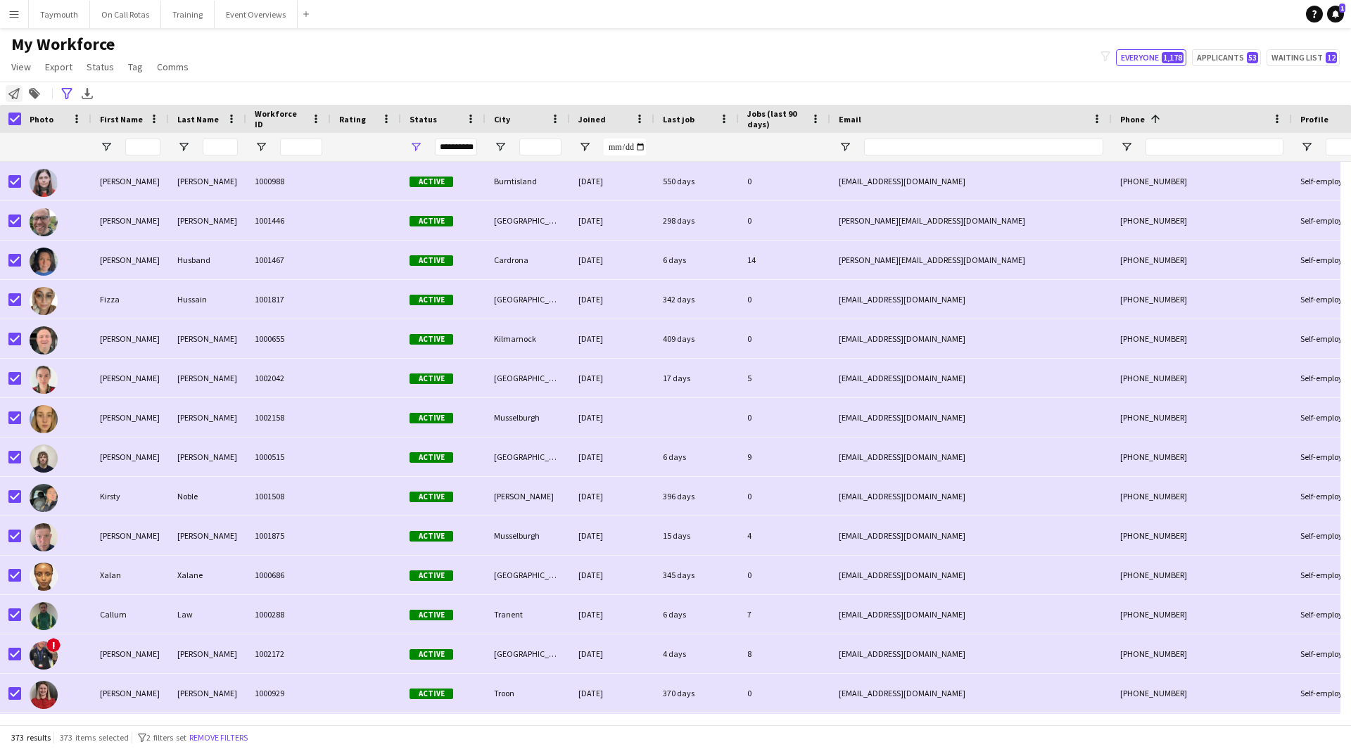
click at [18, 98] on icon "Notify workforce" at bounding box center [13, 93] width 11 height 11
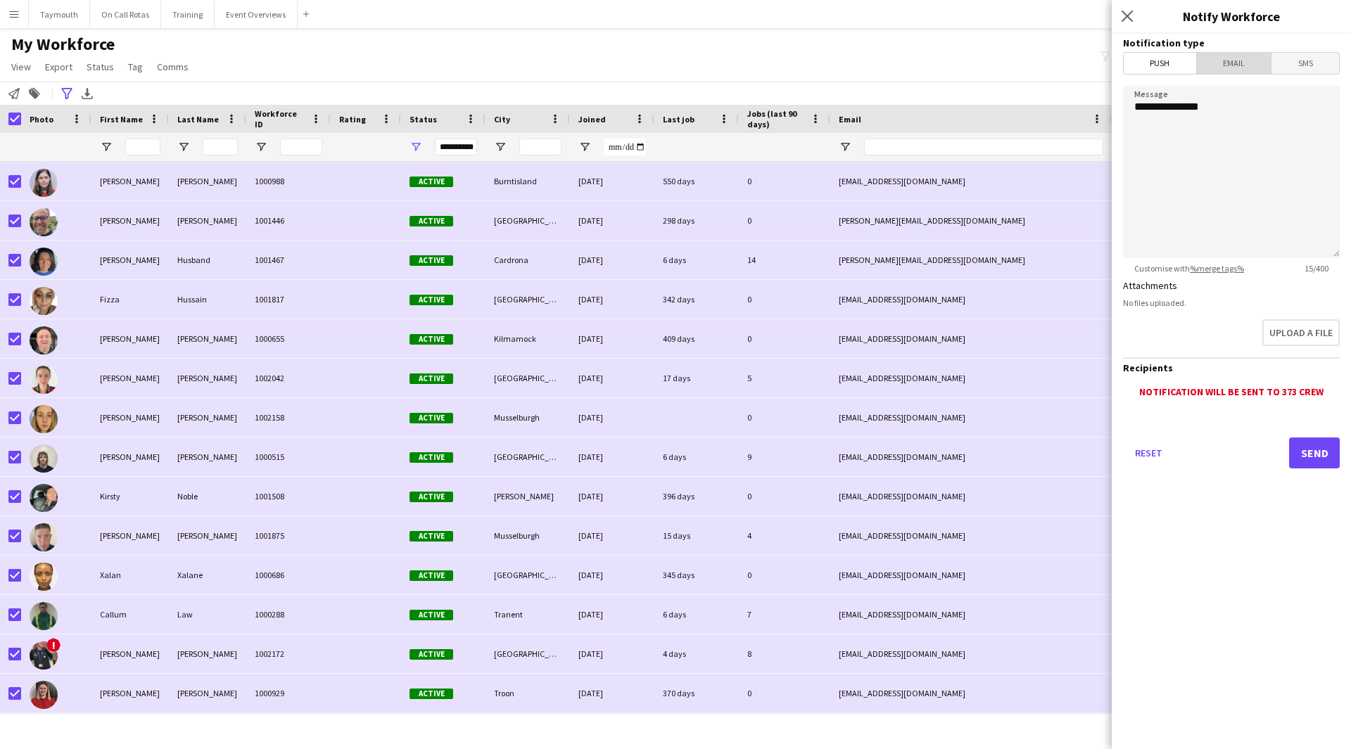
click at [1239, 61] on span "Email" at bounding box center [1234, 63] width 75 height 21
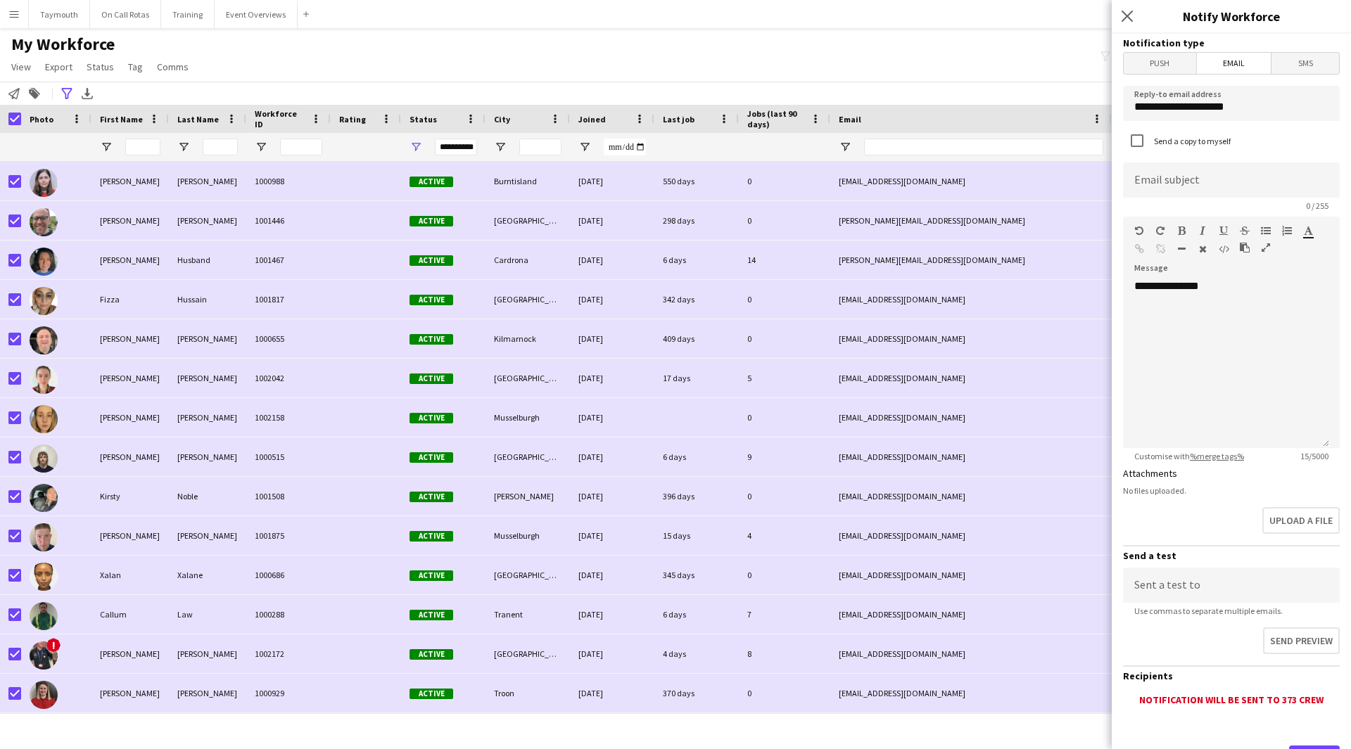
click at [1266, 248] on icon "button" at bounding box center [1266, 248] width 8 height 10
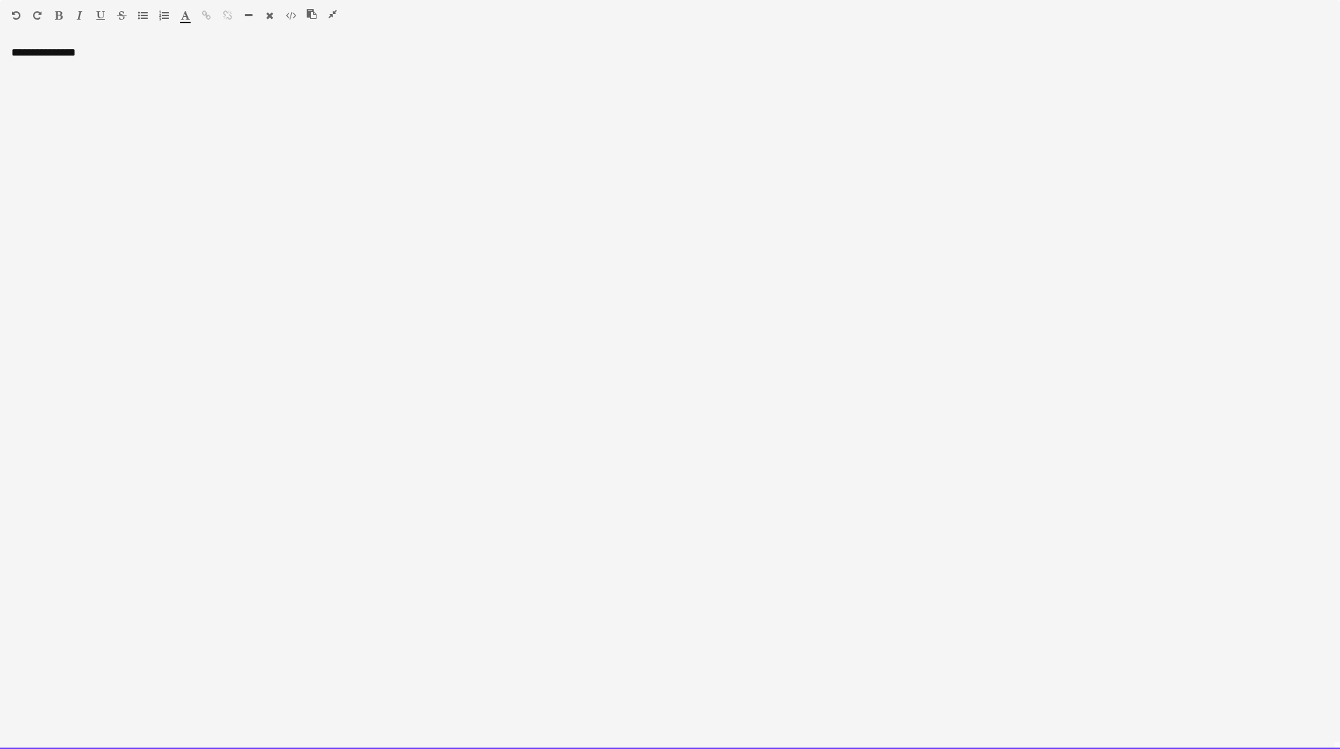
click at [204, 96] on div "**********" at bounding box center [670, 398] width 1340 height 704
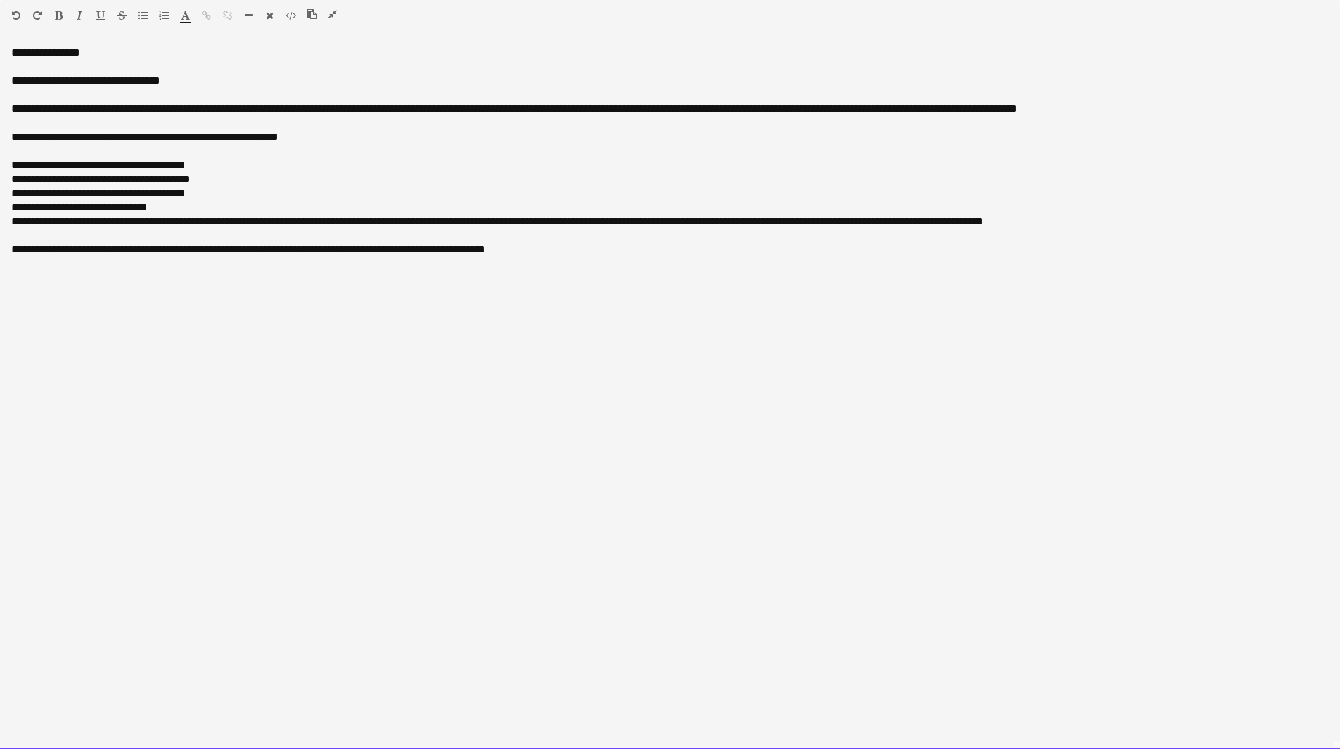
click at [191, 84] on div "**********" at bounding box center [670, 81] width 1318 height 14
click at [251, 205] on div "**********" at bounding box center [670, 208] width 1318 height 14
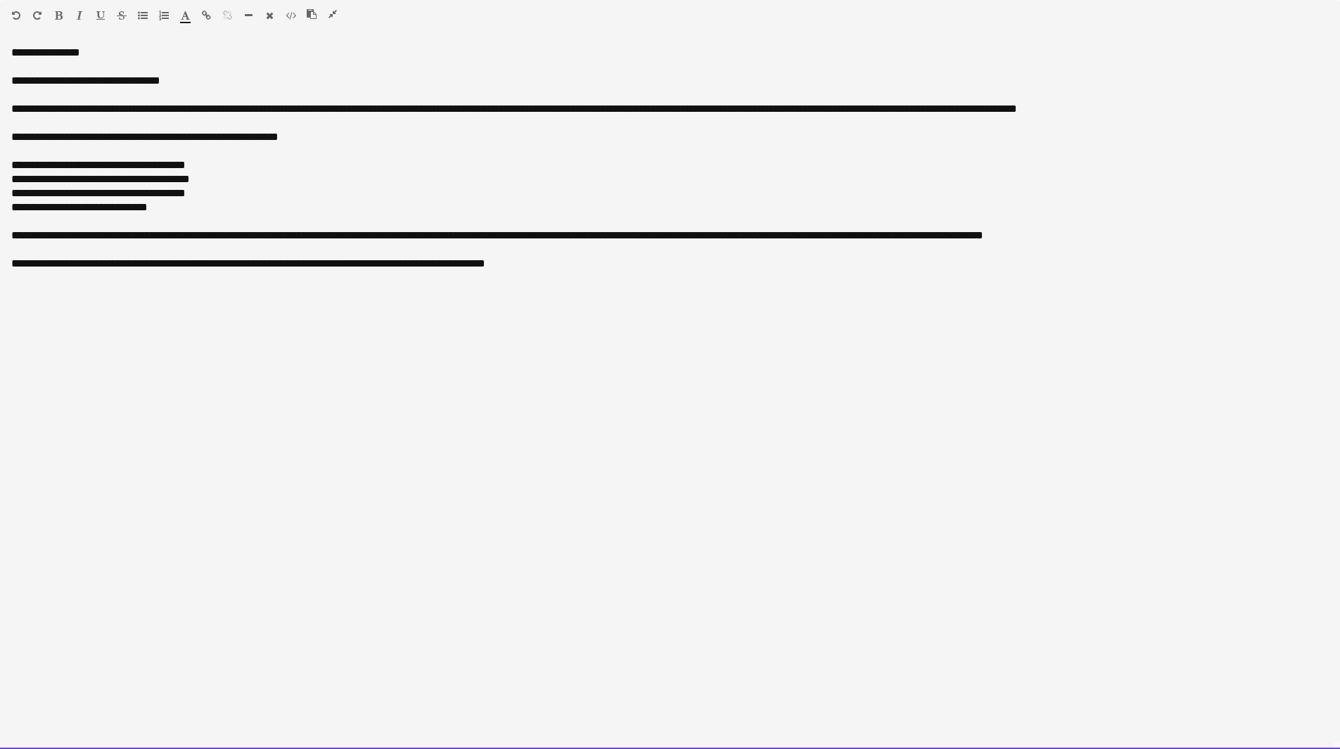
drag, startPoint x: 305, startPoint y: 234, endPoint x: 68, endPoint y: 234, distance: 236.4
click at [41, 236] on div "**********" at bounding box center [670, 236] width 1318 height 14
click at [120, 239] on div "**********" at bounding box center [670, 236] width 1318 height 14
drag, startPoint x: 120, startPoint y: 239, endPoint x: 50, endPoint y: 238, distance: 70.4
click at [50, 238] on div "**********" at bounding box center [670, 236] width 1318 height 14
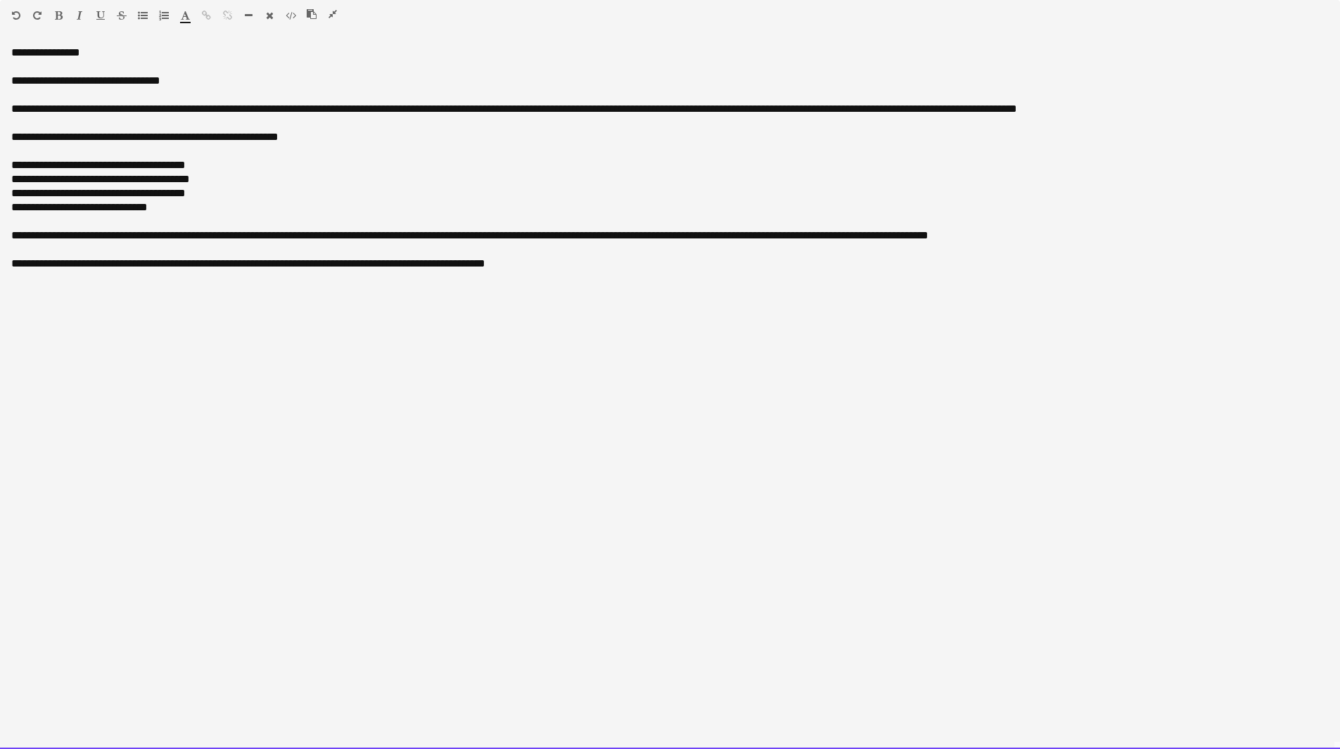
click at [359, 237] on div "**********" at bounding box center [670, 236] width 1318 height 14
drag, startPoint x: 423, startPoint y: 240, endPoint x: 281, endPoint y: 239, distance: 141.4
click at [281, 239] on div "**********" at bounding box center [670, 236] width 1318 height 14
drag, startPoint x: 1000, startPoint y: 238, endPoint x: 379, endPoint y: 239, distance: 620.6
click at [379, 239] on div "**********" at bounding box center [670, 236] width 1318 height 14
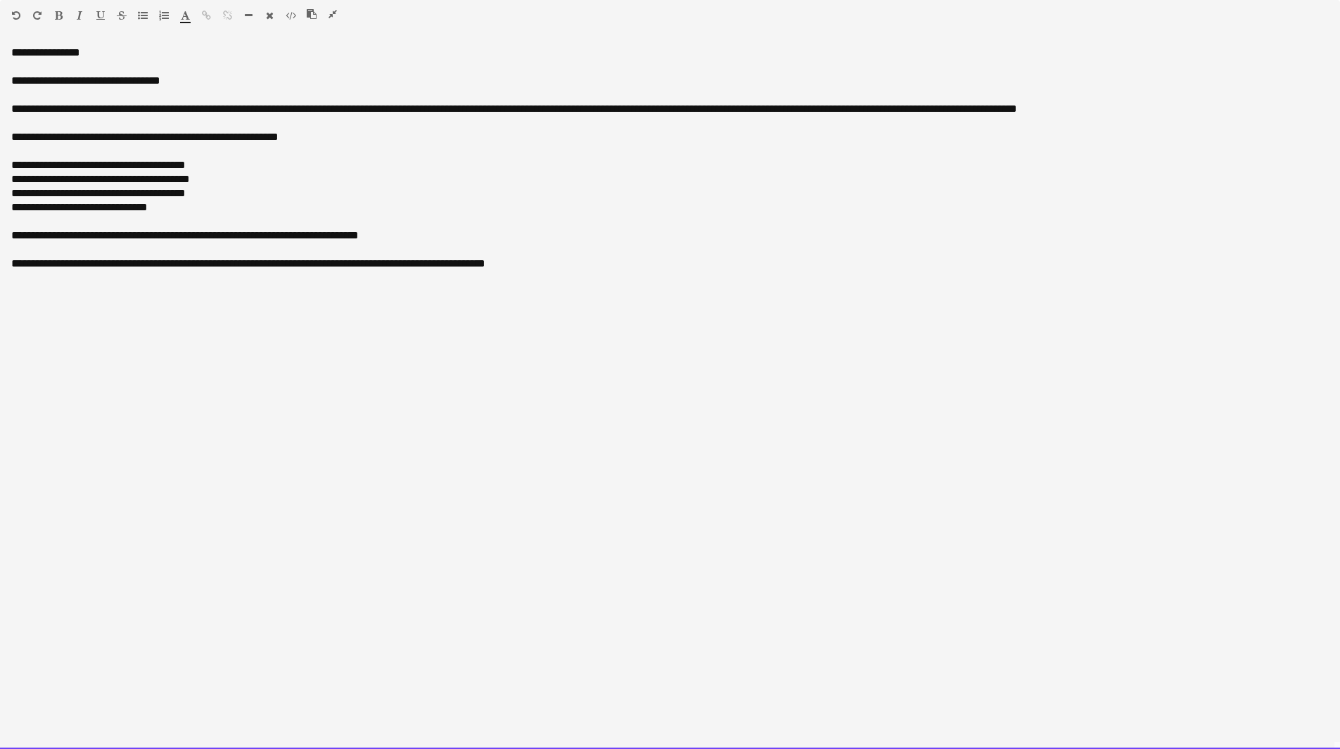
click at [559, 267] on div "**********" at bounding box center [670, 264] width 1318 height 14
drag, startPoint x: 248, startPoint y: 260, endPoint x: -1, endPoint y: 274, distance: 249.4
click at [0, 274] on html "Menu Boards Boards Boards All jobs Status Workforce Workforce My Workforce Recr…" at bounding box center [670, 665] width 1340 height 1331
click at [419, 269] on div "**********" at bounding box center [670, 264] width 1318 height 14
drag, startPoint x: 117, startPoint y: 312, endPoint x: 1, endPoint y: 312, distance: 115.4
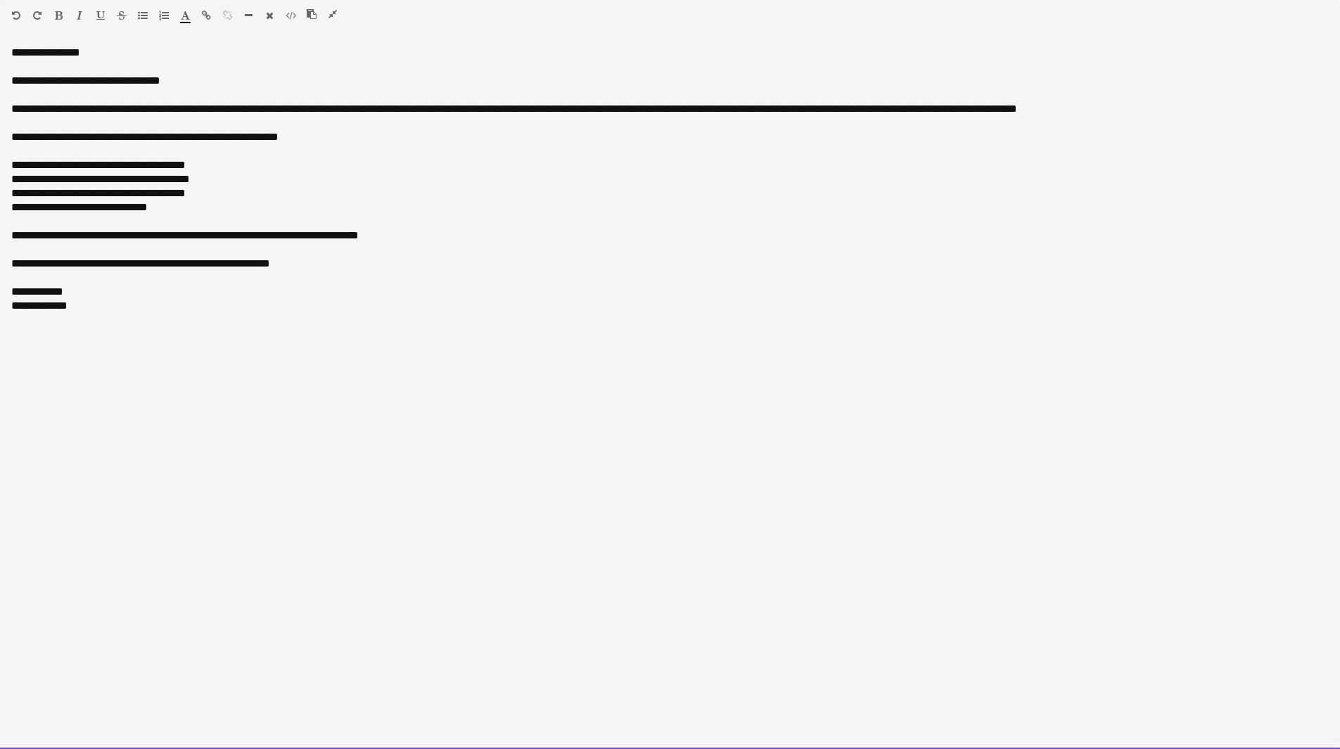
click at [1, 312] on div "**********" at bounding box center [670, 398] width 1340 height 704
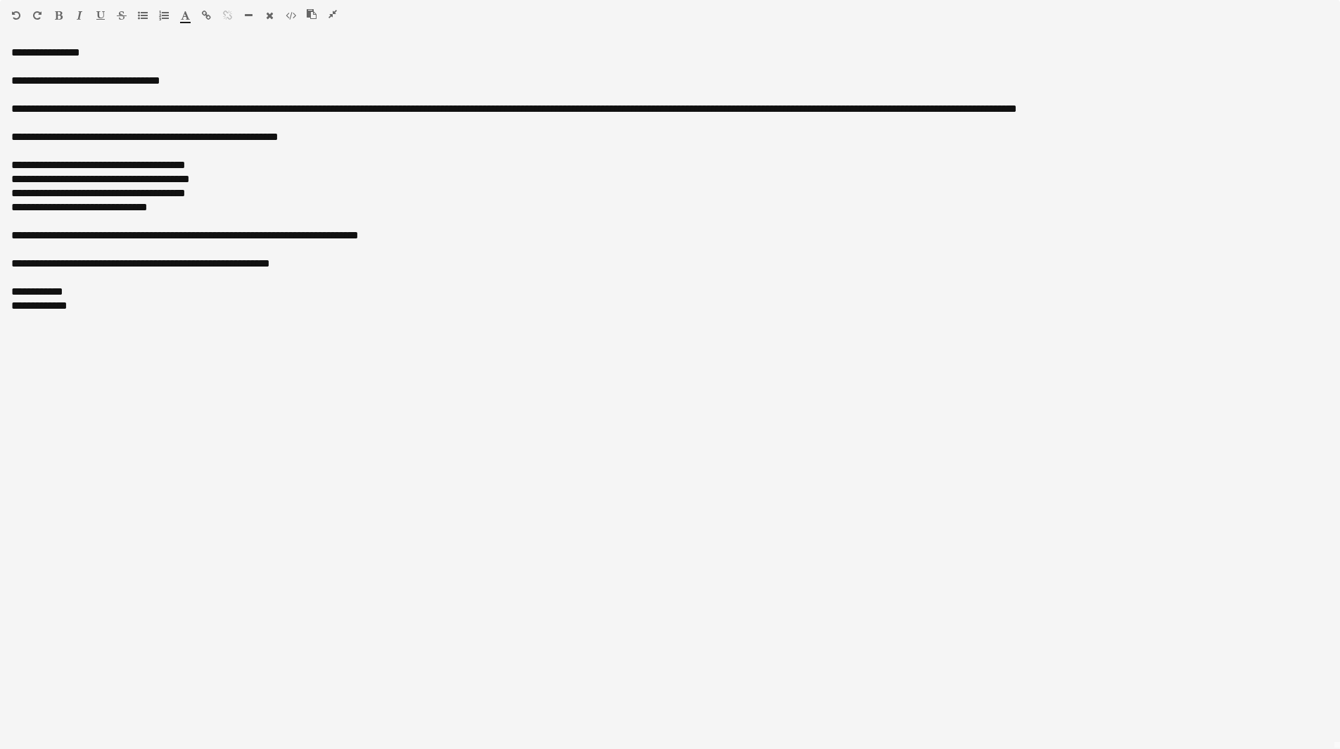
click at [80, 12] on icon "button" at bounding box center [80, 16] width 6 height 10
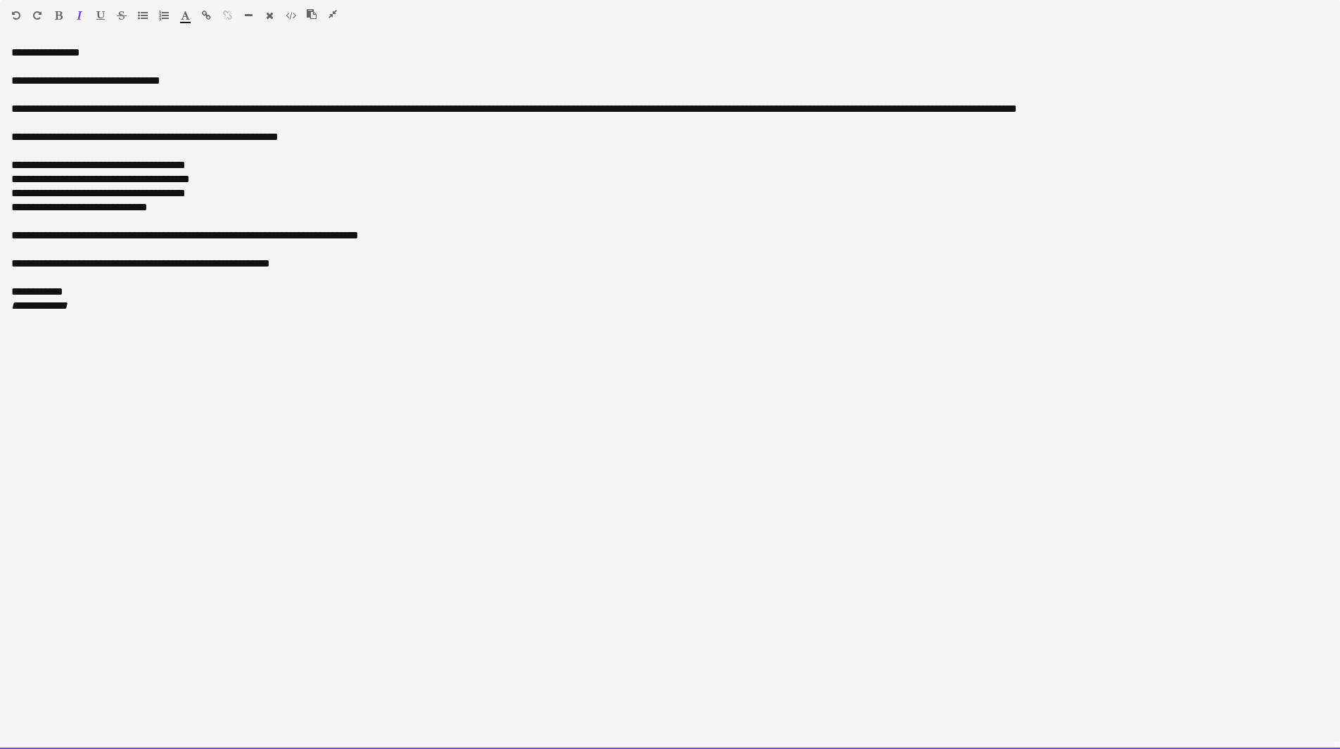
click at [196, 108] on div "**********" at bounding box center [670, 109] width 1318 height 14
drag, startPoint x: 288, startPoint y: 107, endPoint x: 131, endPoint y: 113, distance: 157.0
click at [131, 113] on div "**********" at bounding box center [670, 109] width 1318 height 14
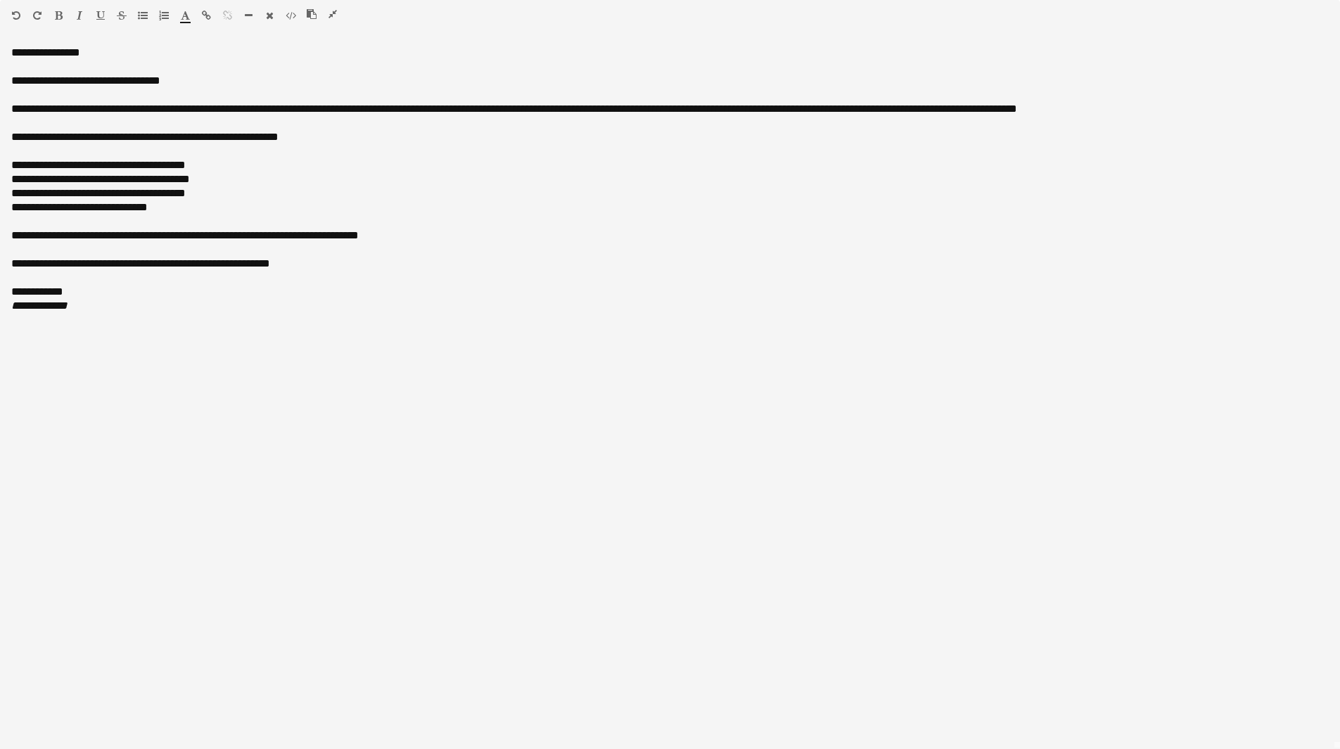
click at [61, 11] on icon "button" at bounding box center [59, 16] width 8 height 10
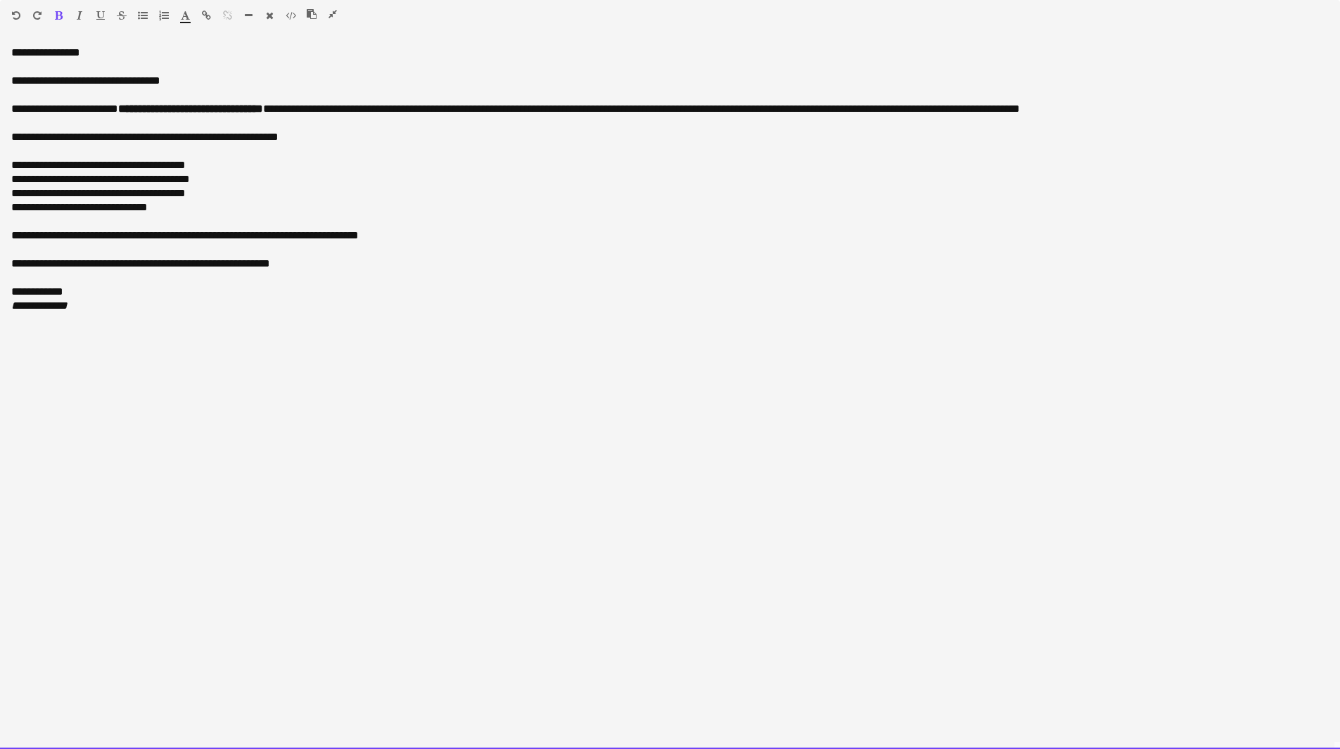
drag, startPoint x: 707, startPoint y: 110, endPoint x: 421, endPoint y: 114, distance: 285.7
click at [421, 114] on div "**********" at bounding box center [670, 109] width 1318 height 14
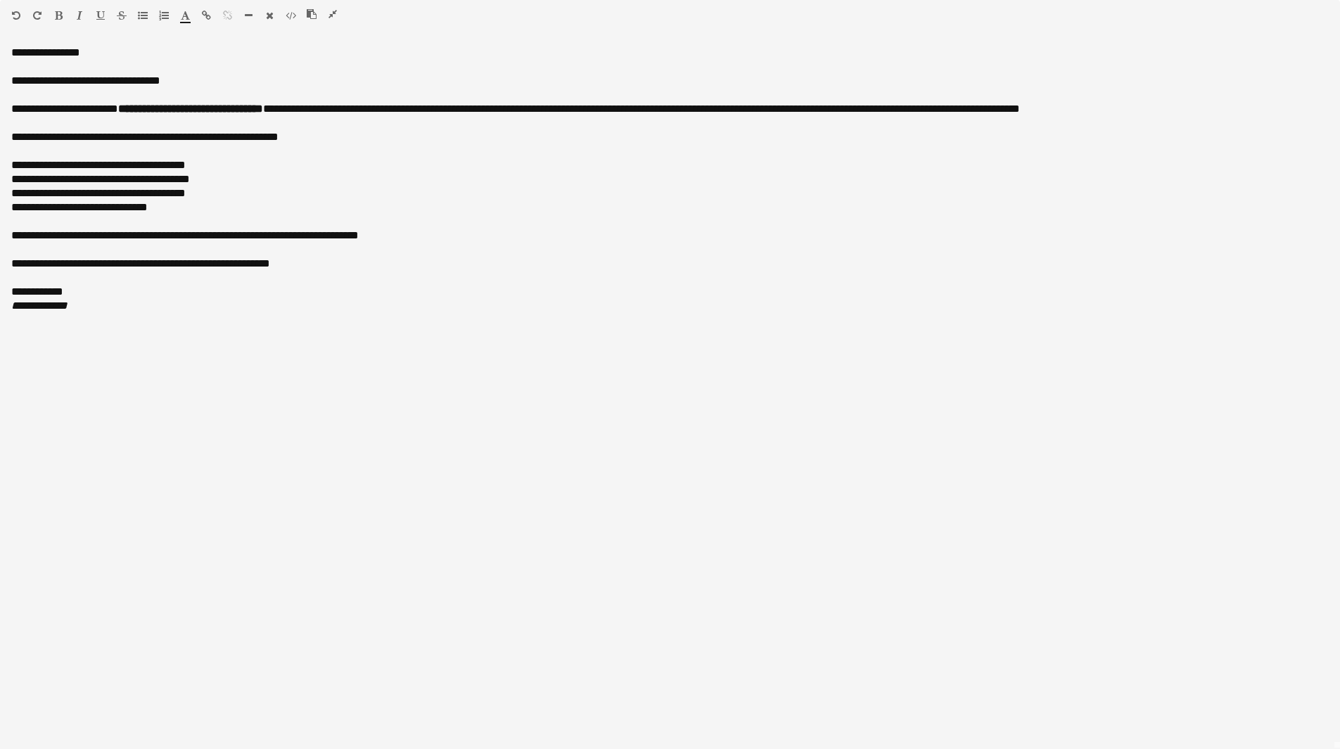
click at [56, 15] on icon "button" at bounding box center [59, 16] width 8 height 10
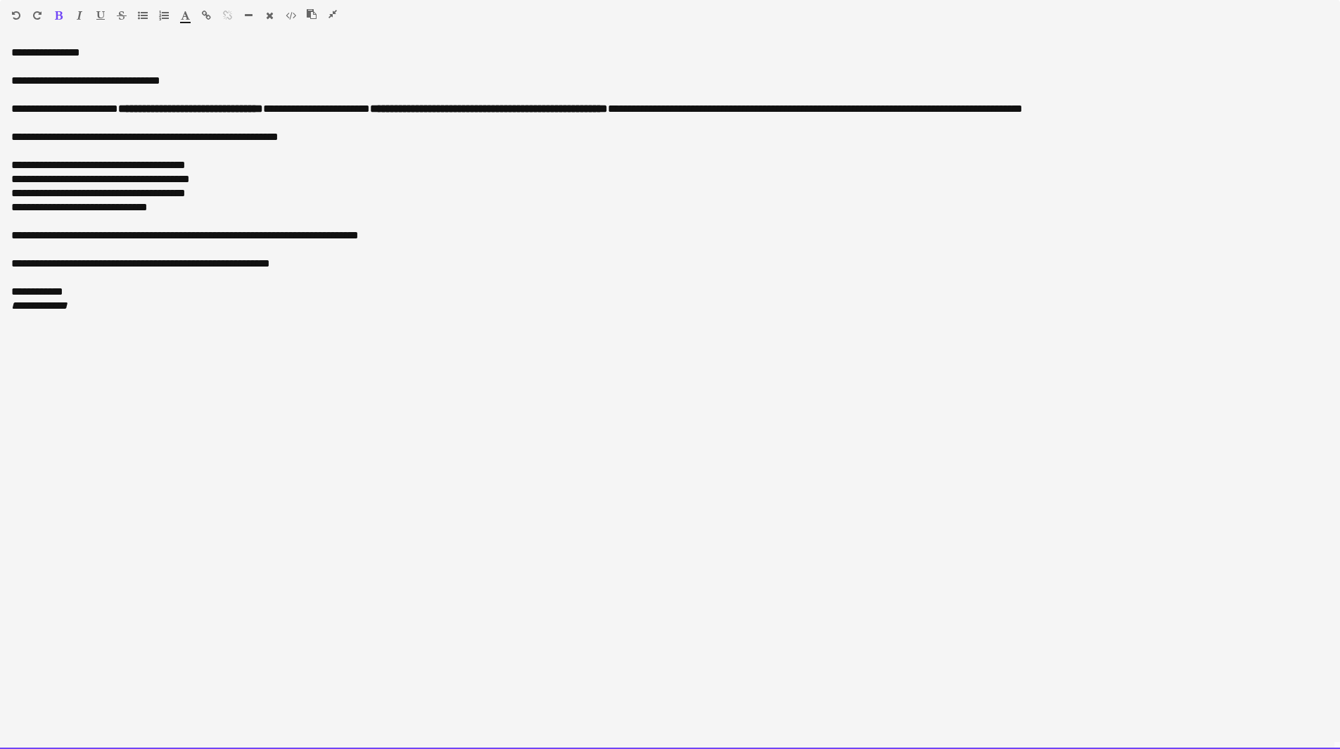
click at [576, 234] on div "**********" at bounding box center [670, 236] width 1318 height 14
click at [726, 109] on div "**********" at bounding box center [670, 109] width 1318 height 14
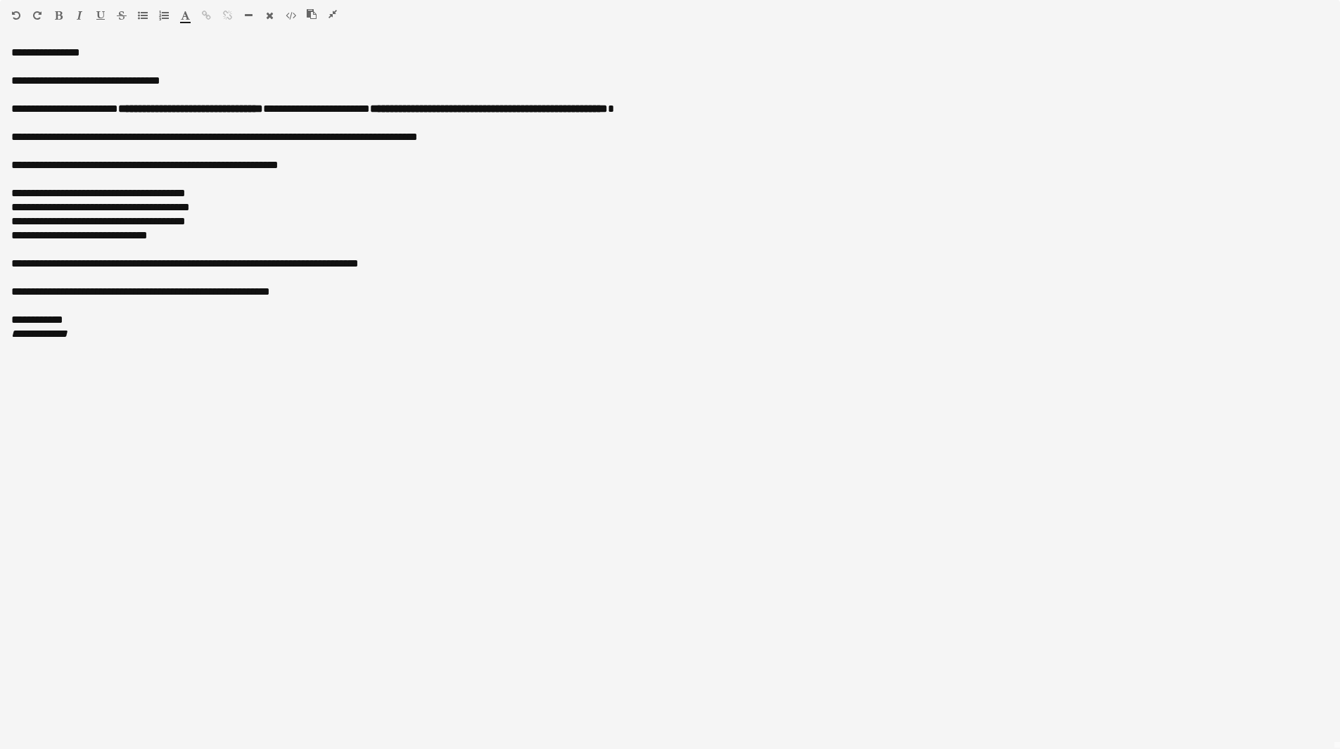
click at [331, 15] on icon "button" at bounding box center [333, 14] width 8 height 10
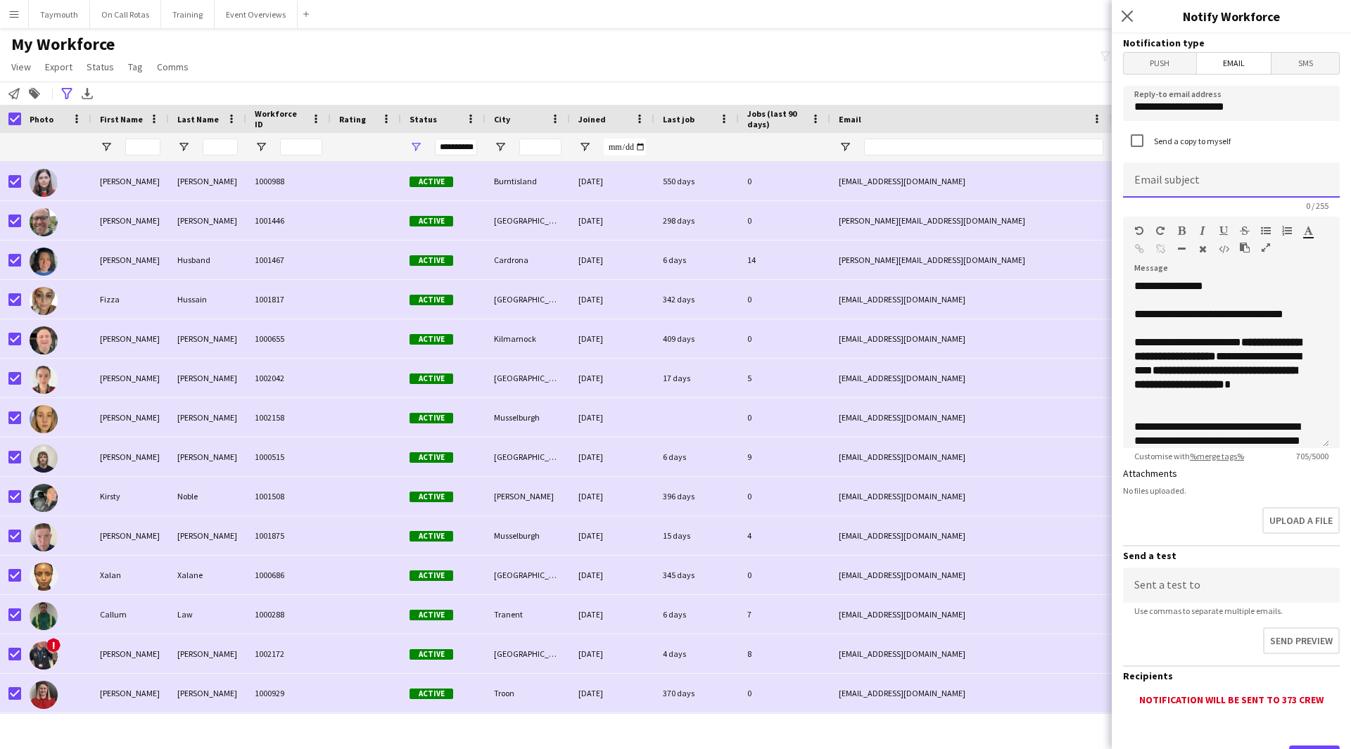
click at [1188, 186] on input at bounding box center [1231, 180] width 217 height 35
paste input "**********"
click at [1212, 184] on input "**********" at bounding box center [1226, 180] width 206 height 35
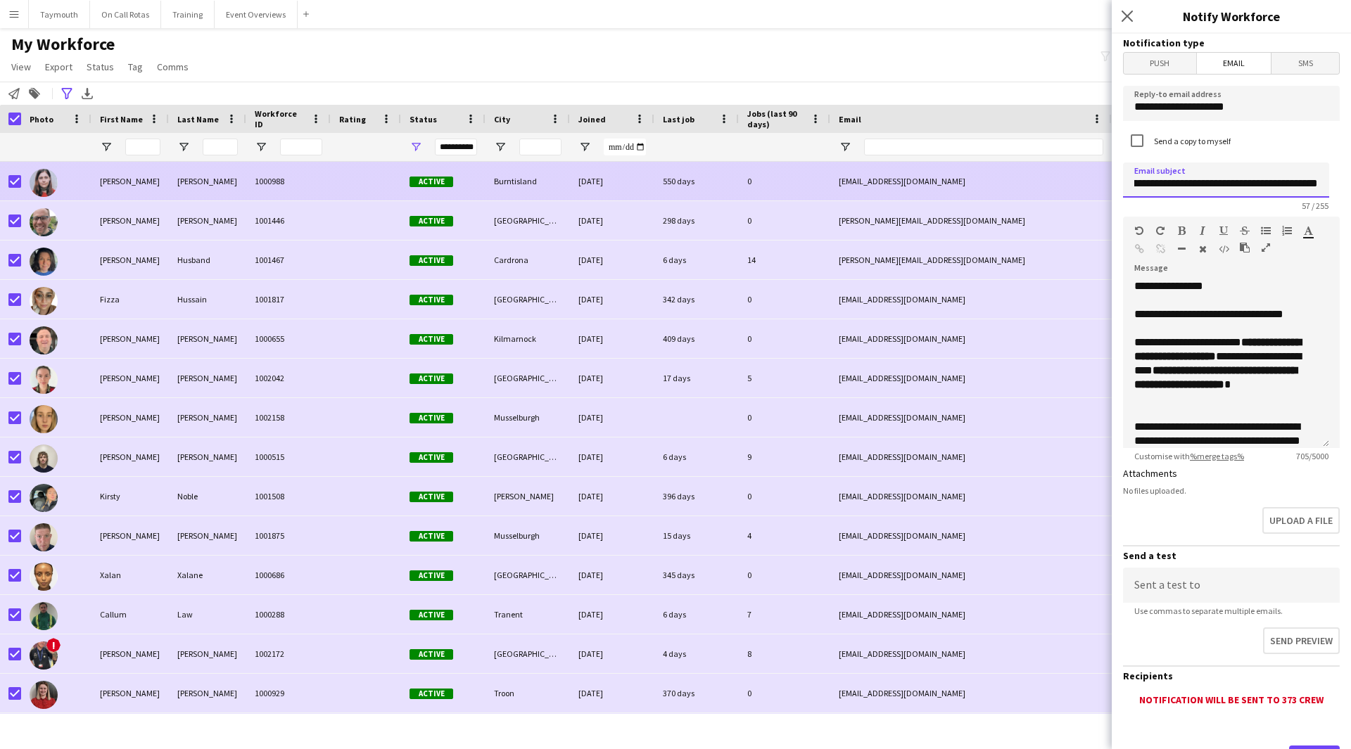
scroll to position [0, 0]
drag, startPoint x: 1107, startPoint y: 184, endPoint x: 990, endPoint y: 182, distance: 116.8
click at [990, 182] on body "Menu Boards Boards Boards All jobs Status Workforce Workforce My Workforce Recr…" at bounding box center [675, 374] width 1351 height 749
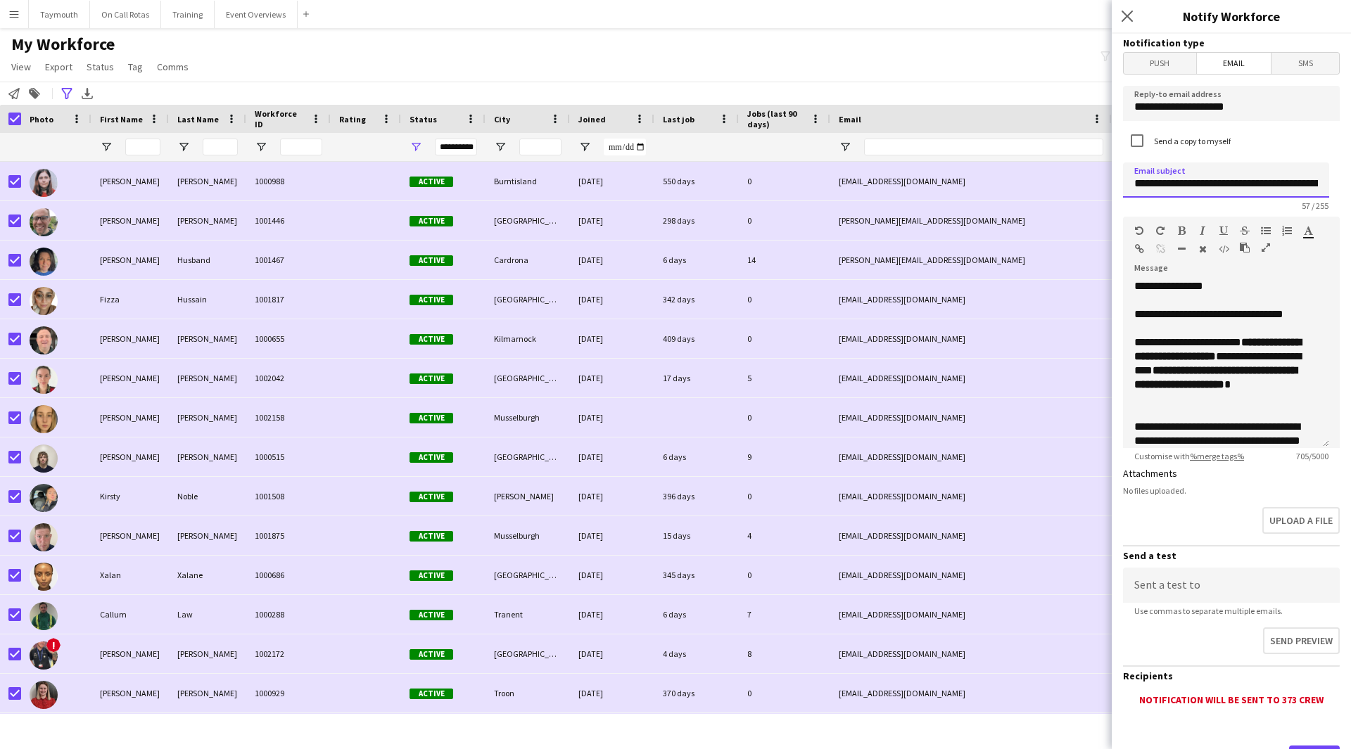
type input "**********"
click at [1205, 559] on h3 "Send a test" at bounding box center [1231, 555] width 217 height 13
click at [1214, 578] on input at bounding box center [1231, 585] width 217 height 35
type input "**********"
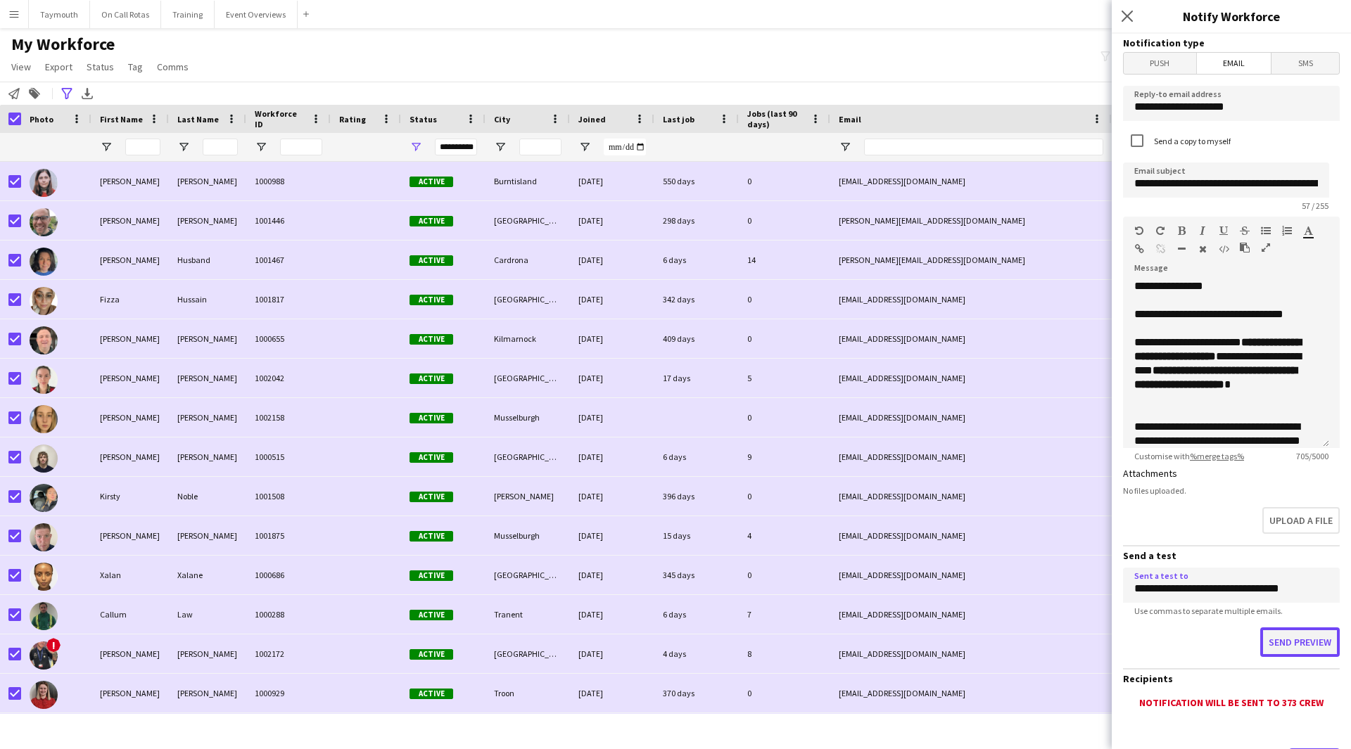
click at [1278, 633] on button "Send preview" at bounding box center [1300, 643] width 80 height 30
click at [253, 13] on button "Event Overviews Close" at bounding box center [256, 14] width 83 height 27
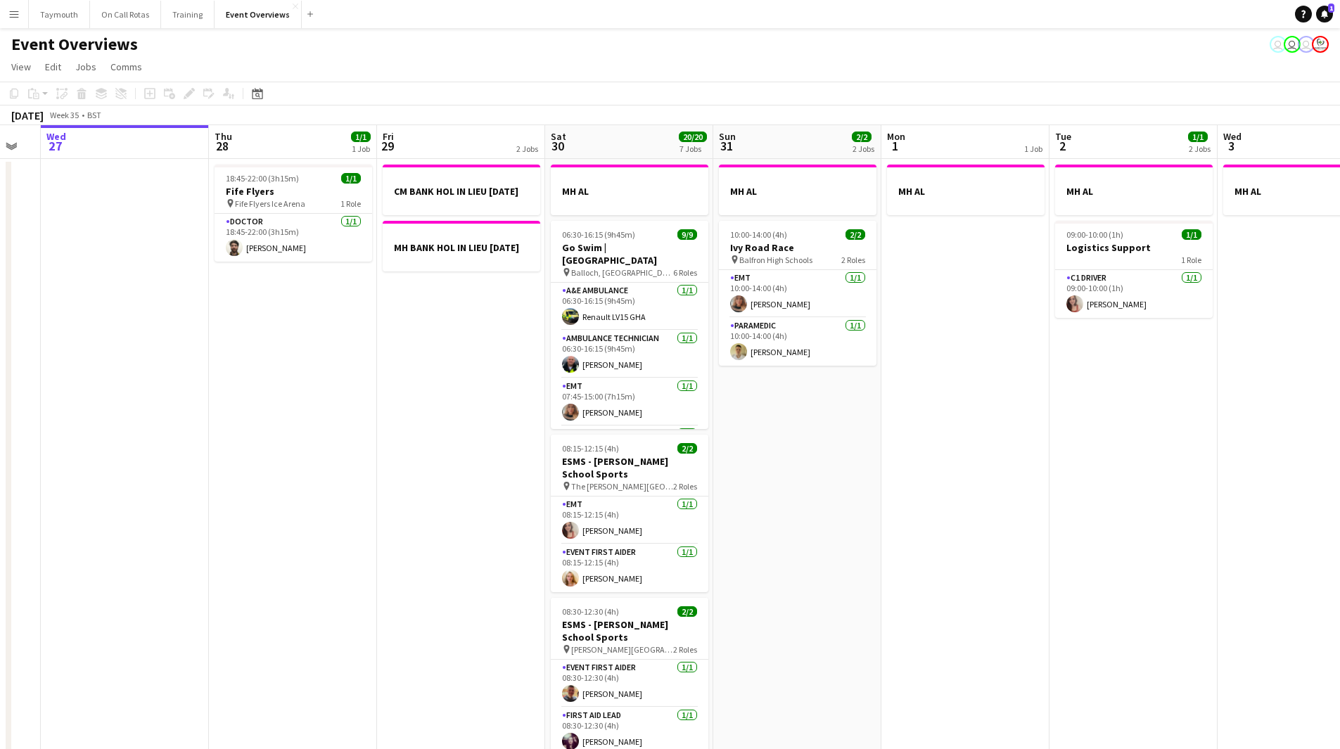
scroll to position [0, 495]
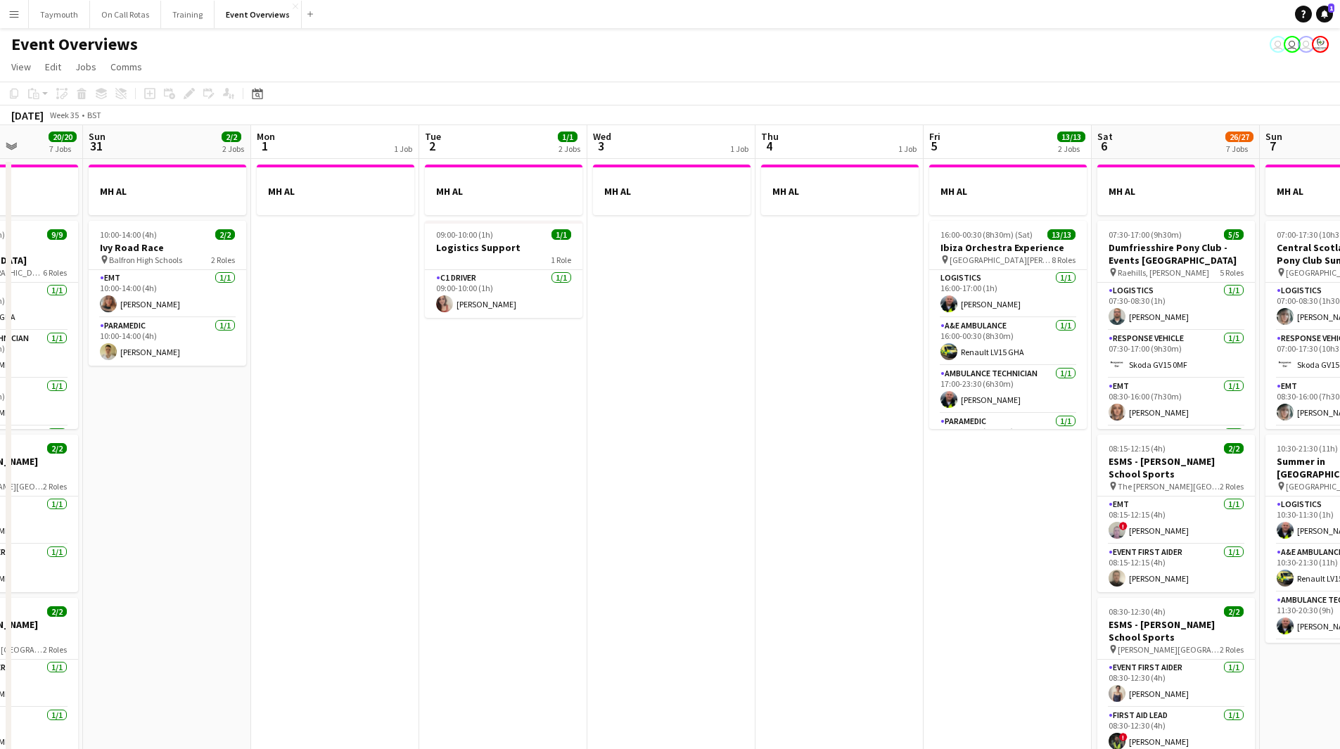
drag, startPoint x: 989, startPoint y: 478, endPoint x: 220, endPoint y: 466, distance: 769.1
click at [220, 466] on app-calendar-viewport "Wed 27 Thu 28 1/1 1 Job Fri 29 2 Jobs Sat 30 20/20 7 Jobs Sun 31 2/2 2 Jobs Mon…" at bounding box center [670, 744] width 1340 height 1238
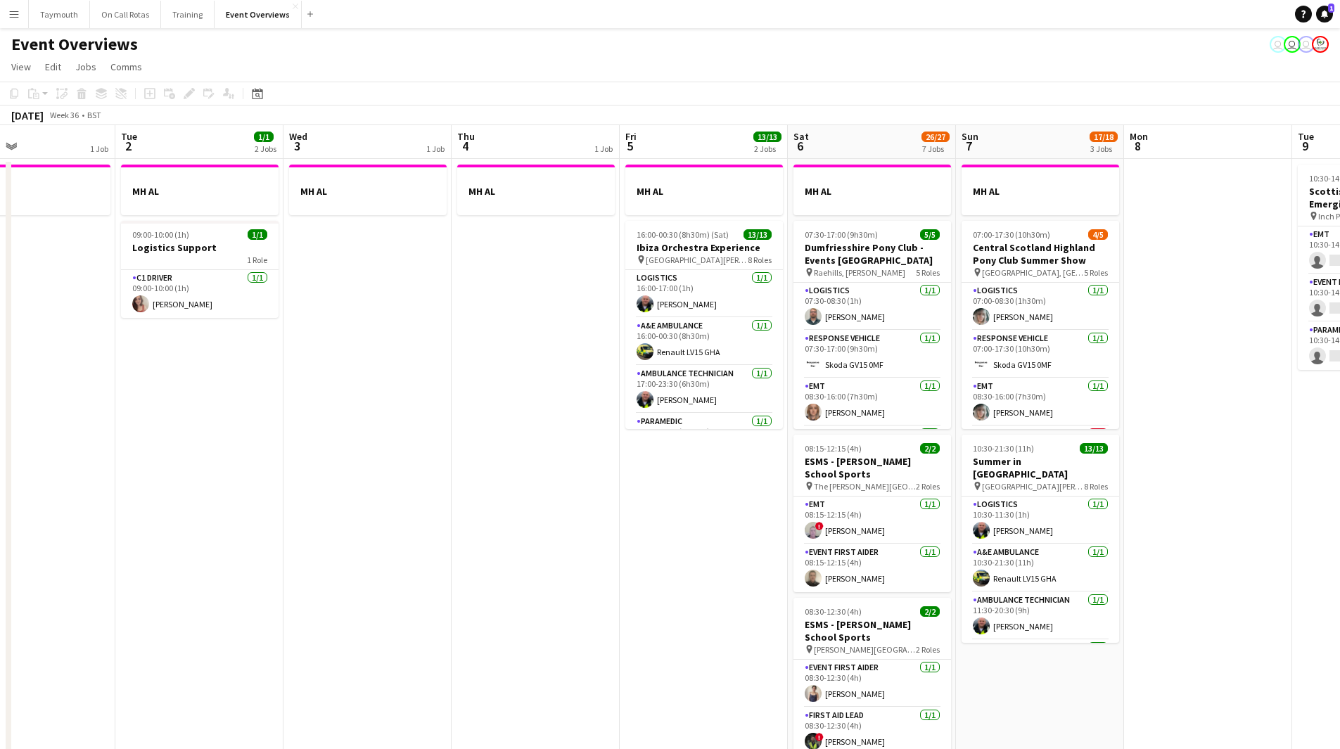
scroll to position [0, 420]
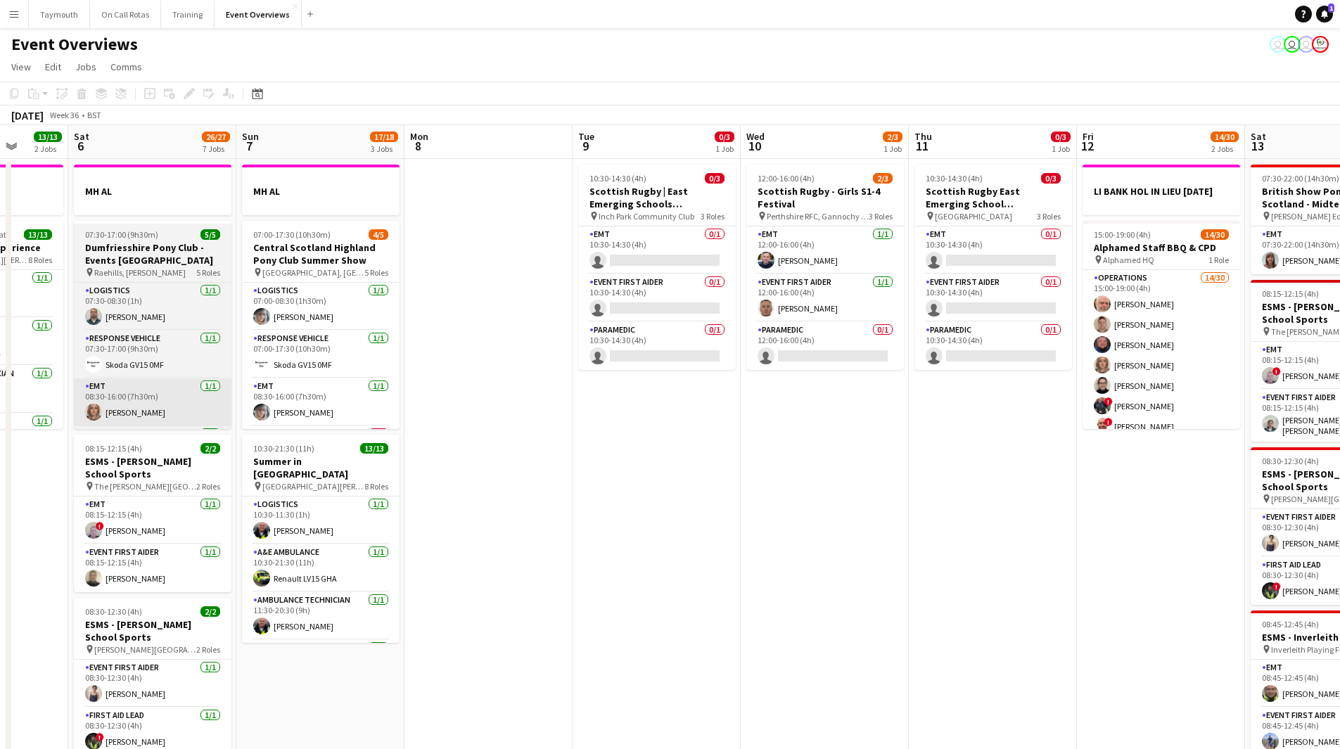
drag, startPoint x: 889, startPoint y: 419, endPoint x: 221, endPoint y: 415, distance: 667.7
click at [0, 420] on html "Menu Boards Boards Boards All jobs Status Workforce Workforce My Workforce Recr…" at bounding box center [670, 682] width 1340 height 1364
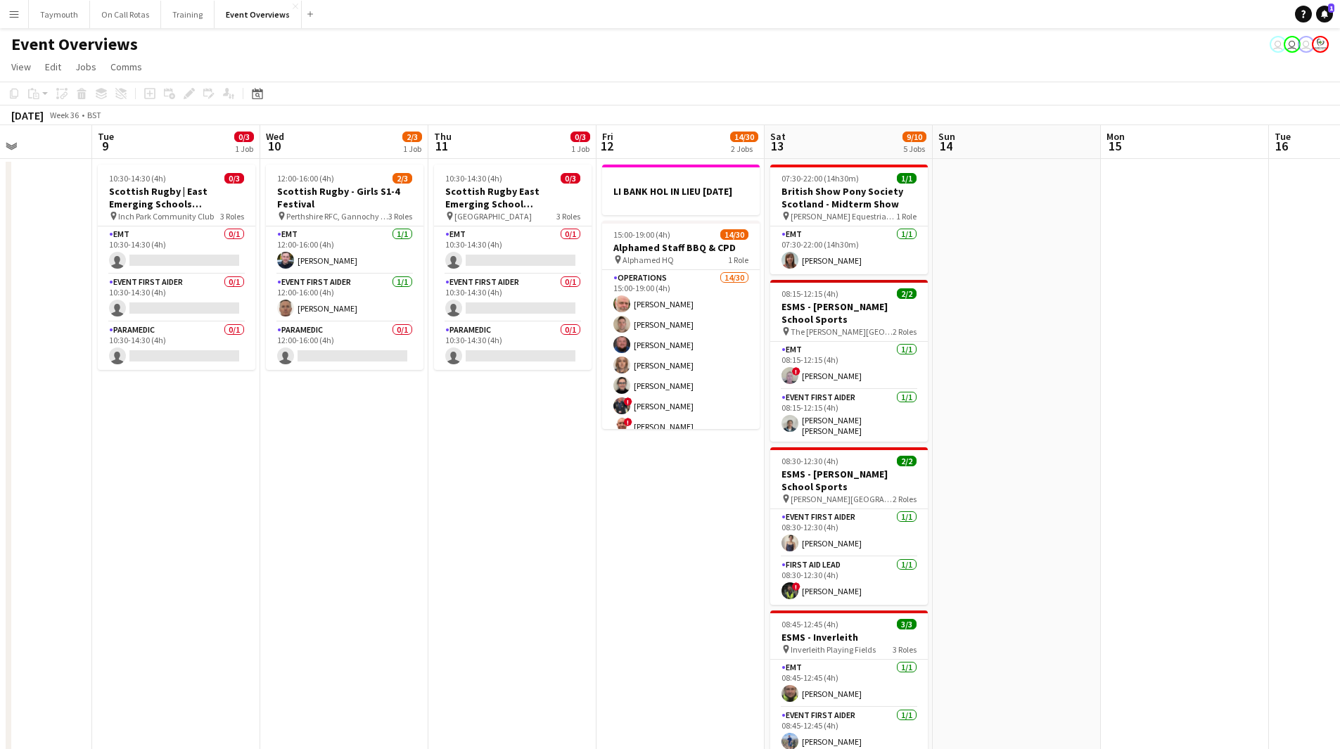
drag, startPoint x: 825, startPoint y: 442, endPoint x: 217, endPoint y: 448, distance: 608.6
click at [217, 448] on app-calendar-viewport "Sat 6 26/27 7 Jobs Sun 7 17/18 3 Jobs Mon 8 Tue 9 0/3 1 Job Wed 10 2/3 1 Job Th…" at bounding box center [670, 744] width 1340 height 1238
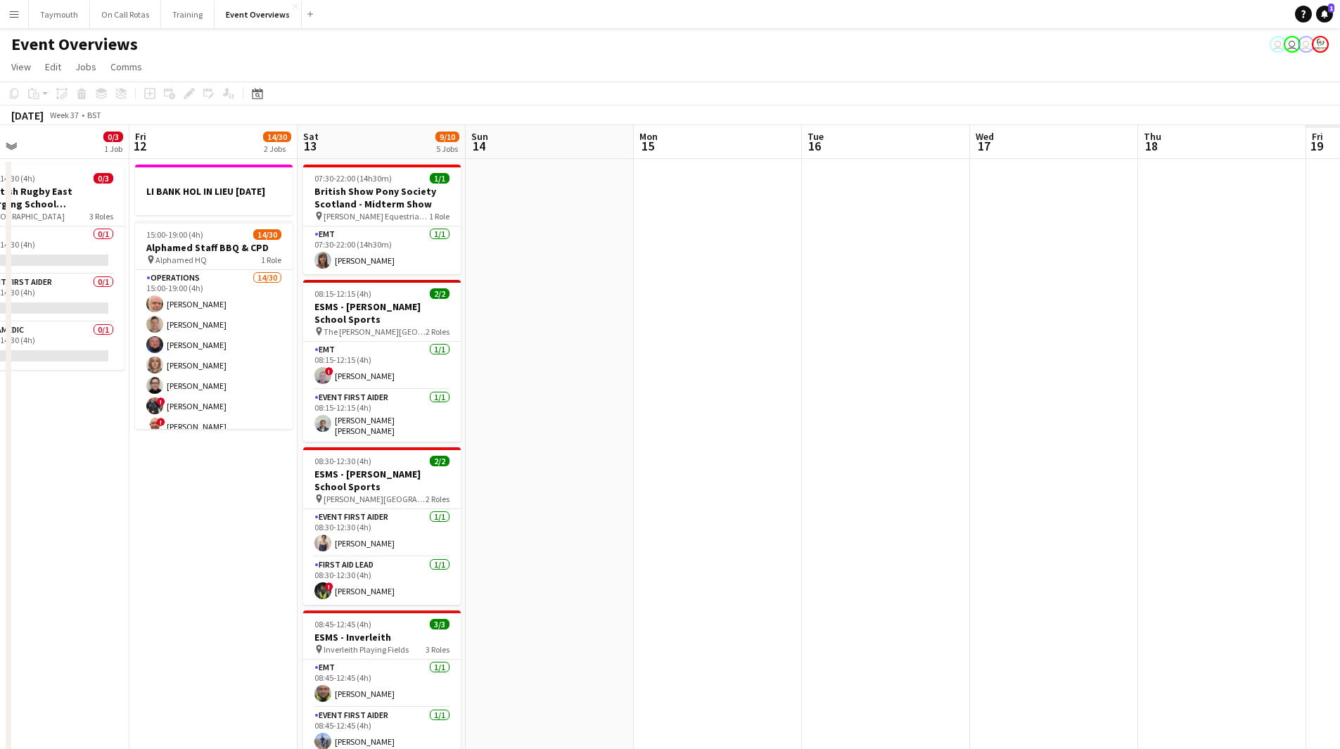
scroll to position [0, 534]
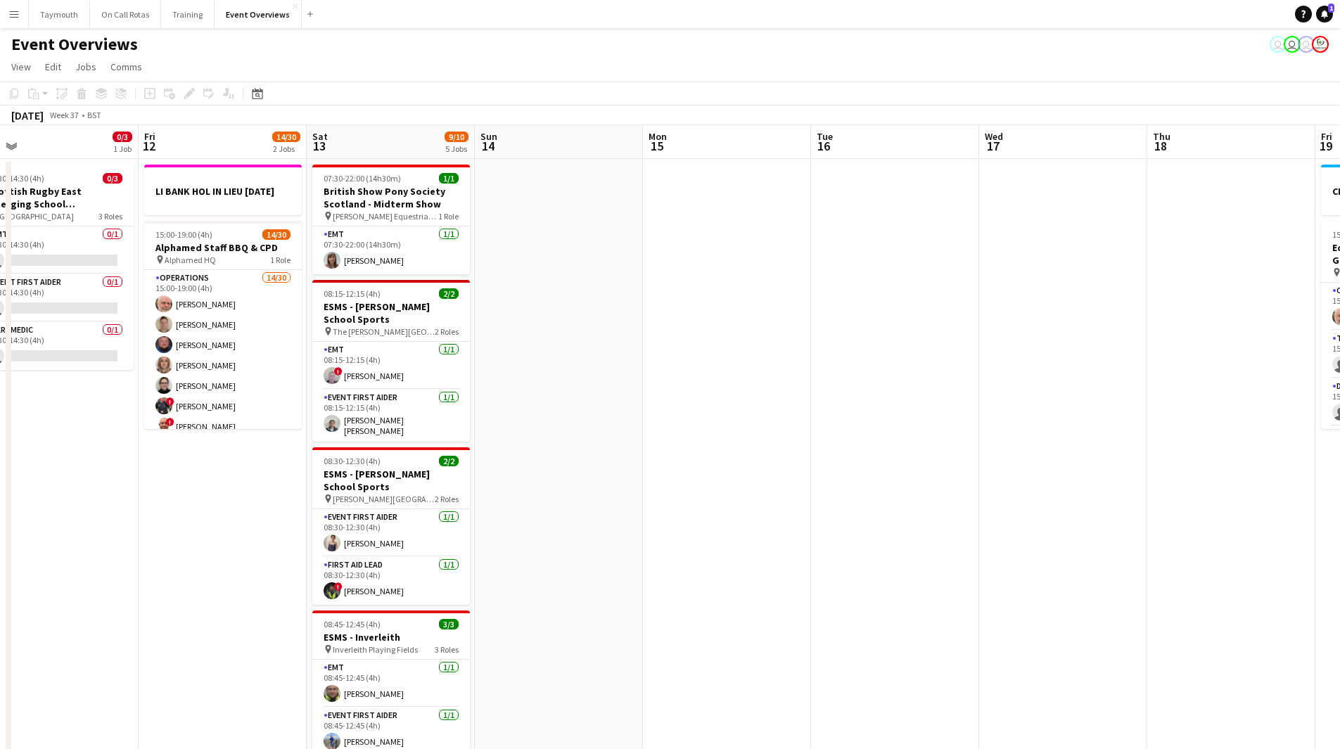
drag, startPoint x: 621, startPoint y: 467, endPoint x: 905, endPoint y: 561, distance: 298.6
click at [166, 463] on app-calendar-viewport "Mon 8 Tue 9 0/3 1 Job Wed 10 2/3 1 Job Thu 11 0/3 1 Job Fri 12 14/30 2 Jobs Sat…" at bounding box center [670, 744] width 1340 height 1238
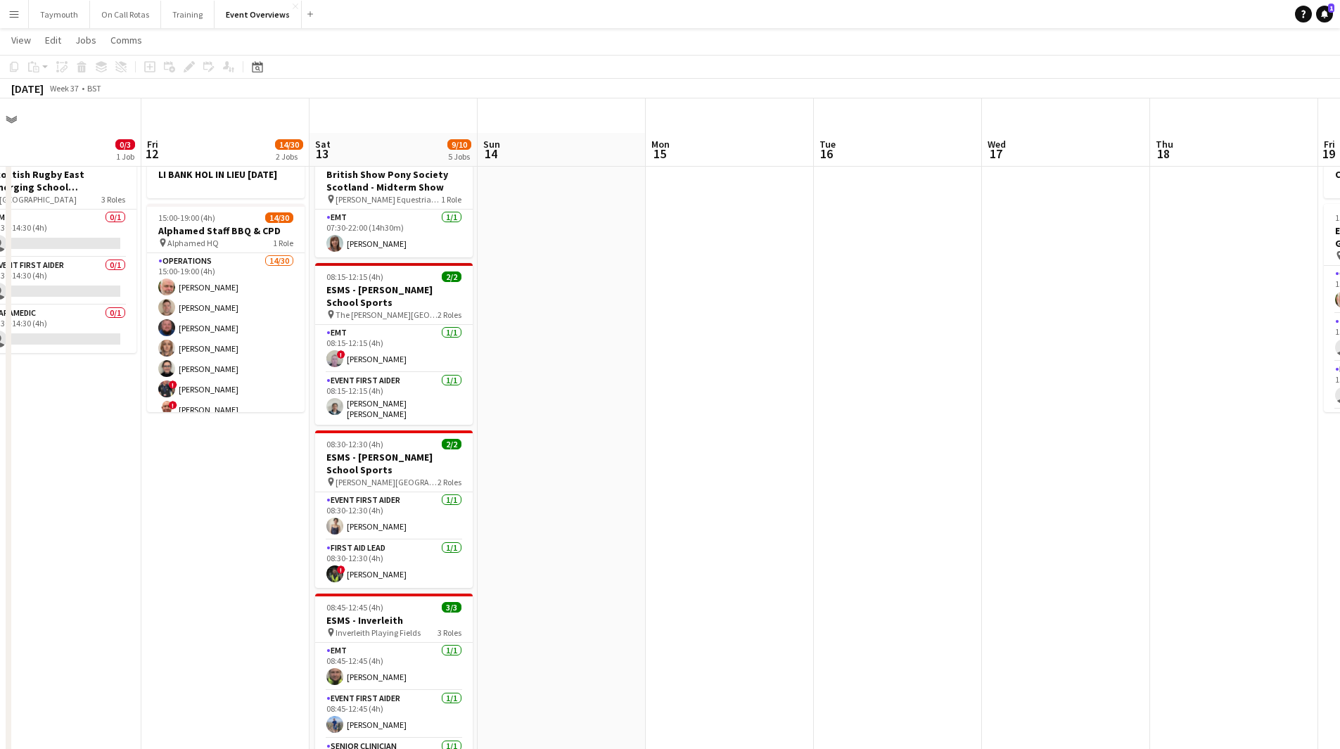
scroll to position [0, 0]
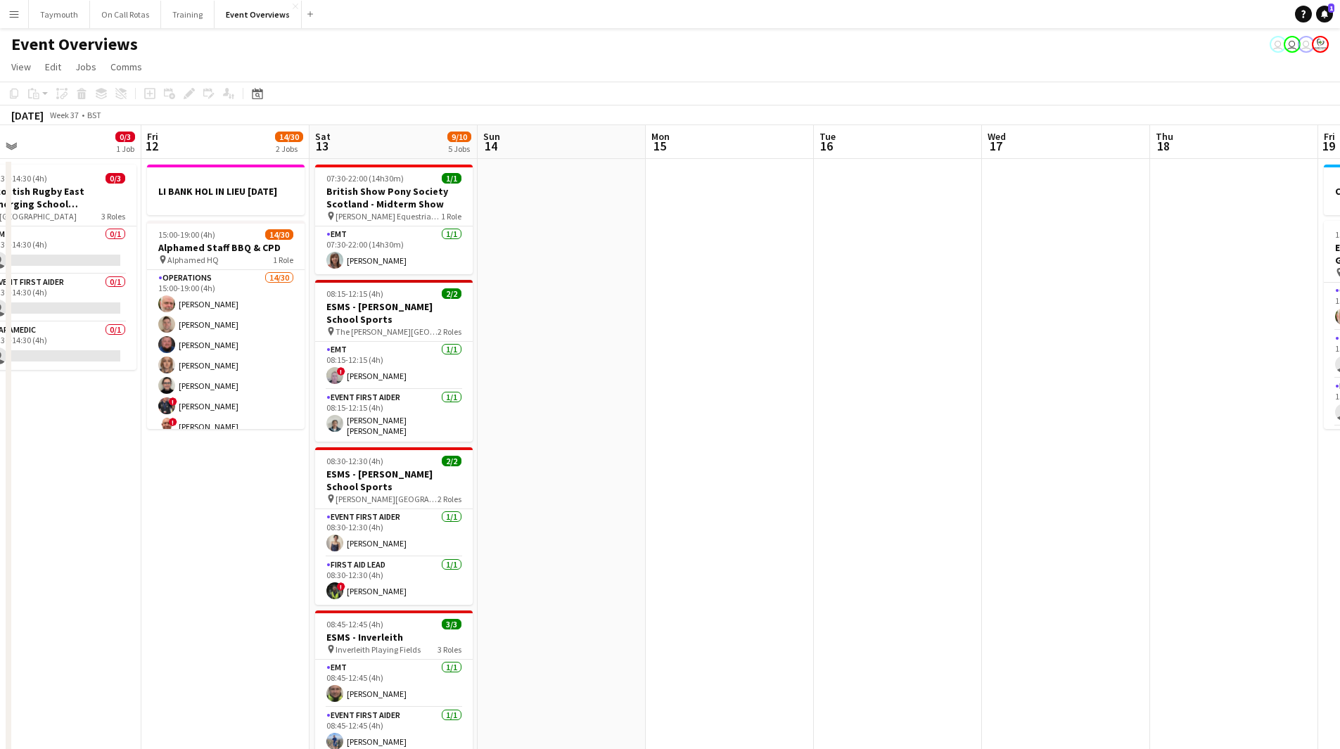
drag, startPoint x: 279, startPoint y: 589, endPoint x: 1226, endPoint y: 528, distance: 949.0
click at [1243, 523] on app-calendar-viewport "Mon 8 Tue 9 0/3 1 Job Wed 10 2/3 1 Job Thu 11 0/3 1 Job Fri 12 14/30 2 Jobs Sat…" at bounding box center [670, 744] width 1340 height 1238
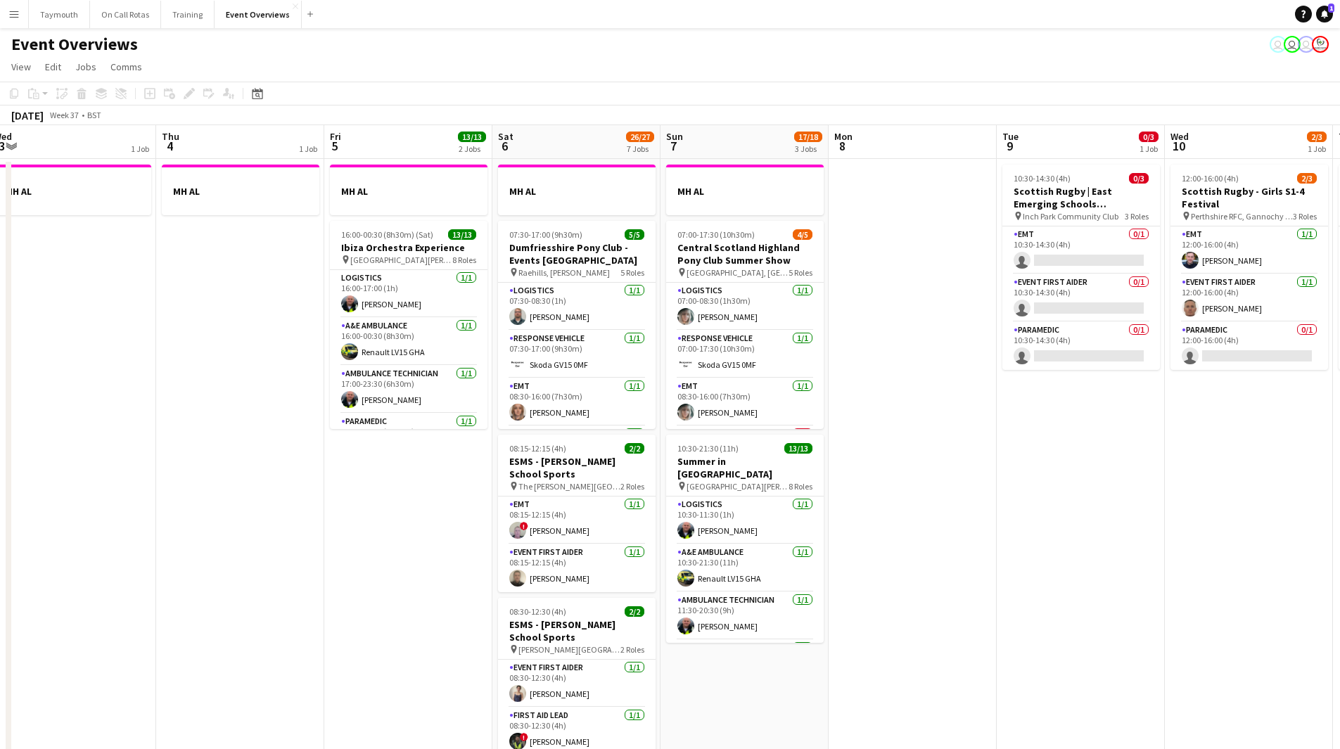
drag, startPoint x: 1012, startPoint y: 547, endPoint x: 903, endPoint y: 534, distance: 110.6
click at [1041, 546] on app-calendar-viewport "Mon 1 1 Job Tue 2 1/1 2 Jobs Wed 3 1 Job Thu 4 1 Job Fri 5 13/13 2 Jobs Sat 6 2…" at bounding box center [670, 744] width 1340 height 1238
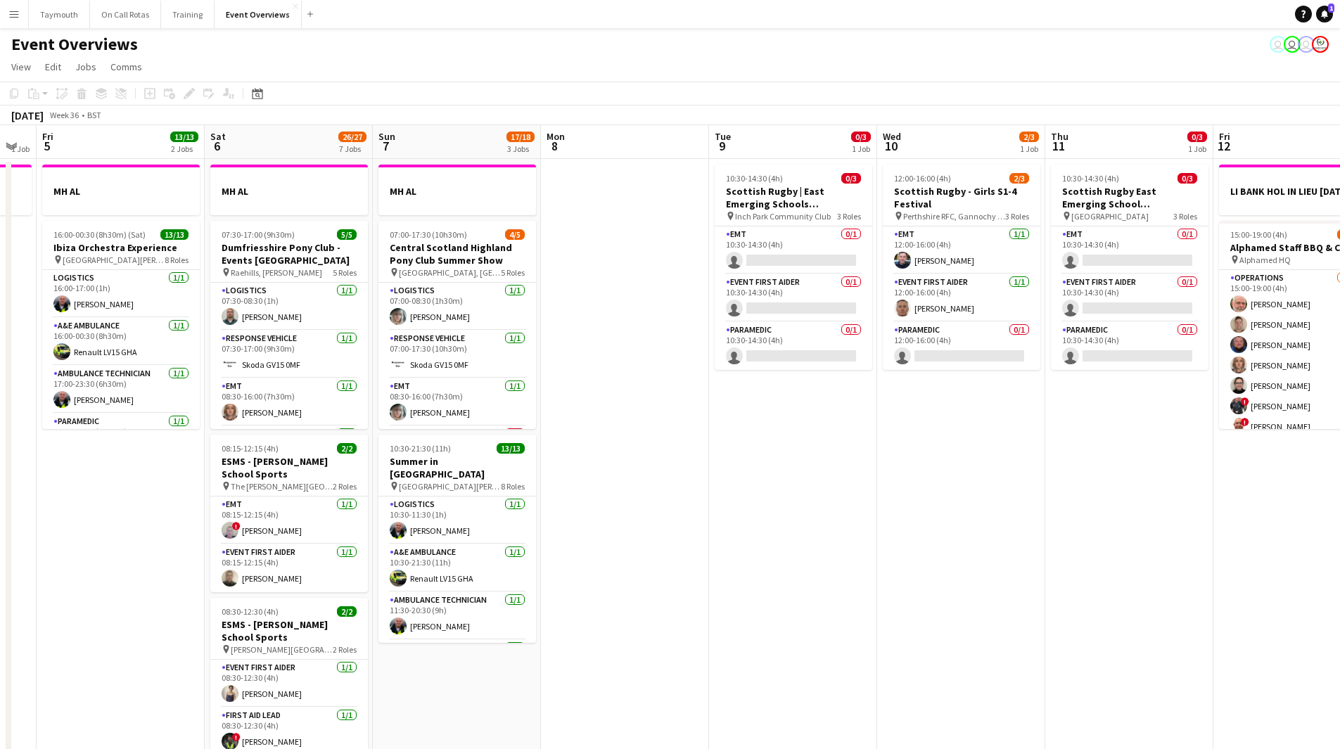
drag, startPoint x: 1180, startPoint y: 486, endPoint x: 704, endPoint y: 494, distance: 476.4
click at [704, 494] on app-calendar-viewport "Mon 1 1 Job Tue 2 1/1 2 Jobs Wed 3 1 Job Thu 4 1 Job Fri 5 13/13 2 Jobs Sat 6 2…" at bounding box center [670, 744] width 1340 height 1238
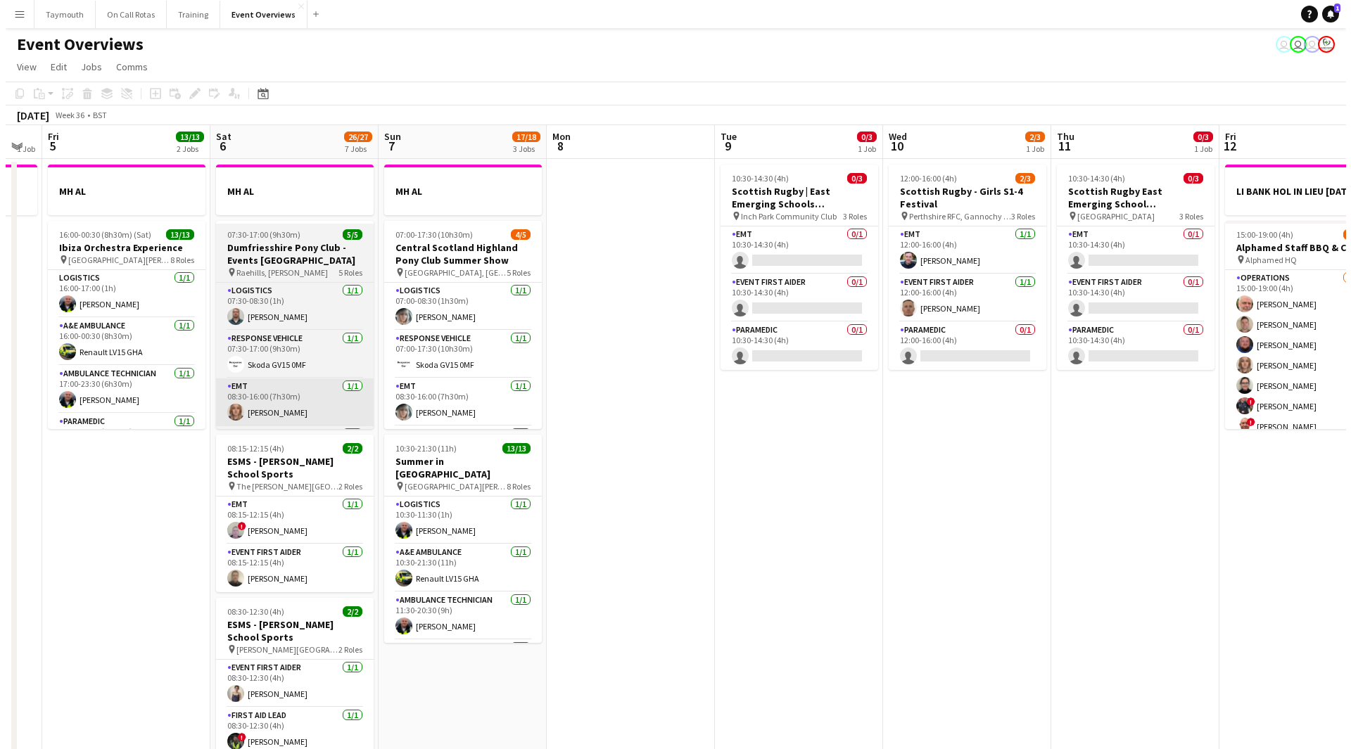
scroll to position [0, 460]
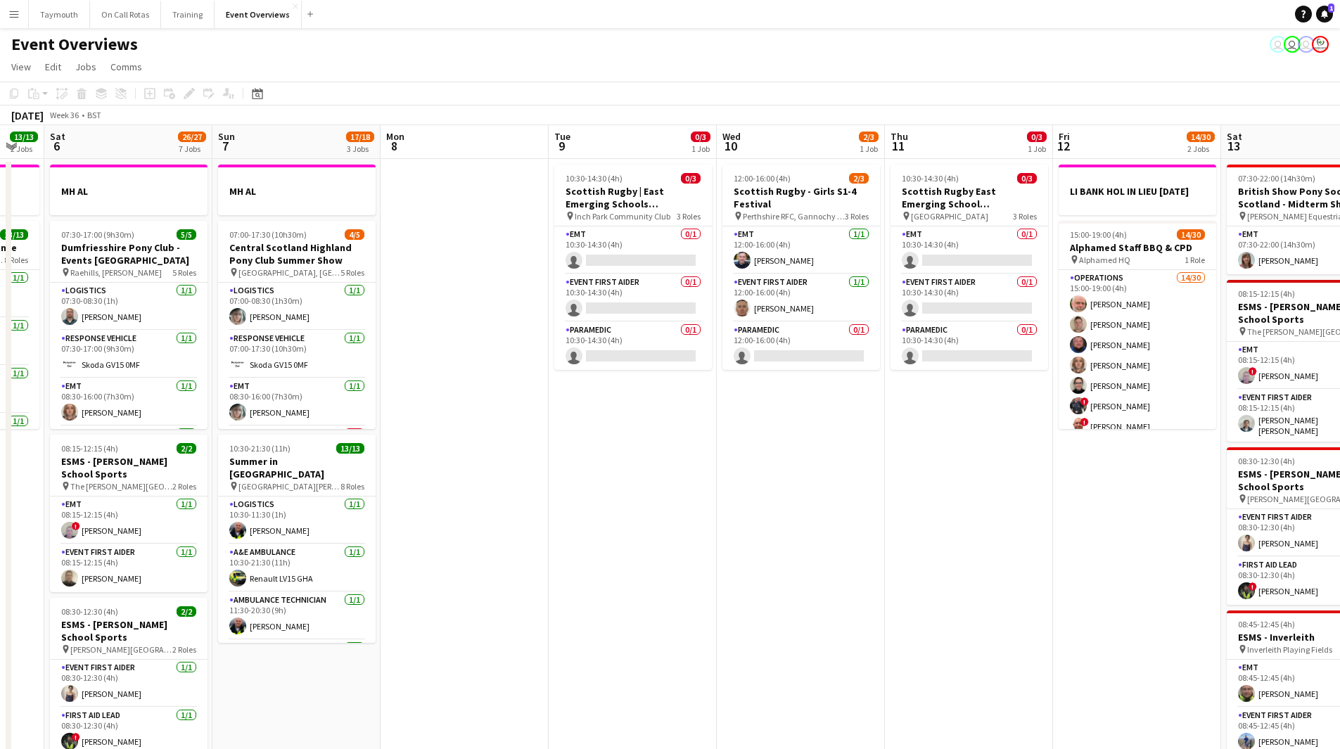
click at [18, 15] on app-icon "Menu" at bounding box center [13, 13] width 11 height 11
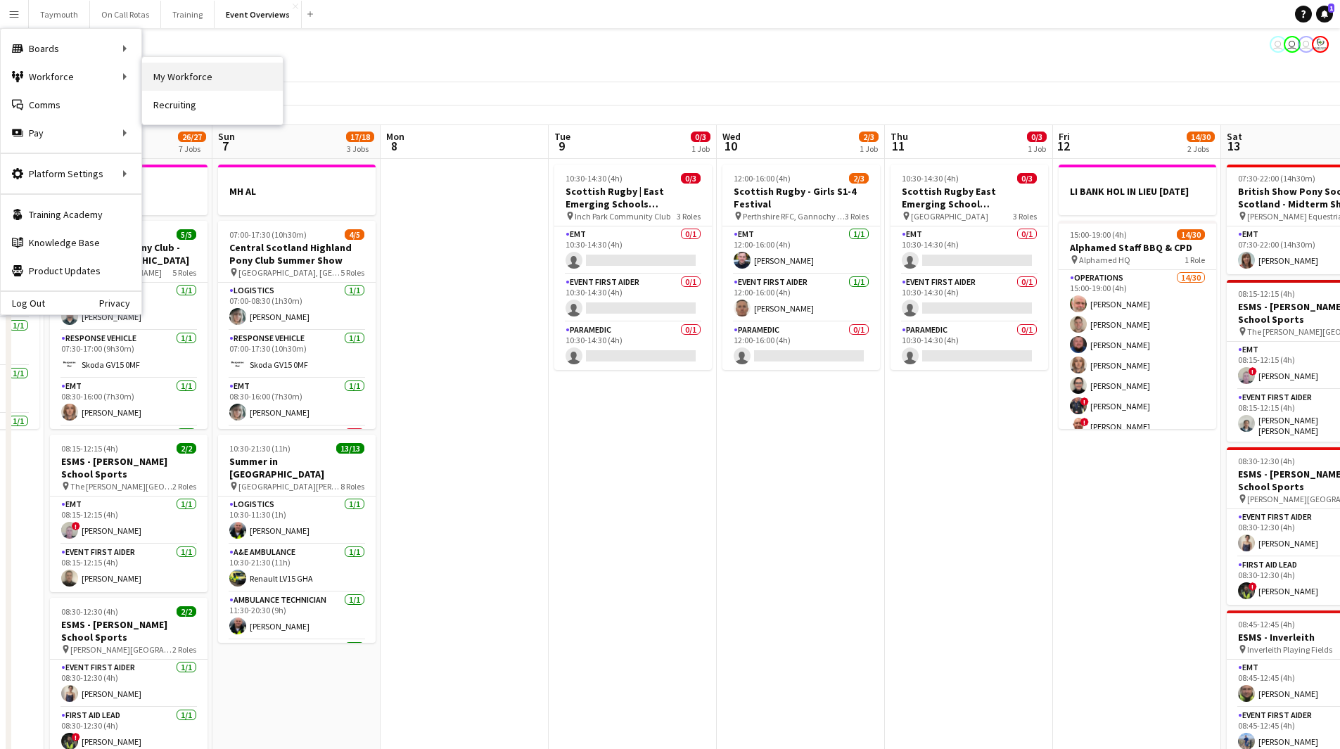
click at [172, 78] on link "My Workforce" at bounding box center [212, 77] width 141 height 28
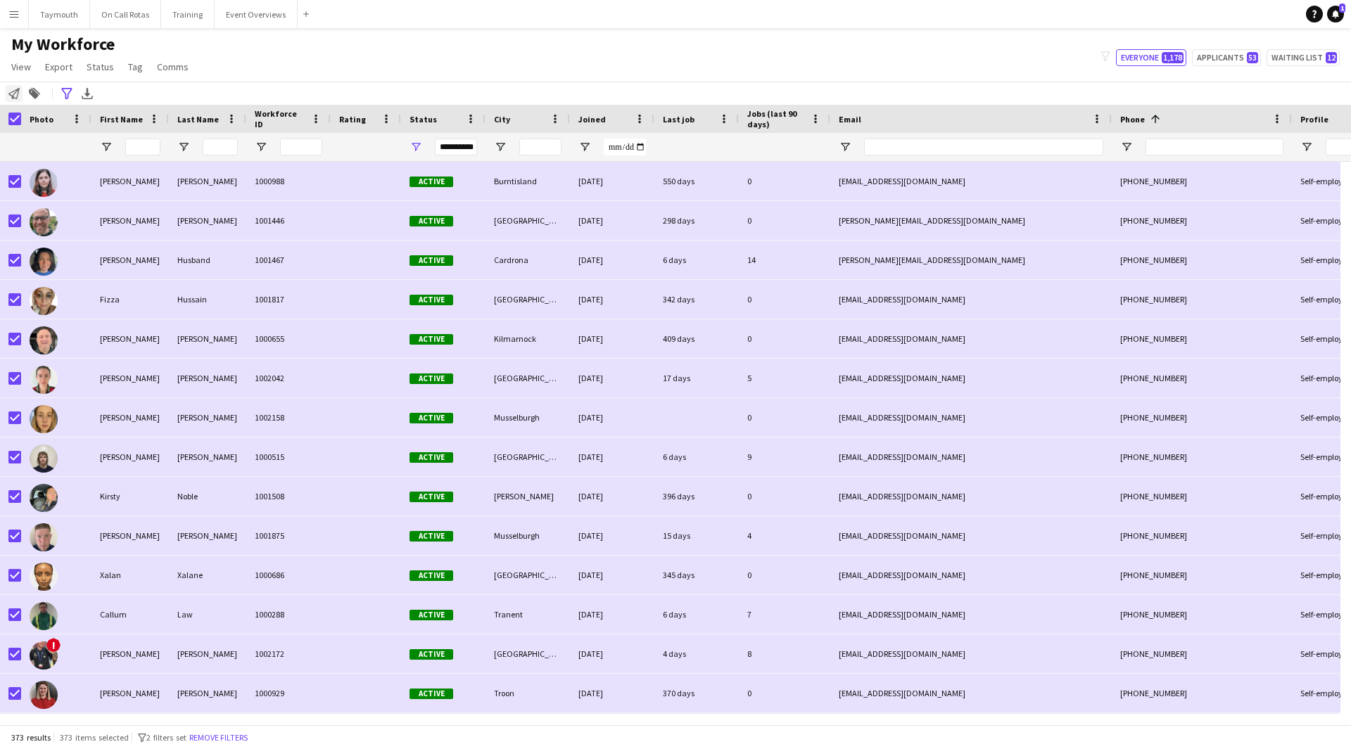
click at [17, 95] on icon "Notify workforce" at bounding box center [13, 93] width 11 height 11
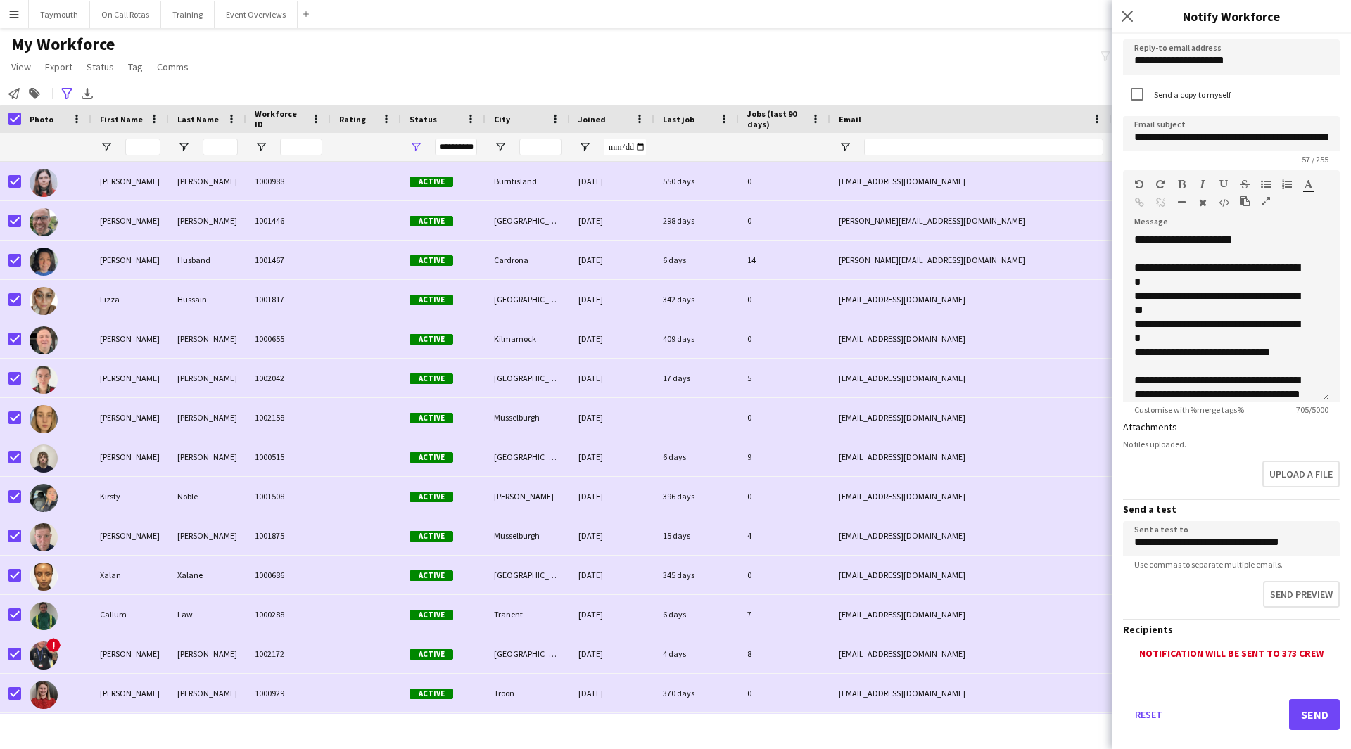
scroll to position [67, 0]
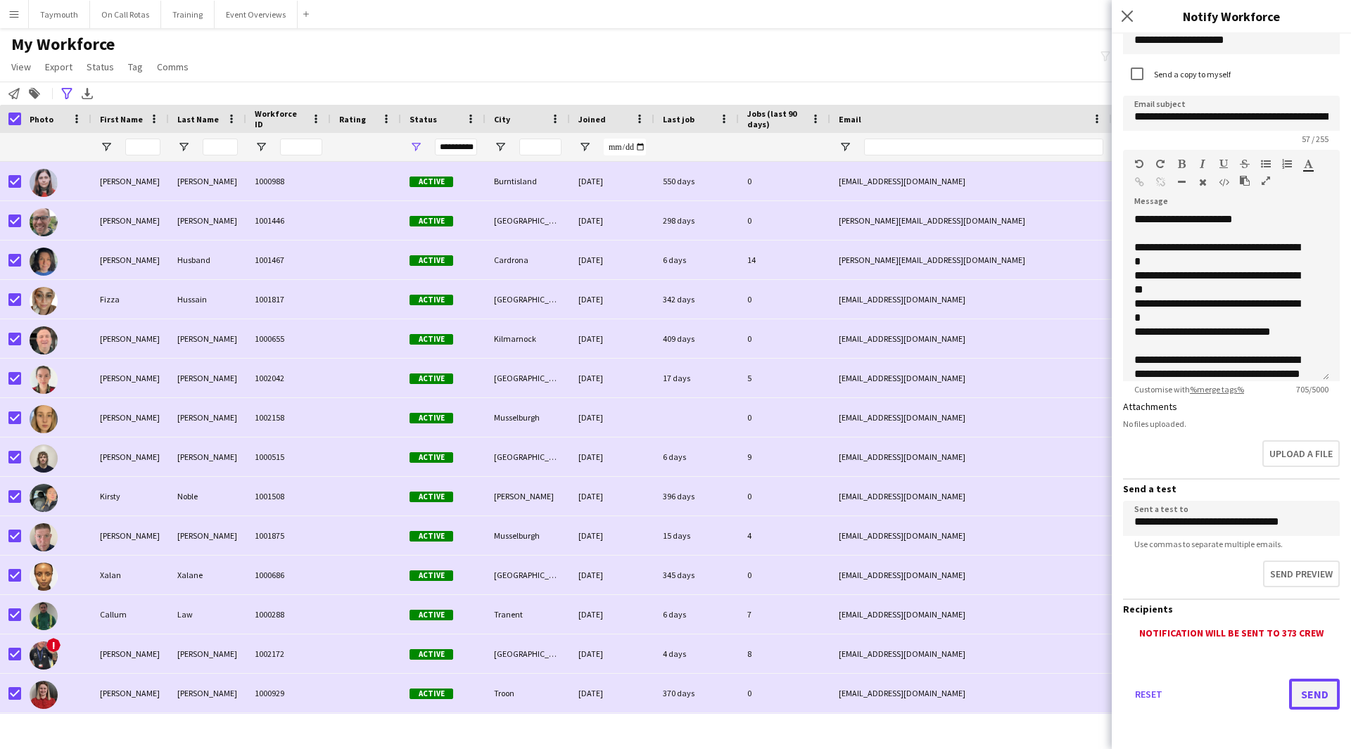
click at [1304, 701] on button "Send" at bounding box center [1314, 694] width 51 height 31
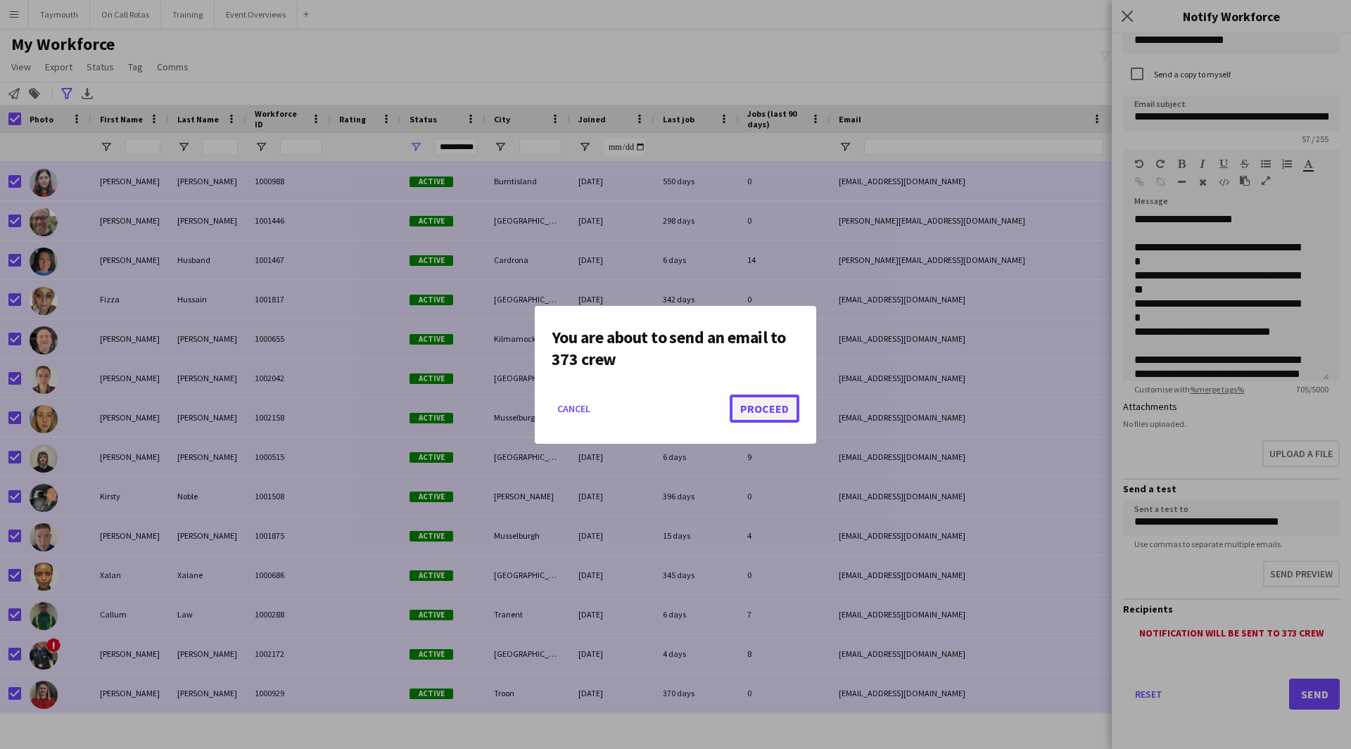
click at [754, 407] on button "Proceed" at bounding box center [765, 409] width 70 height 28
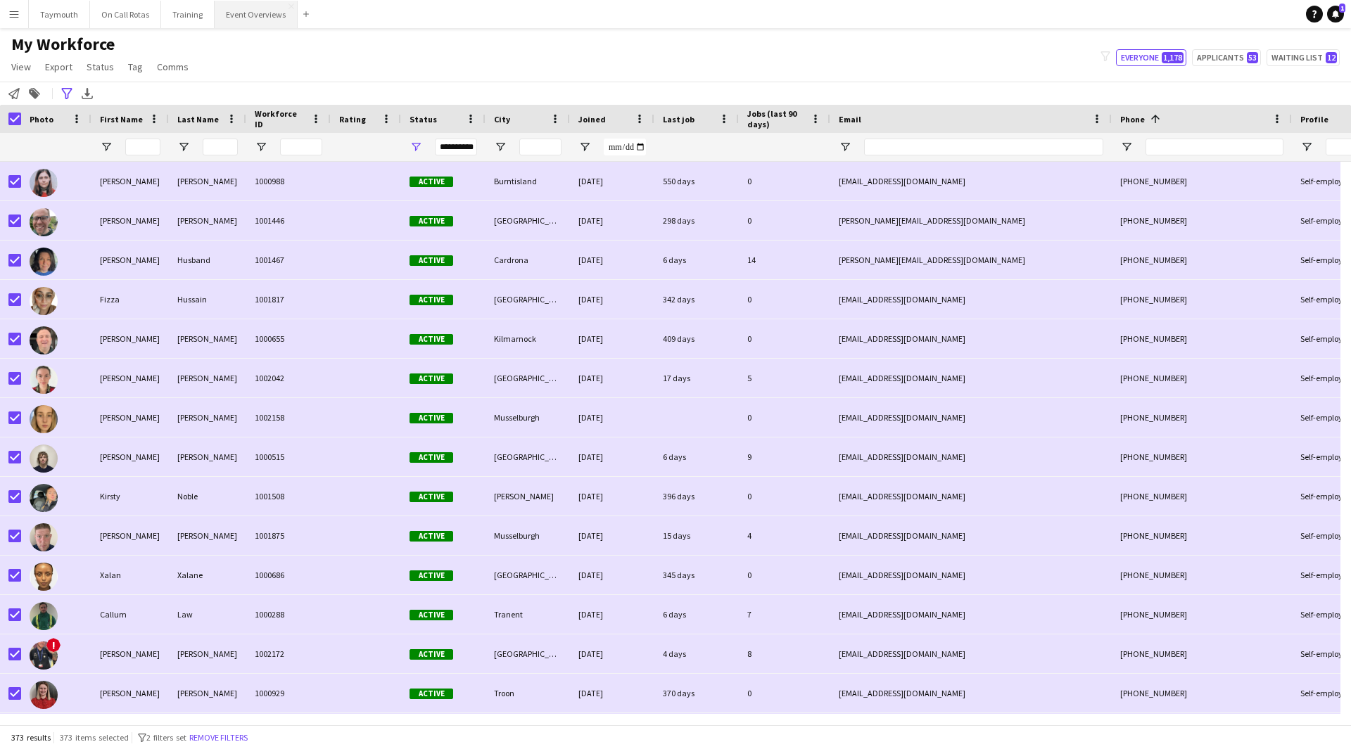
click at [249, 8] on button "Event Overviews Close" at bounding box center [256, 14] width 83 height 27
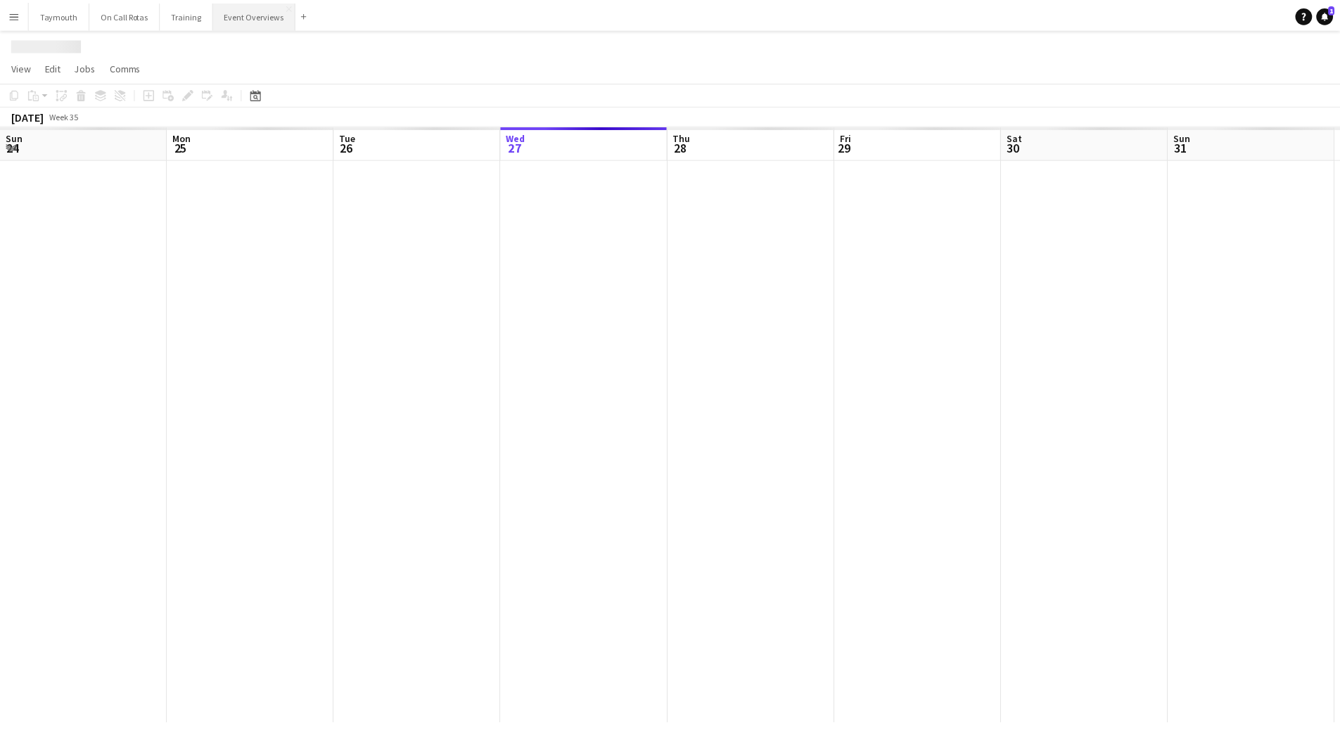
scroll to position [0, 336]
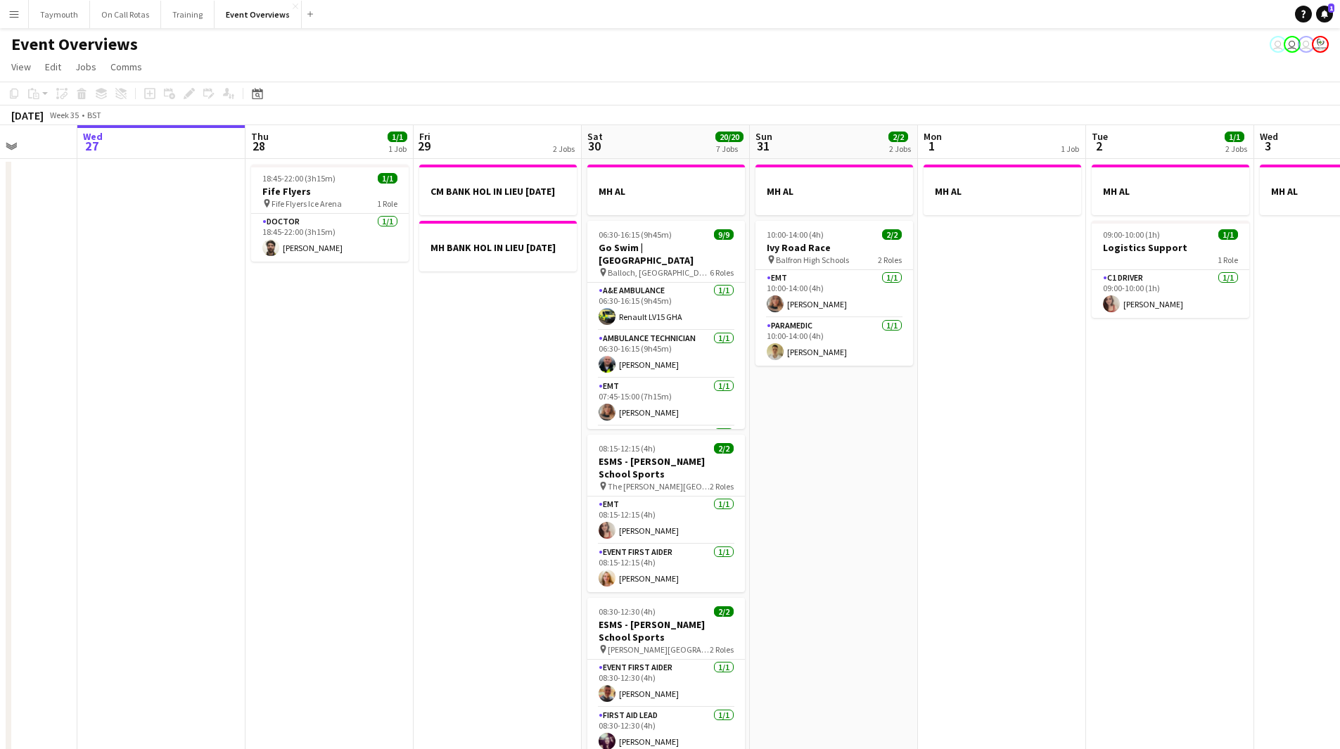
drag, startPoint x: 626, startPoint y: 499, endPoint x: 179, endPoint y: 508, distance: 447.6
click at [182, 508] on app-calendar-viewport "Sun 24 1/1 1 Job Mon 25 6/6 2 Jobs Tue 26 Wed 27 Thu 28 1/1 1 Job Fri 29 2 Jobs…" at bounding box center [670, 713] width 1340 height 1176
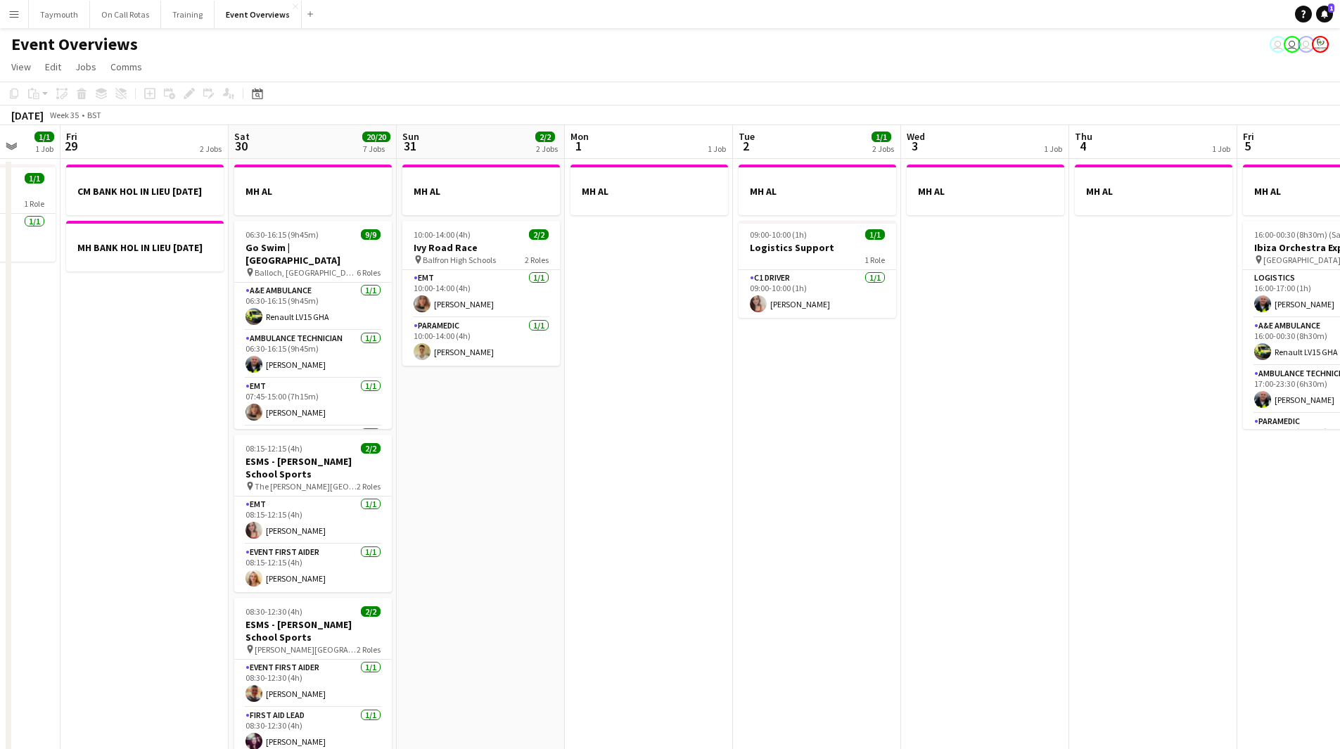
drag, startPoint x: 531, startPoint y: 531, endPoint x: 501, endPoint y: 516, distance: 33.4
click at [452, 524] on app-calendar-viewport "Tue 26 Wed 27 Thu 28 1/1 1 Job Fri 29 2 Jobs Sat 30 20/20 7 Jobs Sun 31 2/2 2 J…" at bounding box center [670, 744] width 1340 height 1238
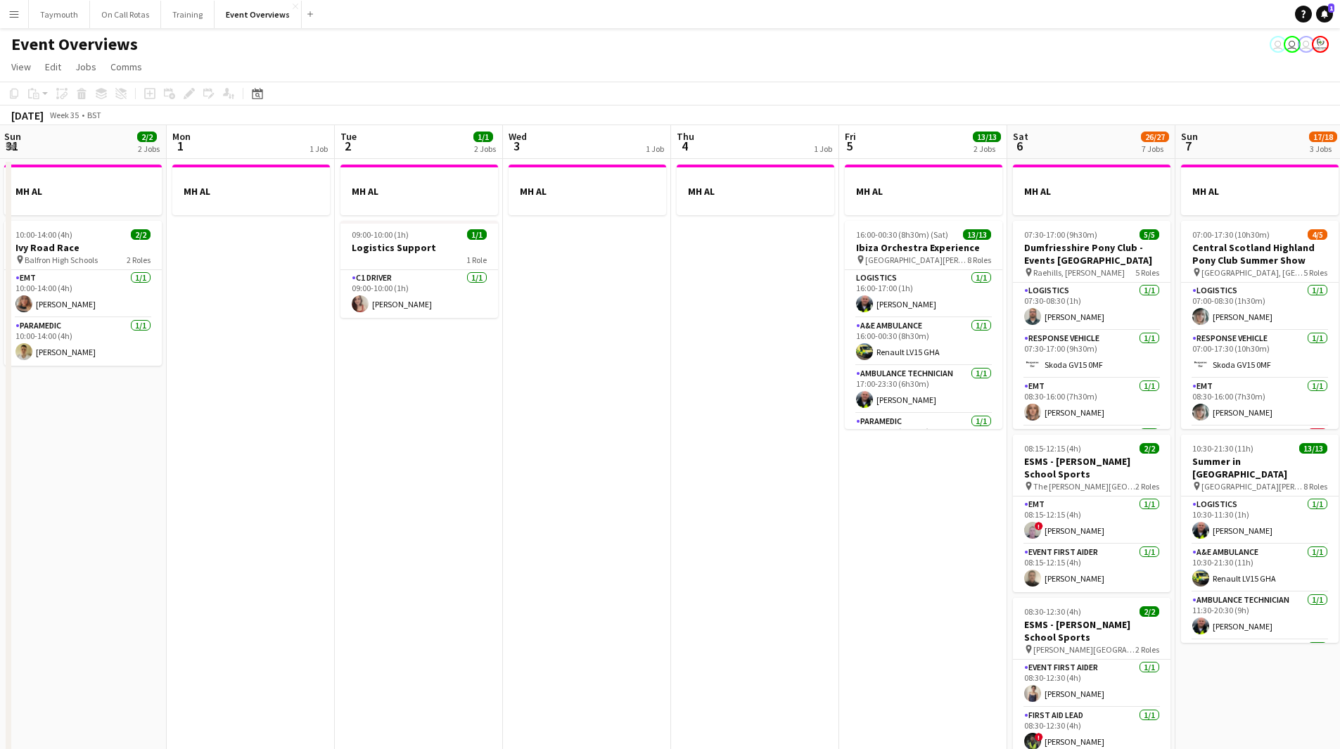
drag, startPoint x: 604, startPoint y: 520, endPoint x: 1186, endPoint y: 486, distance: 582.8
click at [1226, 471] on app-calendar-viewport "Thu 28 1/1 1 Job Fri 29 2 Jobs Sat 30 20/20 7 Jobs Sun 31 2/2 2 Jobs Mon 1 1 Jo…" at bounding box center [670, 744] width 1340 height 1238
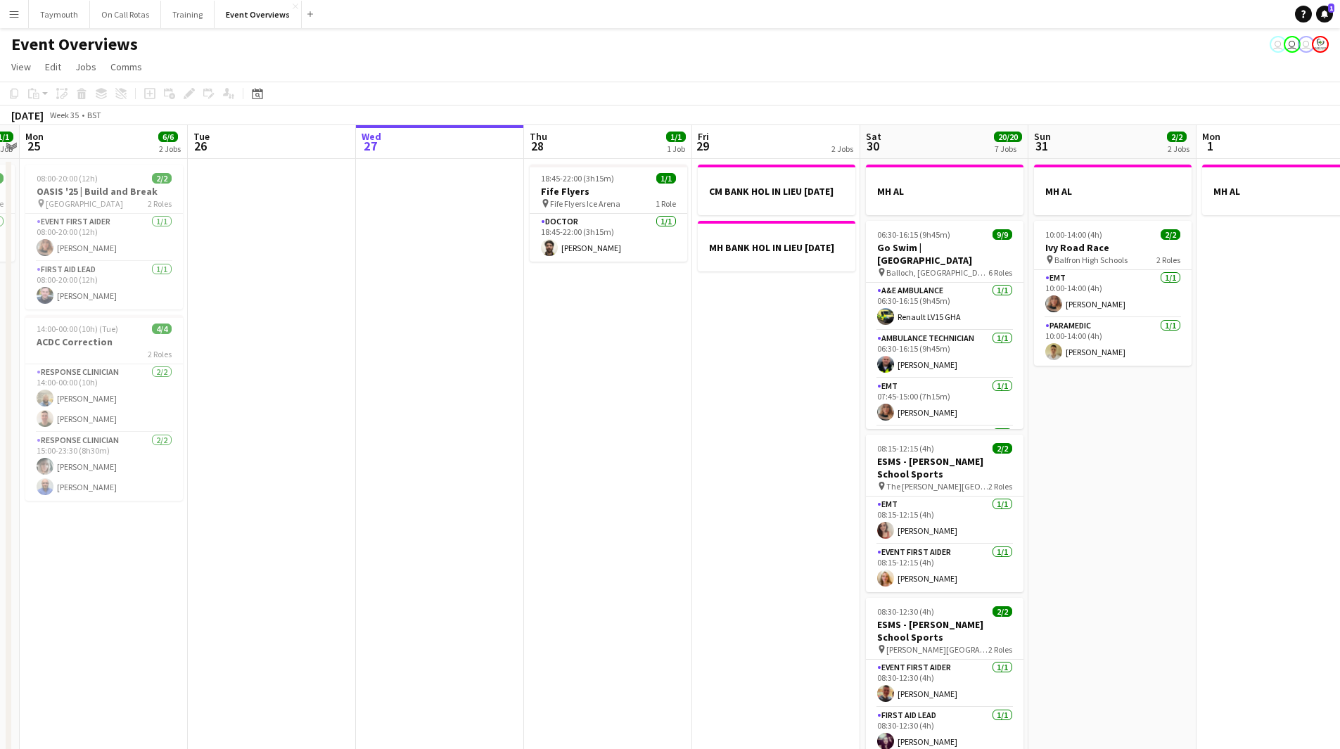
scroll to position [0, 298]
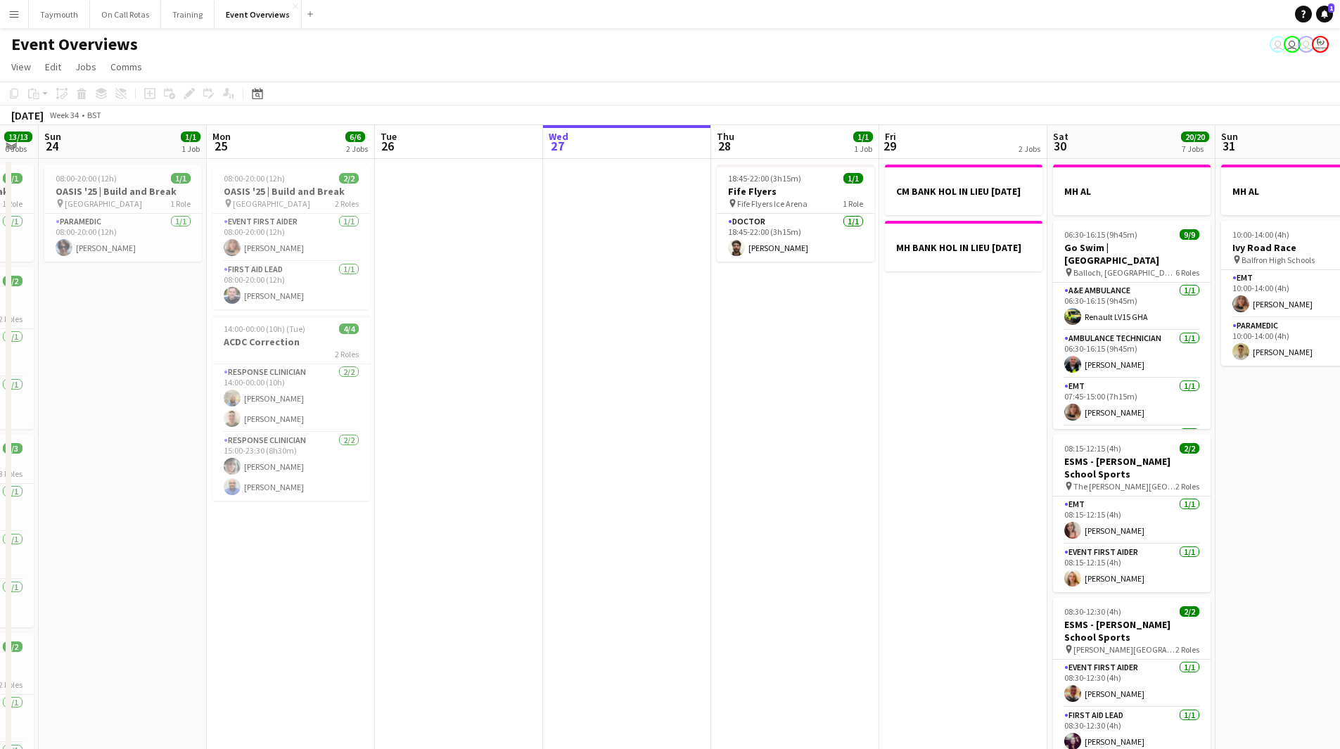
drag, startPoint x: 578, startPoint y: 547, endPoint x: 888, endPoint y: 526, distance: 311.0
click at [888, 526] on app-calendar-viewport "Fri 22 1/1 1 Job Sat 23 13/13 6 Jobs Sun 24 1/1 1 Job Mon 25 6/6 2 Jobs Tue 26 …" at bounding box center [670, 744] width 1340 height 1238
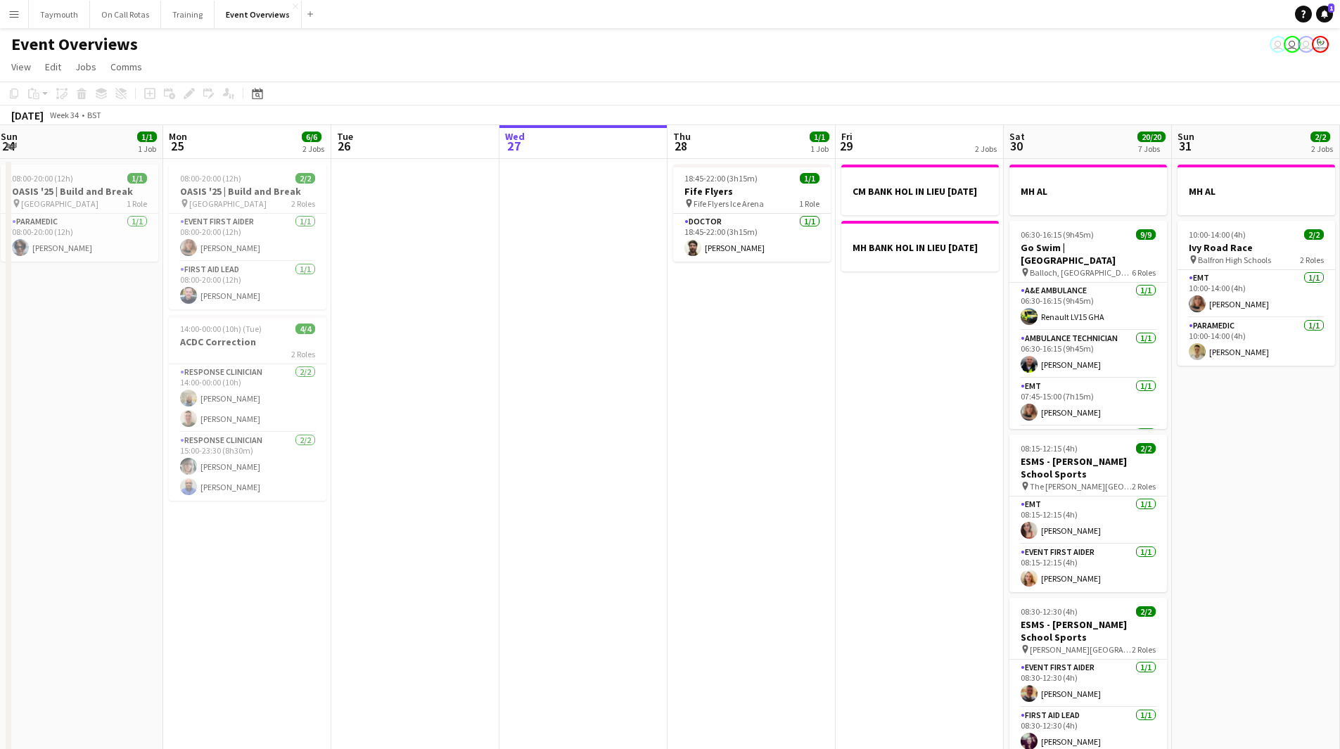
drag, startPoint x: -38, startPoint y: 540, endPoint x: -67, endPoint y: 531, distance: 30.3
click at [0, 531] on html "Menu Boards Boards Boards All jobs Status Workforce Workforce My Workforce Recr…" at bounding box center [670, 682] width 1340 height 1364
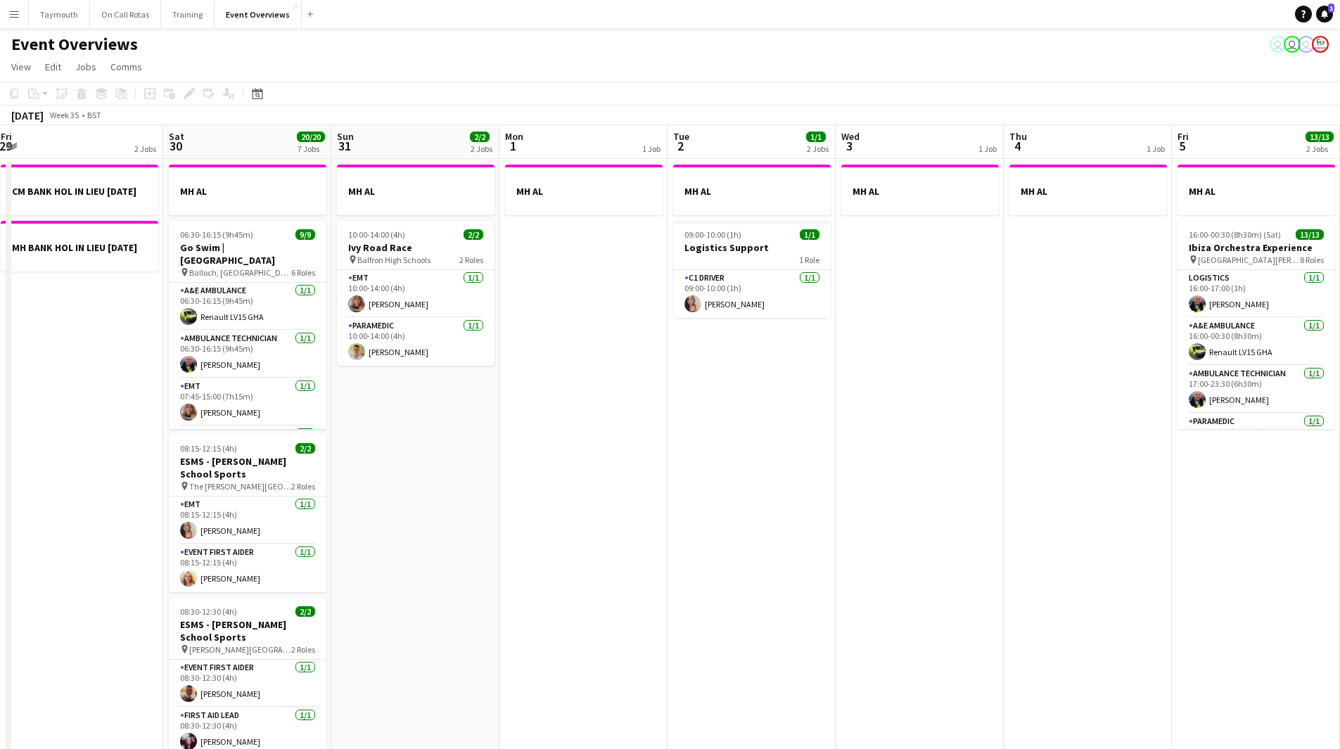
drag, startPoint x: 353, startPoint y: 540, endPoint x: 249, endPoint y: 531, distance: 104.5
click at [249, 531] on app-calendar-viewport "Wed 27 Thu 28 1/1 1 Job Fri 29 2 Jobs Sat 30 20/20 7 Jobs Sun 31 2/2 2 Jobs Mon…" at bounding box center [670, 744] width 1340 height 1238
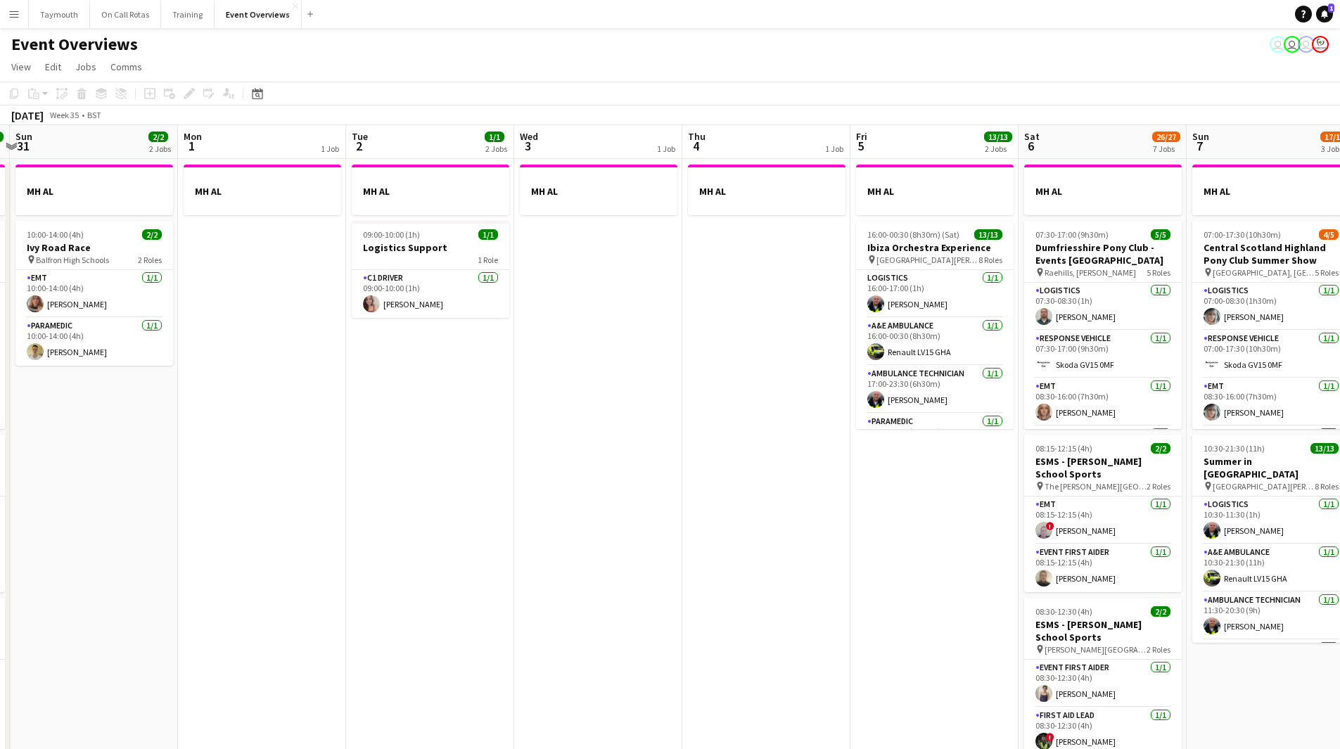
drag, startPoint x: 829, startPoint y: 522, endPoint x: 208, endPoint y: 535, distance: 620.7
click at [117, 540] on app-calendar-viewport "Thu 28 1/1 1 Job Fri 29 2 Jobs Sat 30 20/20 7 Jobs Sun 31 2/2 2 Jobs Mon 1 1 Jo…" at bounding box center [670, 744] width 1340 height 1238
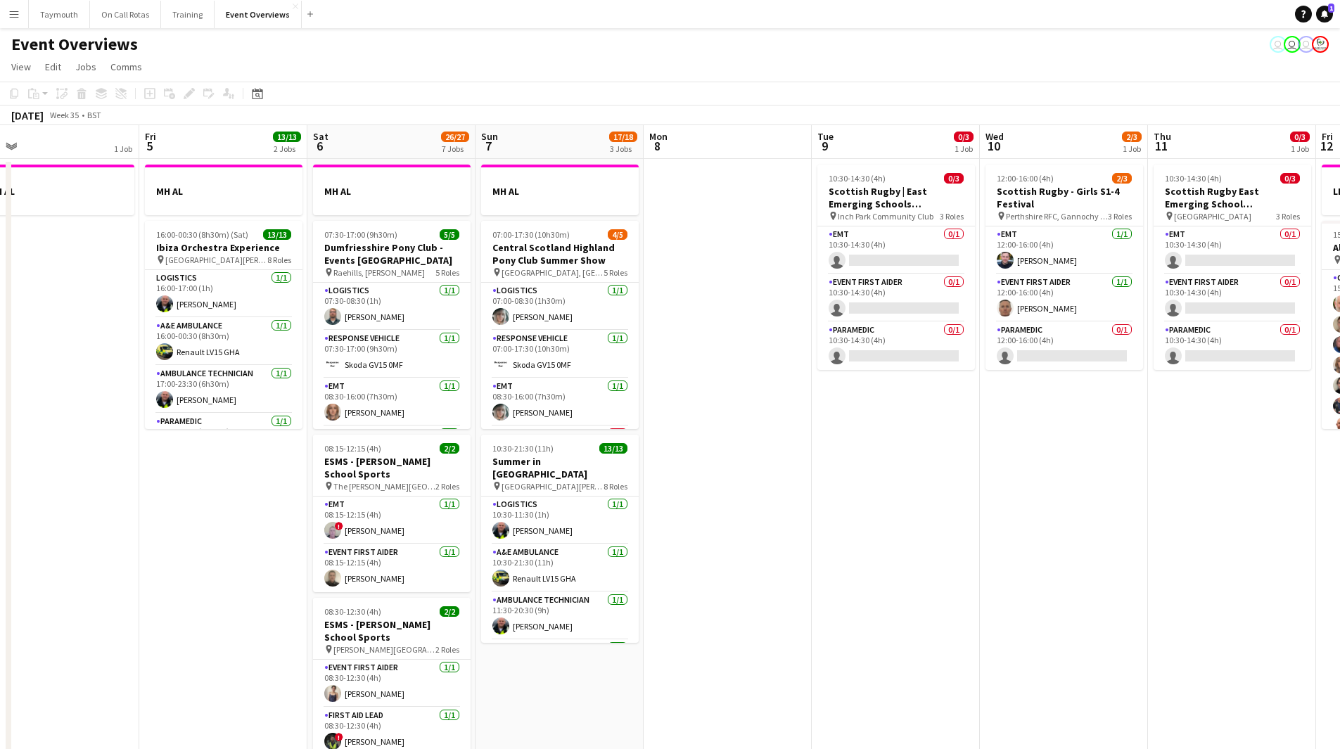
click at [94, 546] on app-calendar-viewport "Mon 1 1 Job Tue 2 1/1 2 Jobs Wed 3 1 Job Thu 4 1 Job Fri 5 13/13 2 Jobs Sat 6 2…" at bounding box center [670, 744] width 1340 height 1238
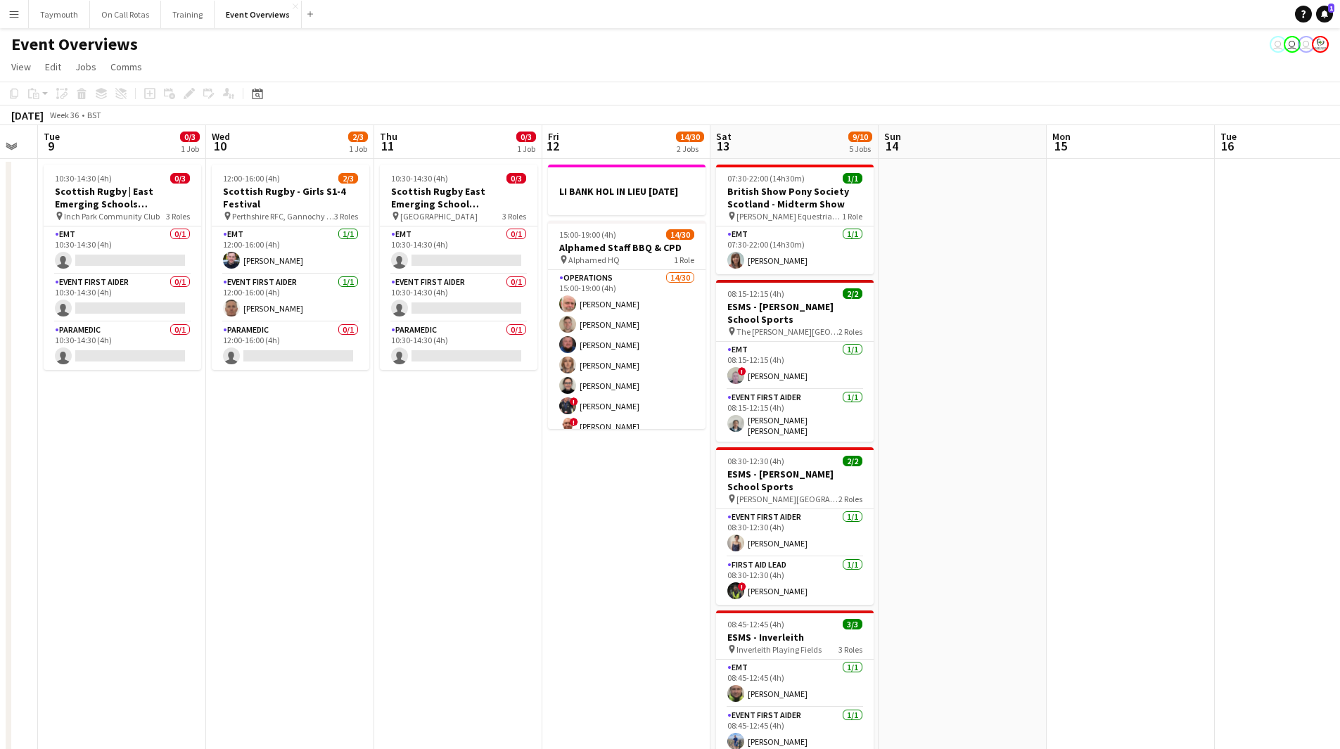
scroll to position [0, 479]
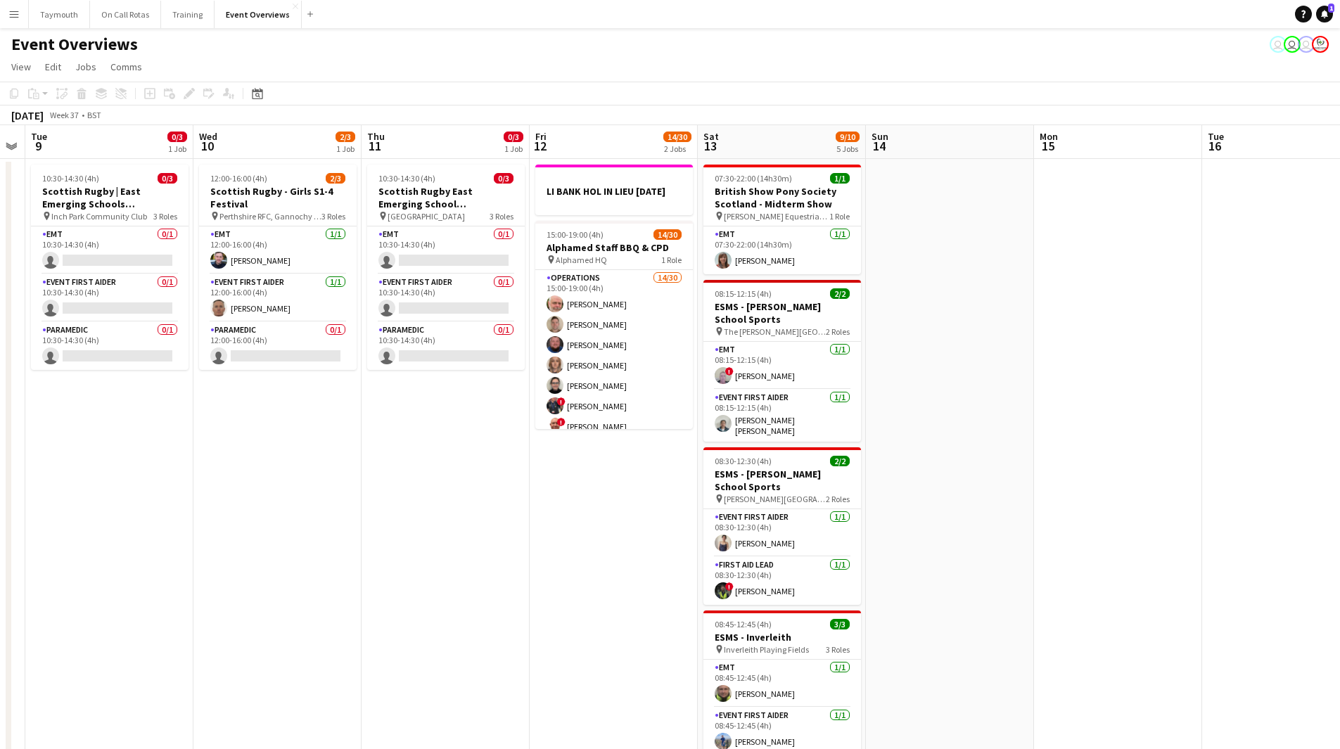
drag, startPoint x: 801, startPoint y: 521, endPoint x: 474, endPoint y: 535, distance: 328.1
click at [474, 535] on app-calendar-viewport "Sat 6 26/27 7 Jobs Sun 7 17/18 3 Jobs Mon 8 Tue 9 0/3 1 Job Wed 10 2/3 1 Job Th…" at bounding box center [670, 744] width 1340 height 1238
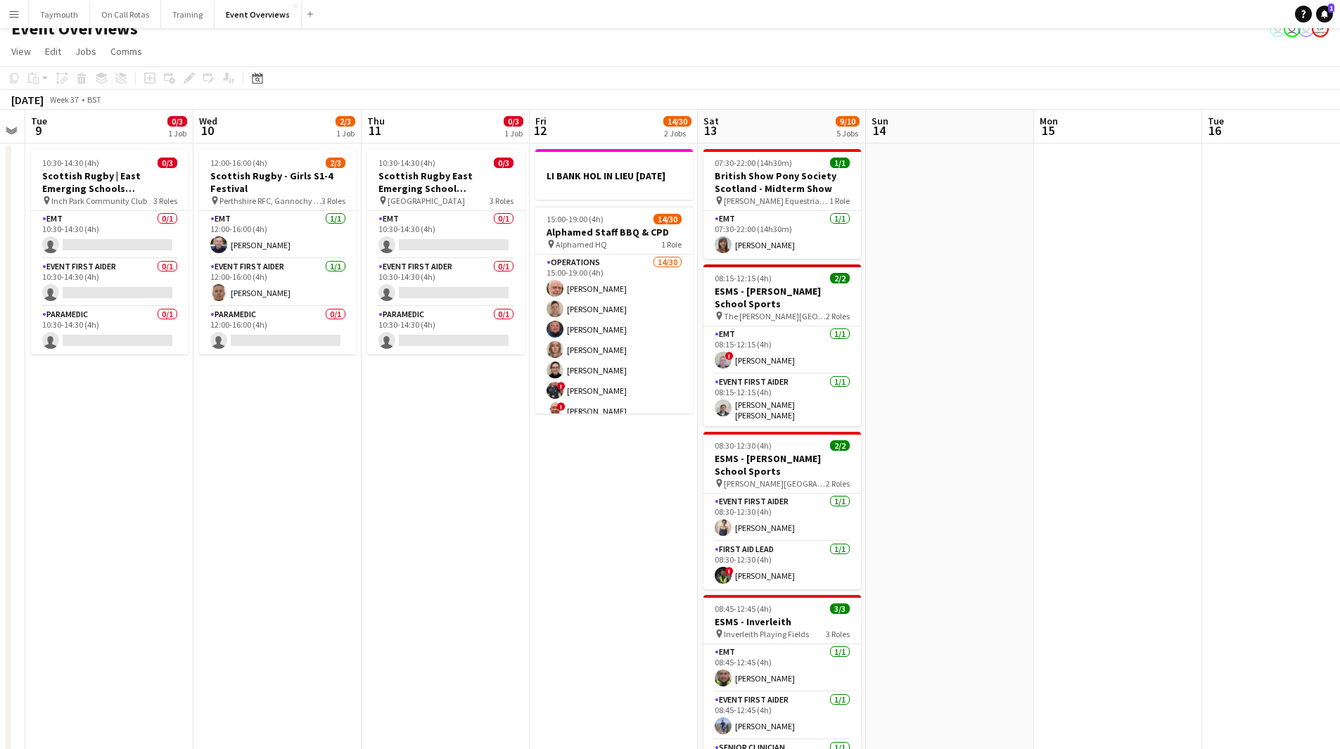
scroll to position [0, 0]
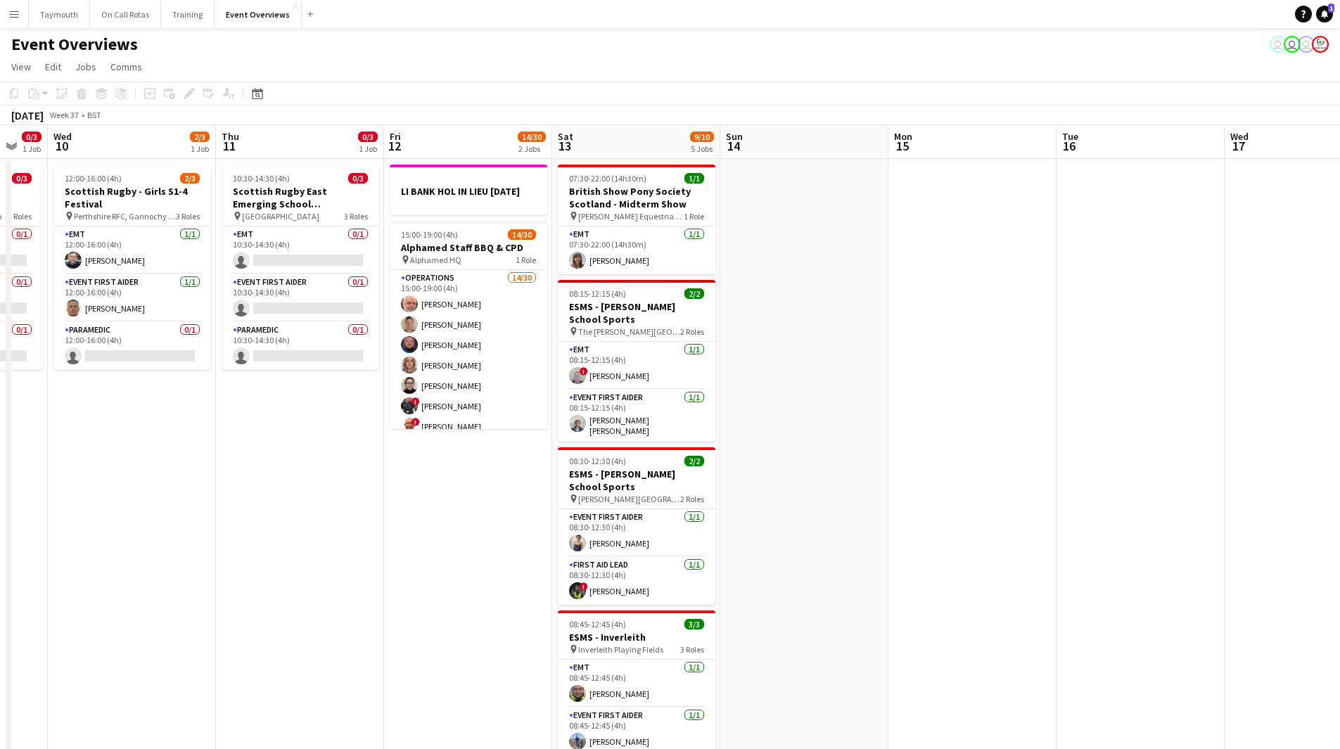
drag, startPoint x: 1039, startPoint y: 511, endPoint x: 443, endPoint y: 530, distance: 596.9
click at [381, 548] on app-calendar-viewport "Sat 6 26/27 7 Jobs Sun 7 17/18 3 Jobs Mon 8 Tue 9 0/3 1 Job Wed 10 2/3 1 Job Th…" at bounding box center [670, 744] width 1340 height 1238
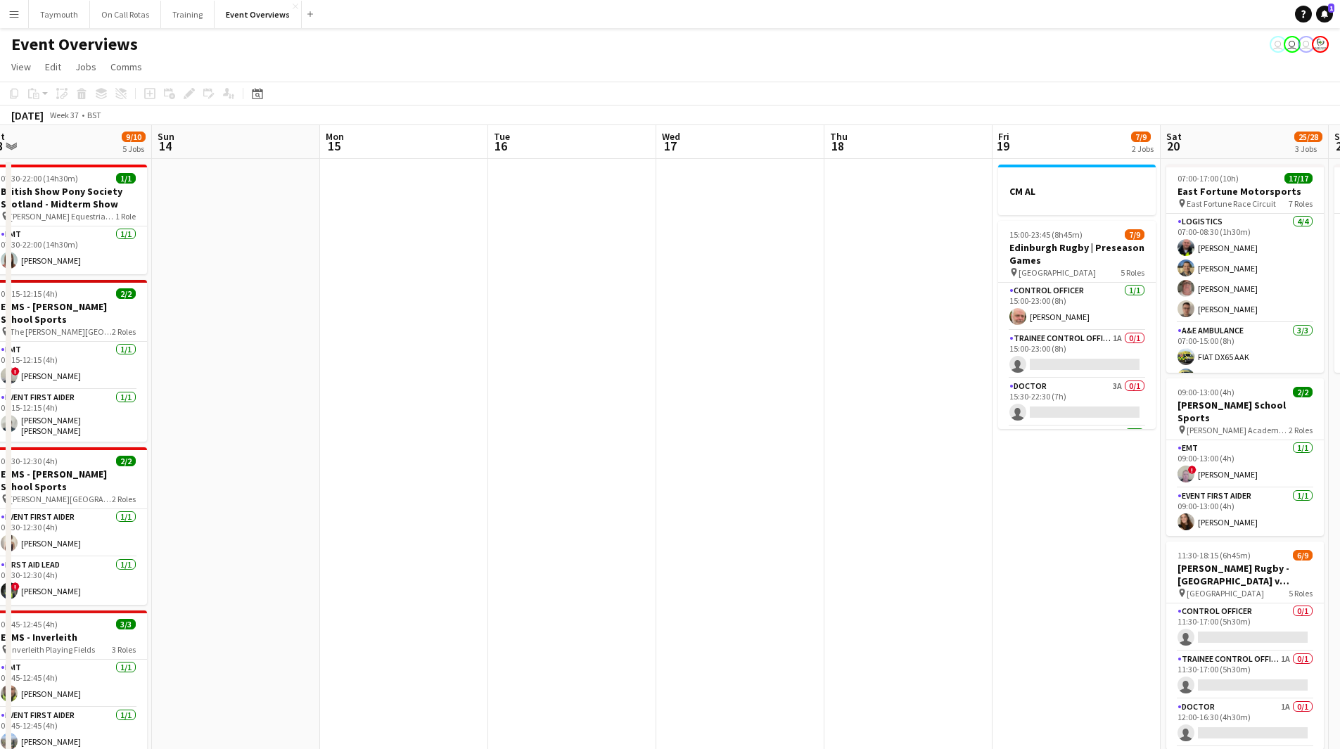
drag, startPoint x: 746, startPoint y: 538, endPoint x: 521, endPoint y: 532, distance: 225.2
click at [457, 542] on app-calendar-viewport "Wed 10 2/3 1 Job Thu 11 0/3 1 Job Fri 12 14/30 2 Jobs Sat 13 9/10 5 Jobs Sun 14…" at bounding box center [670, 744] width 1340 height 1238
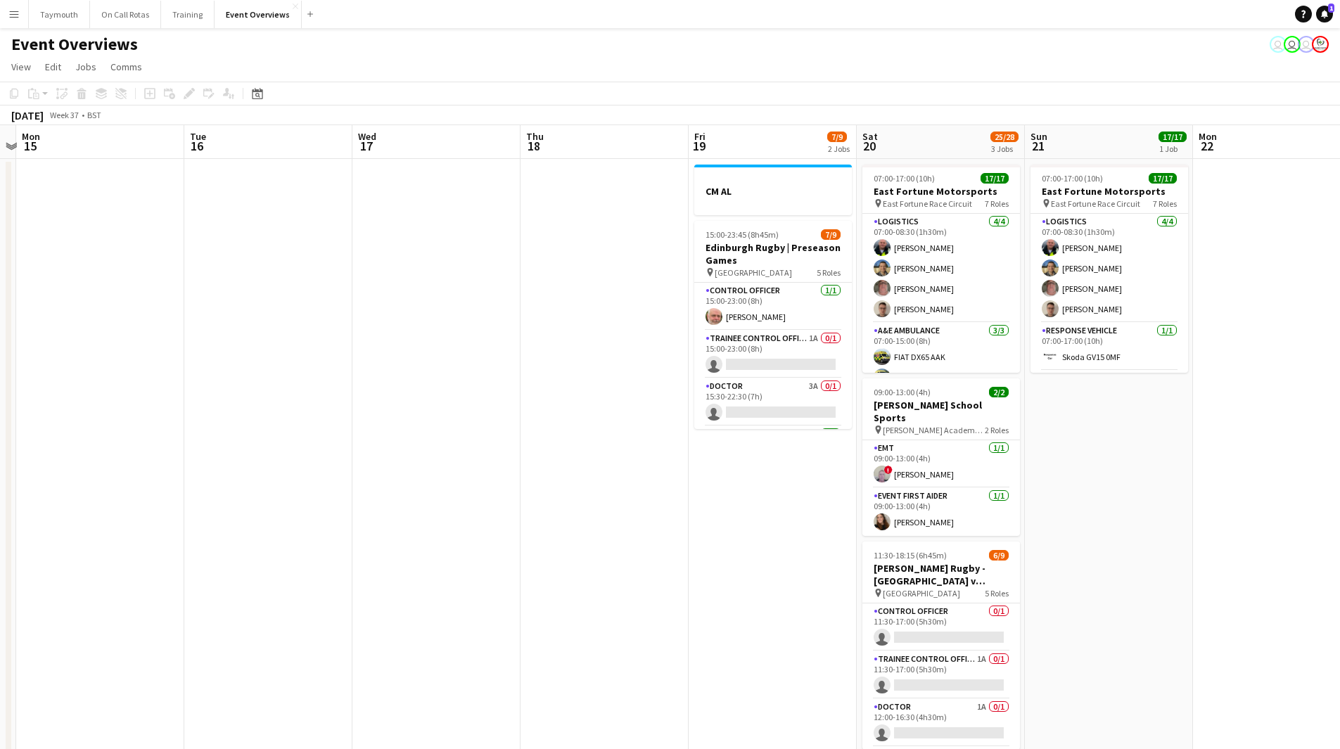
drag, startPoint x: 623, startPoint y: 535, endPoint x: 521, endPoint y: 534, distance: 101.3
click at [521, 534] on app-calendar-viewport "Fri 12 14/30 2 Jobs Sat 13 9/10 5 Jobs Sun 14 Mon 15 Tue 16 Wed 17 Thu 18 Fri 1…" at bounding box center [670, 744] width 1340 height 1238
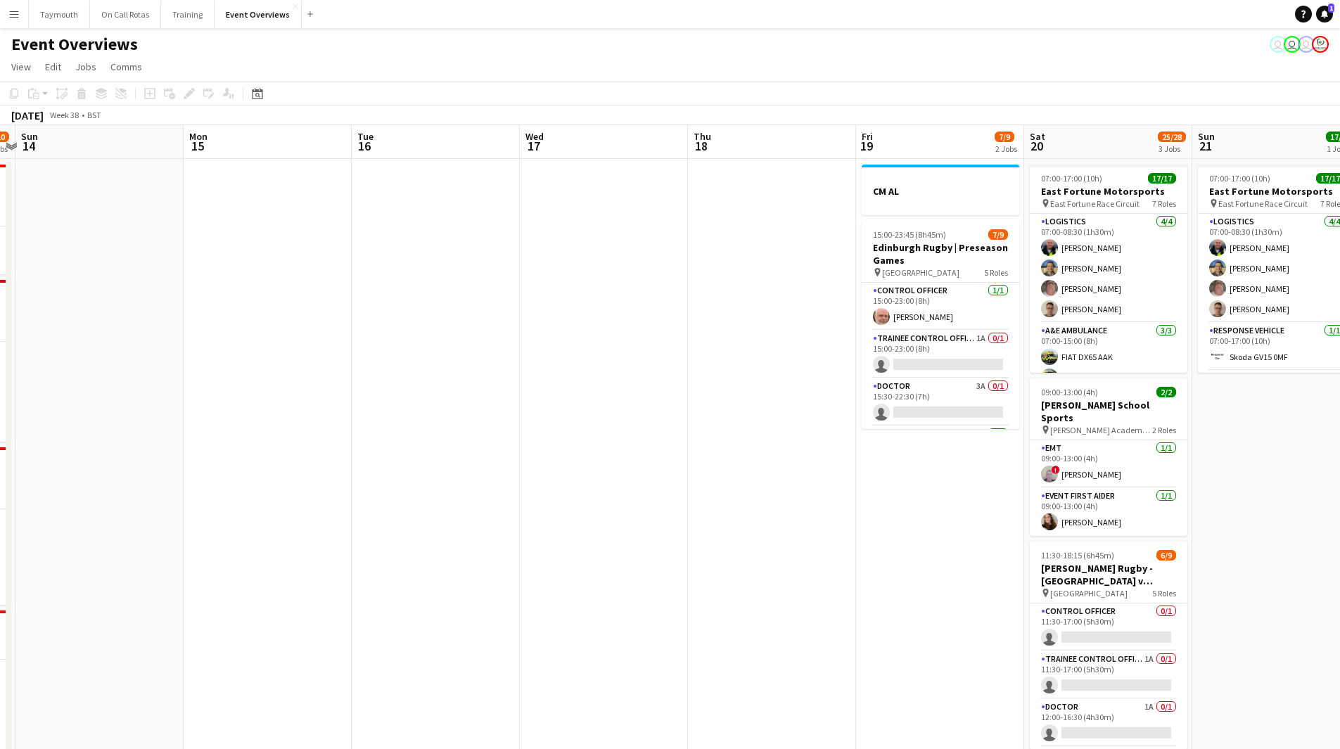
drag, startPoint x: 896, startPoint y: 511, endPoint x: 991, endPoint y: 502, distance: 95.4
click at [943, 507] on app-calendar-viewport "Thu 11 0/3 1 Job Fri 12 14/30 2 Jobs Sat 13 9/10 5 Jobs Sun 14 Mon 15 Tue 16 We…" at bounding box center [670, 744] width 1340 height 1238
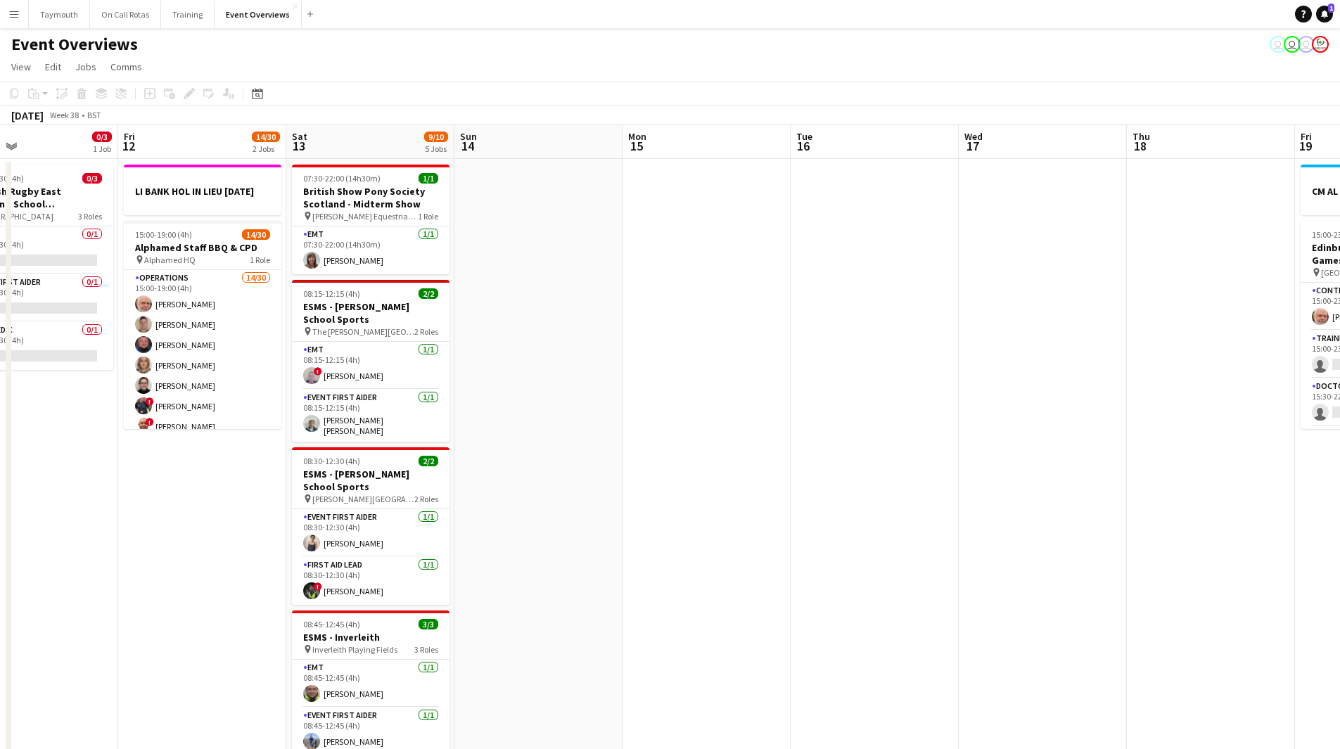
drag, startPoint x: 450, startPoint y: 554, endPoint x: 1041, endPoint y: 494, distance: 593.3
click at [1010, 490] on app-calendar-viewport "Tue 9 0/3 1 Job Wed 10 2/3 1 Job Thu 11 0/3 1 Job Fri 12 14/30 2 Jobs Sat 13 9/…" at bounding box center [670, 744] width 1340 height 1238
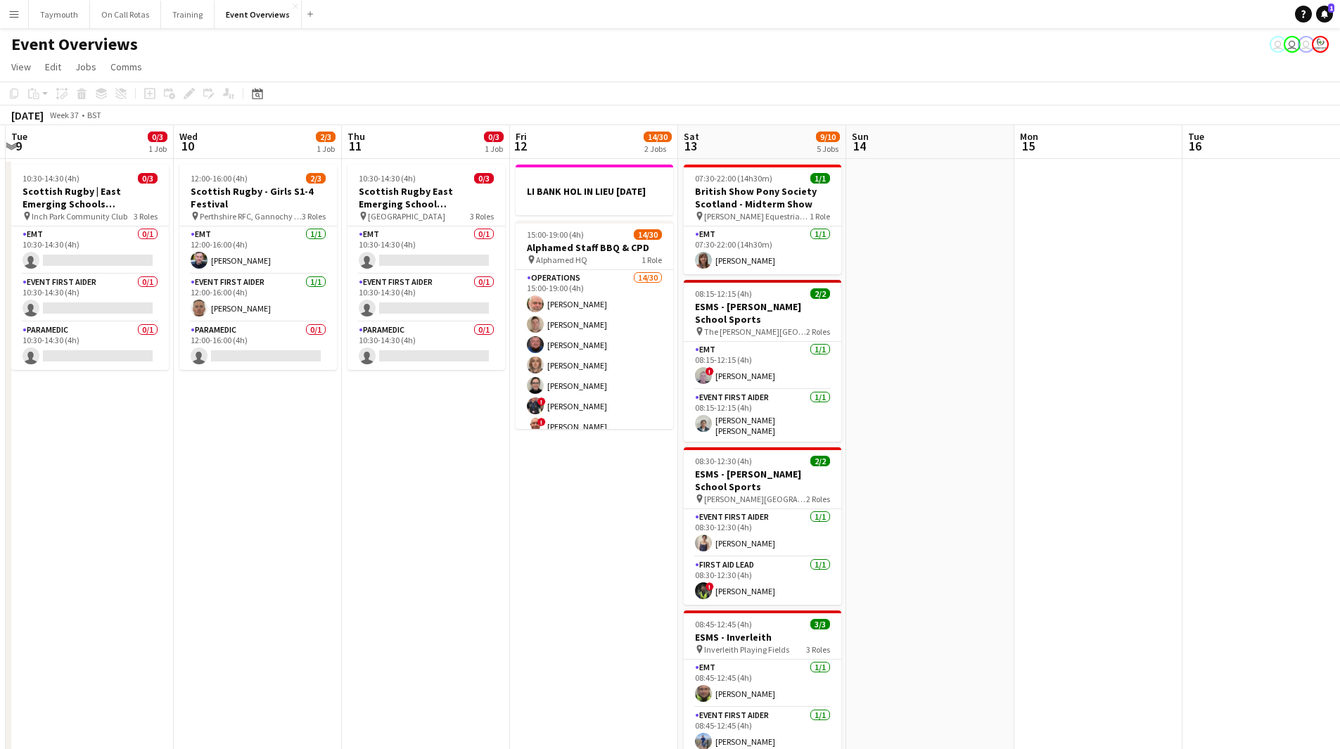
drag, startPoint x: 376, startPoint y: 564, endPoint x: 962, endPoint y: 545, distance: 587.1
click at [790, 546] on app-calendar-viewport "Sun 7 17/18 3 Jobs Mon 8 Tue 9 0/3 1 Job Wed 10 2/3 1 Job Thu 11 0/3 1 Job Fri …" at bounding box center [670, 744] width 1340 height 1238
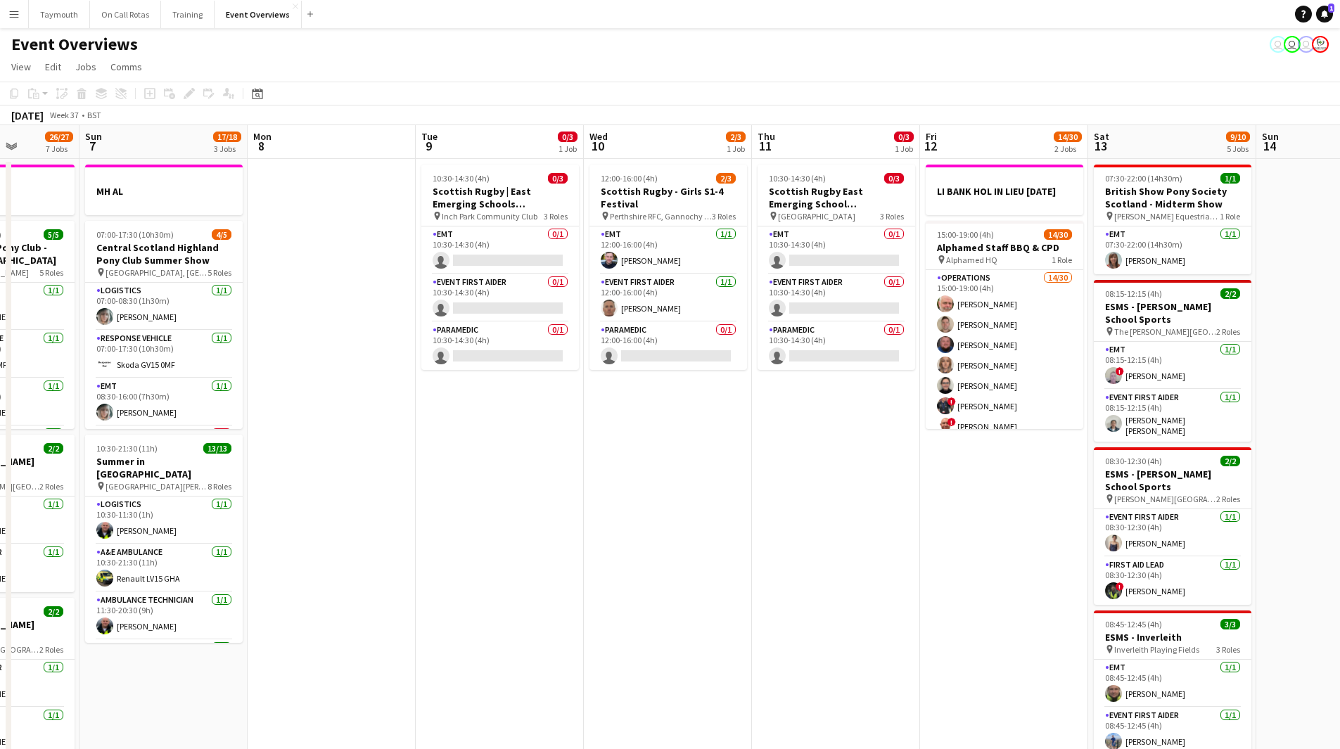
drag, startPoint x: 387, startPoint y: 552, endPoint x: 988, endPoint y: 516, distance: 601.9
click at [955, 521] on app-calendar-viewport "Thu 4 1 Job Fri 5 13/13 2 Jobs Sat 6 26/27 7 Jobs Sun 7 17/18 3 Jobs Mon 8 Tue …" at bounding box center [670, 744] width 1340 height 1238
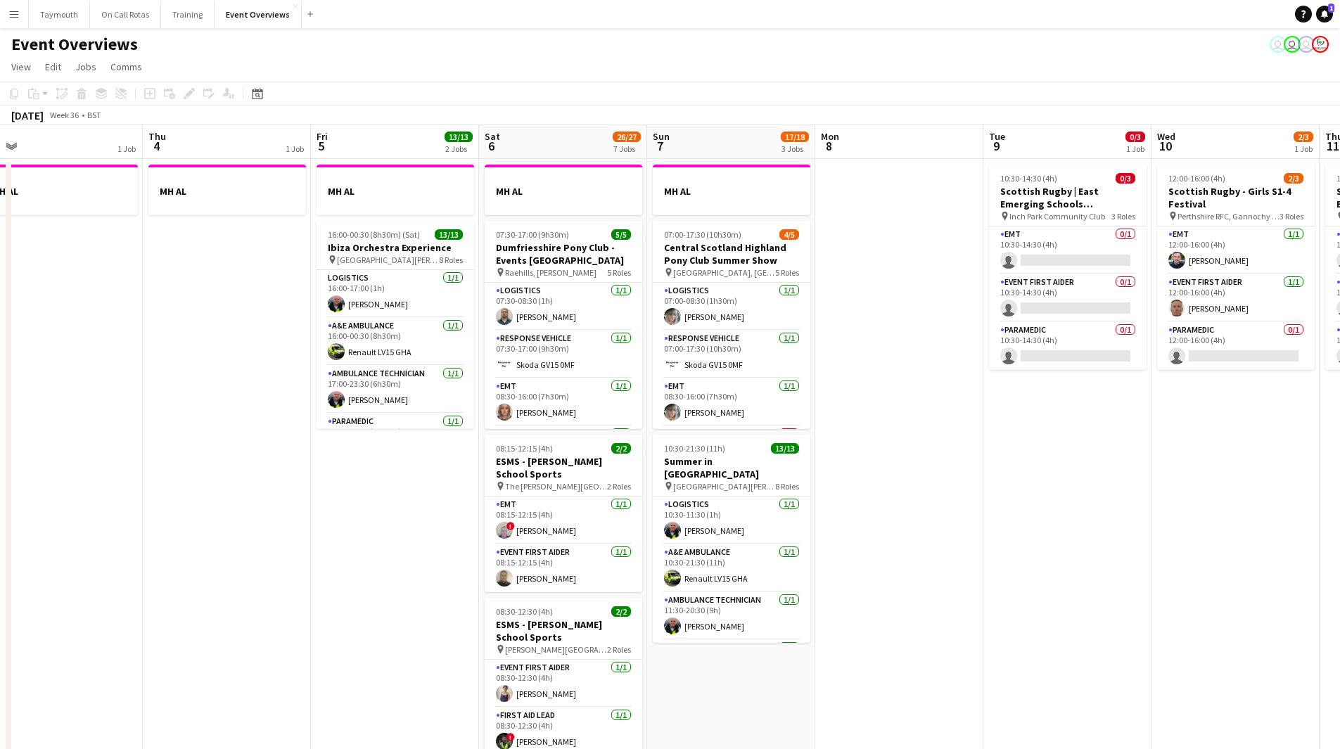
scroll to position [0, 322]
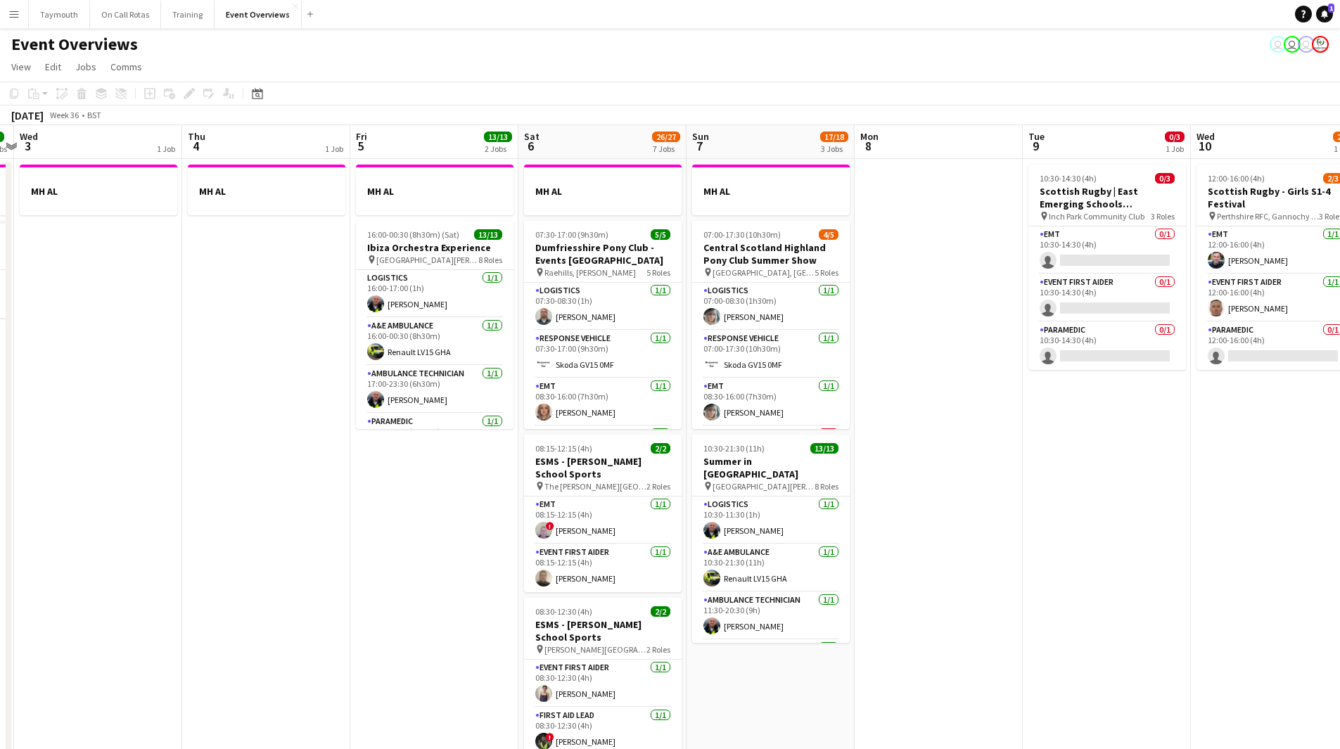
drag, startPoint x: 421, startPoint y: 541, endPoint x: 460, endPoint y: 540, distance: 39.4
click at [460, 540] on app-calendar-viewport "Mon 1 1 Job Tue 2 1/1 2 Jobs Wed 3 1 Job Thu 4 1 Job Fri 5 13/13 2 Jobs Sat 6 2…" at bounding box center [670, 744] width 1340 height 1238
